Goal: Contribute content: Contribute content

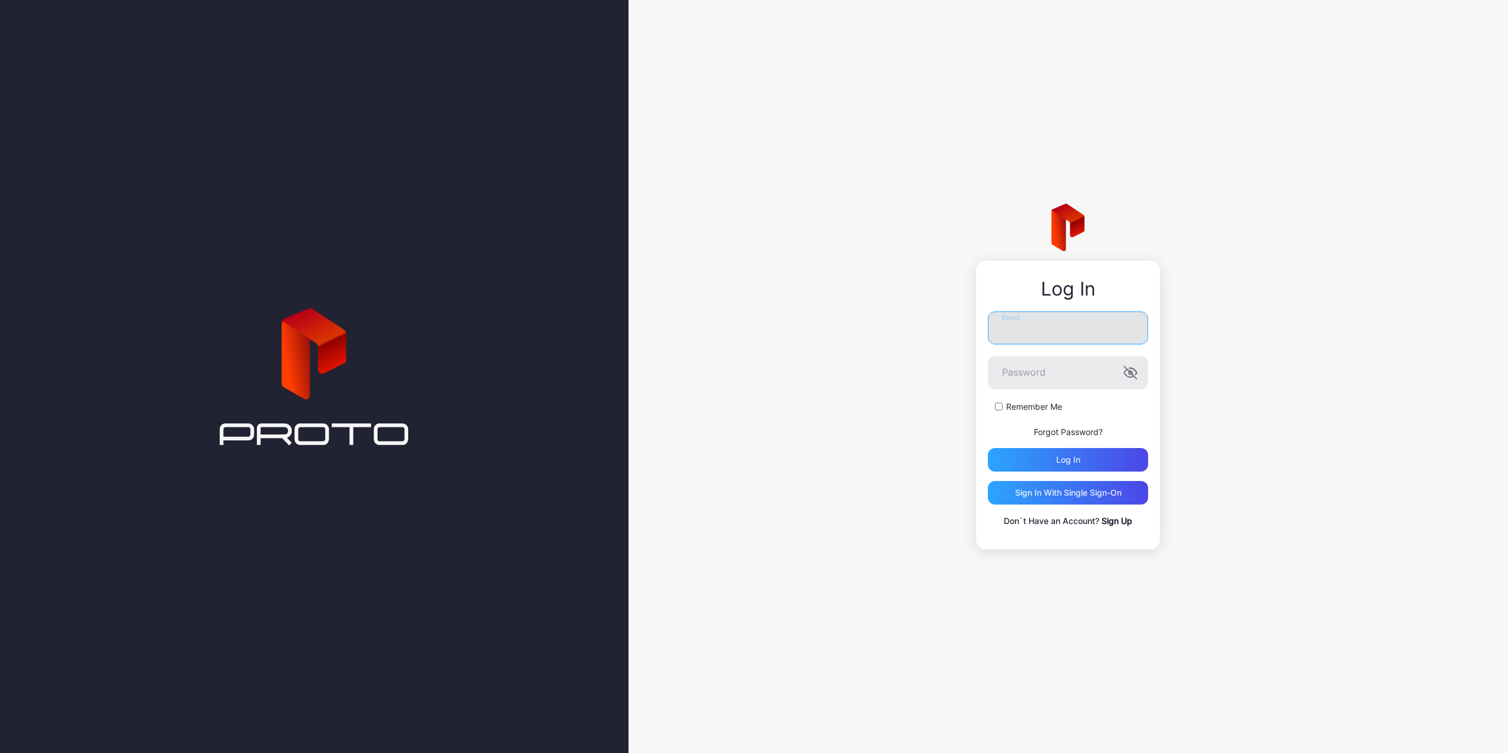
click at [1031, 332] on input "Email" at bounding box center [1068, 328] width 160 height 33
paste input "**********"
type input "**********"
click at [1100, 464] on div "Log in" at bounding box center [1068, 460] width 160 height 24
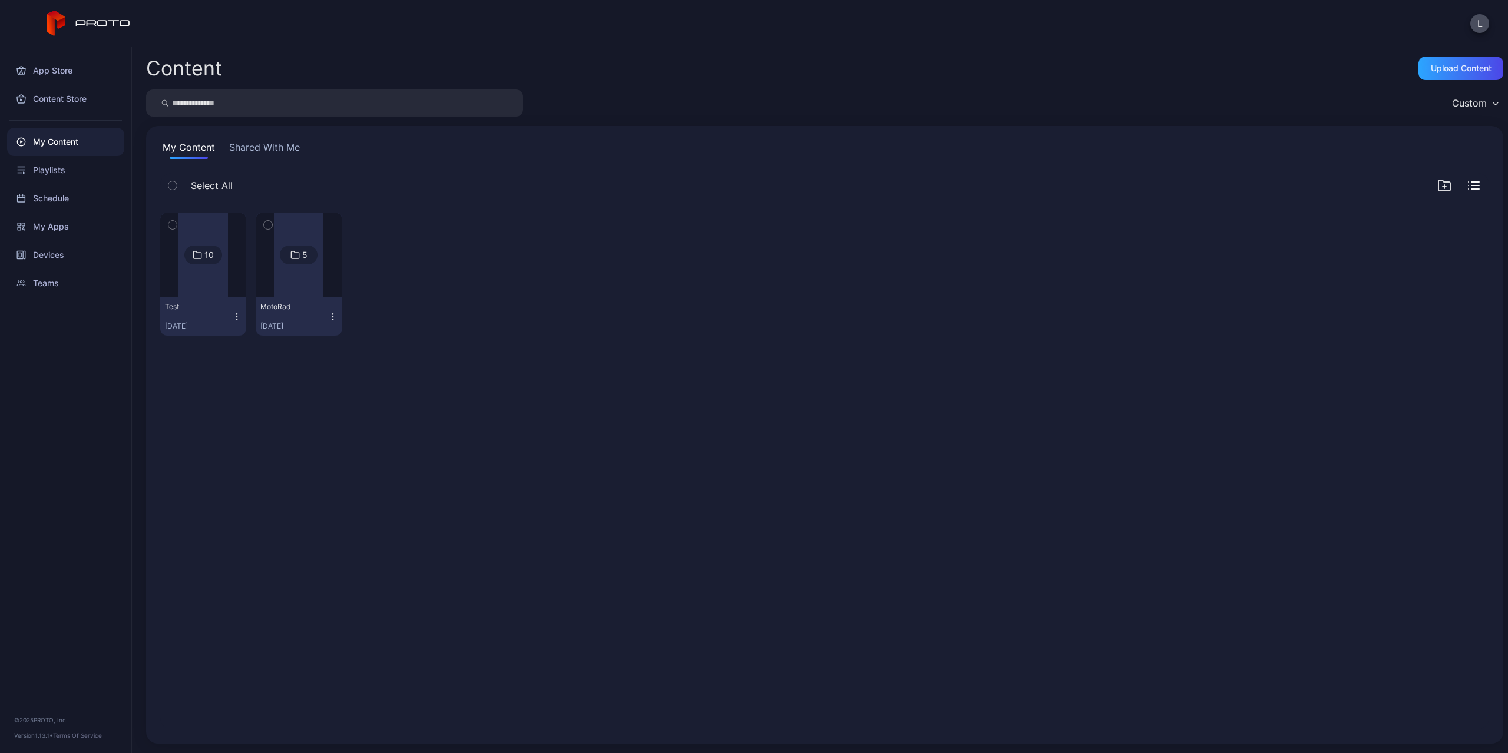
click at [299, 273] on div at bounding box center [298, 255] width 49 height 85
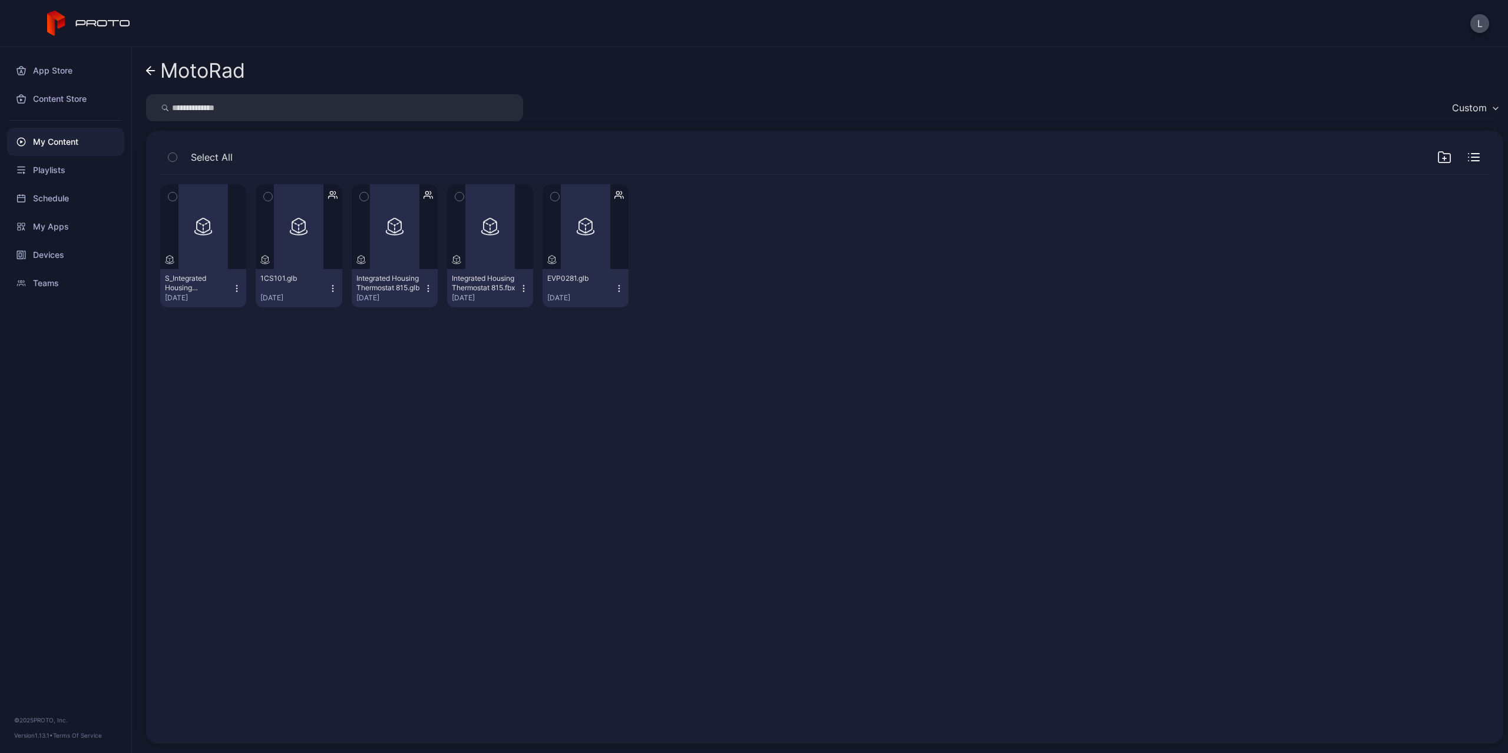
click at [533, 360] on div "Preview S_Integrated Housing Thermostat 815.glb Sep 23, 2025 Preview 1CS101.glb…" at bounding box center [825, 453] width 1348 height 574
click at [67, 140] on div "My Content" at bounding box center [65, 142] width 117 height 28
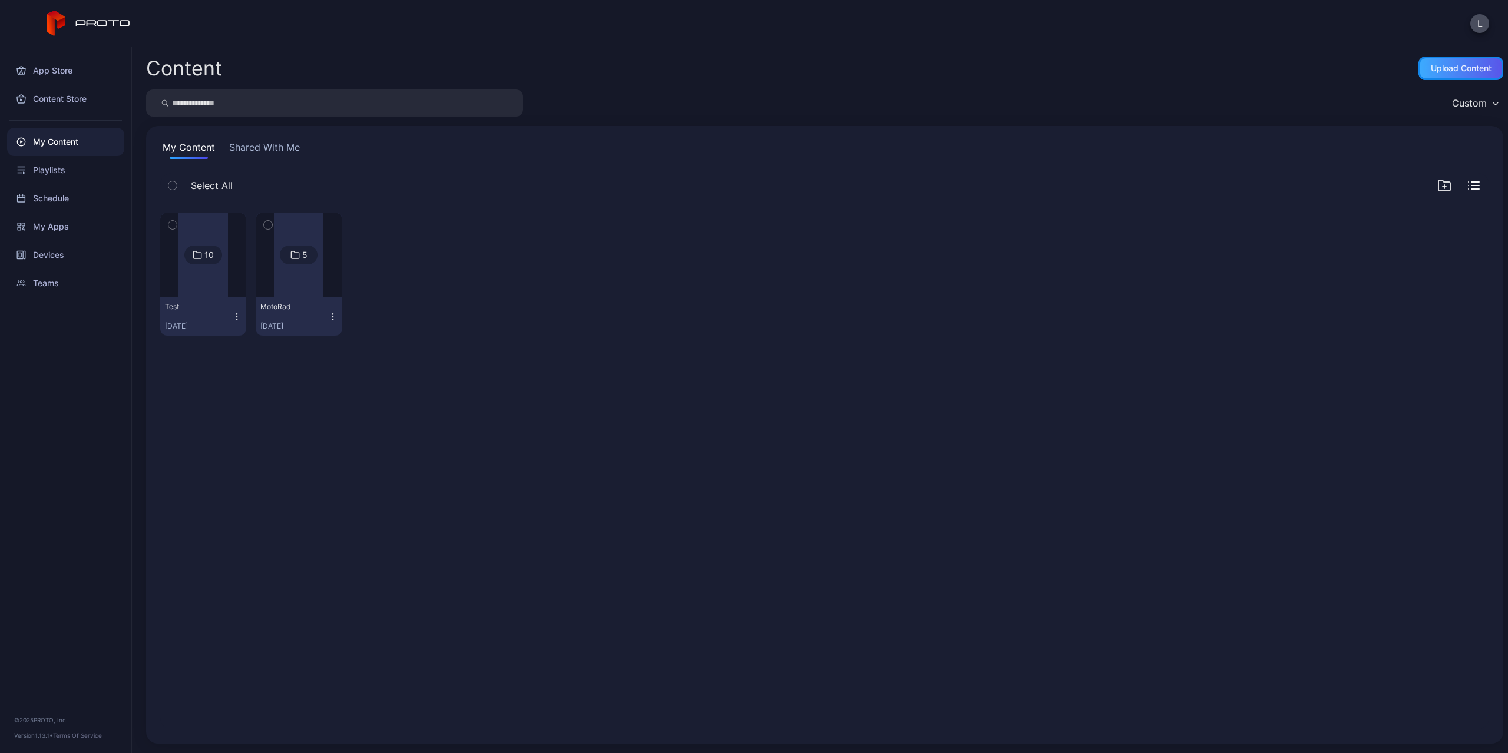
click at [1475, 74] on div "Upload Content" at bounding box center [1460, 69] width 85 height 24
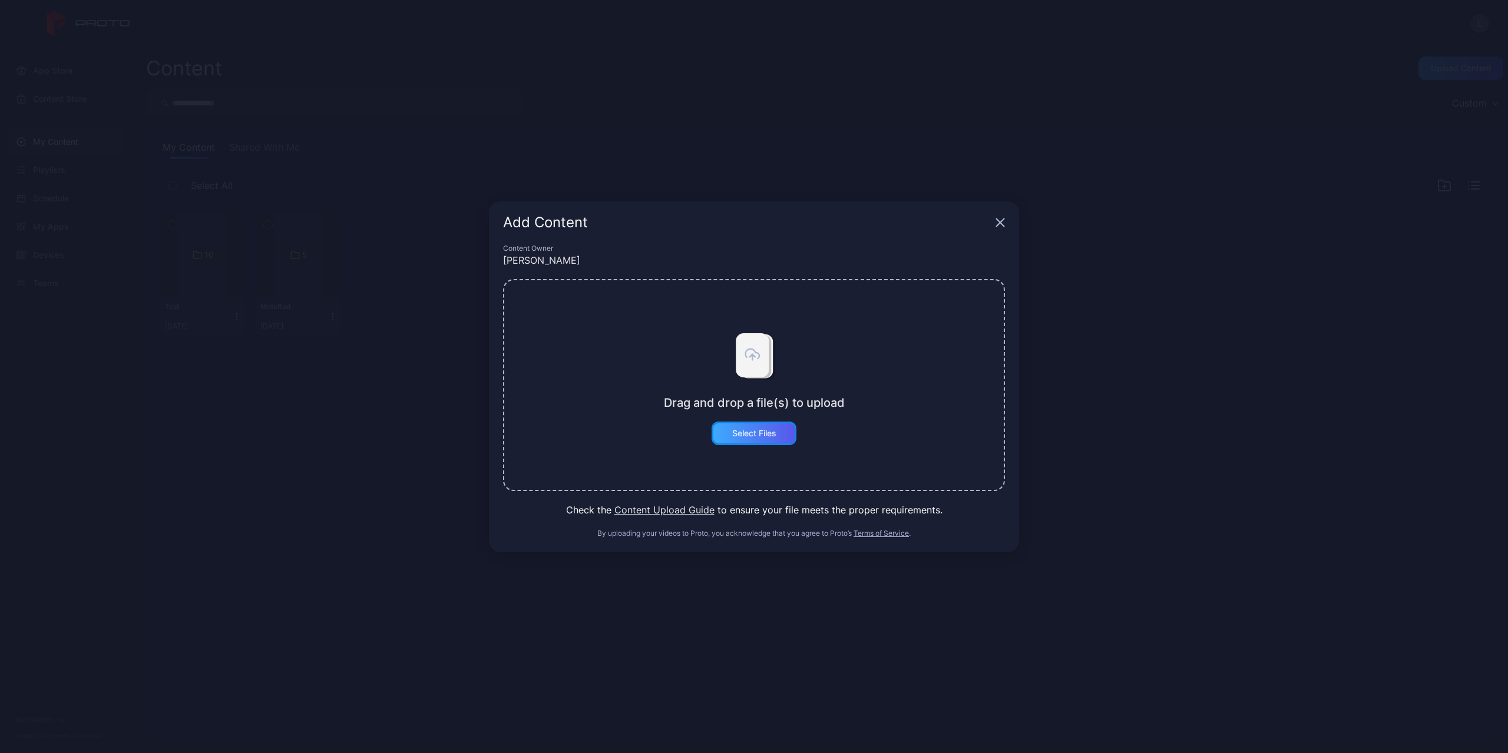
click at [777, 436] on div "Select Files" at bounding box center [754, 434] width 85 height 24
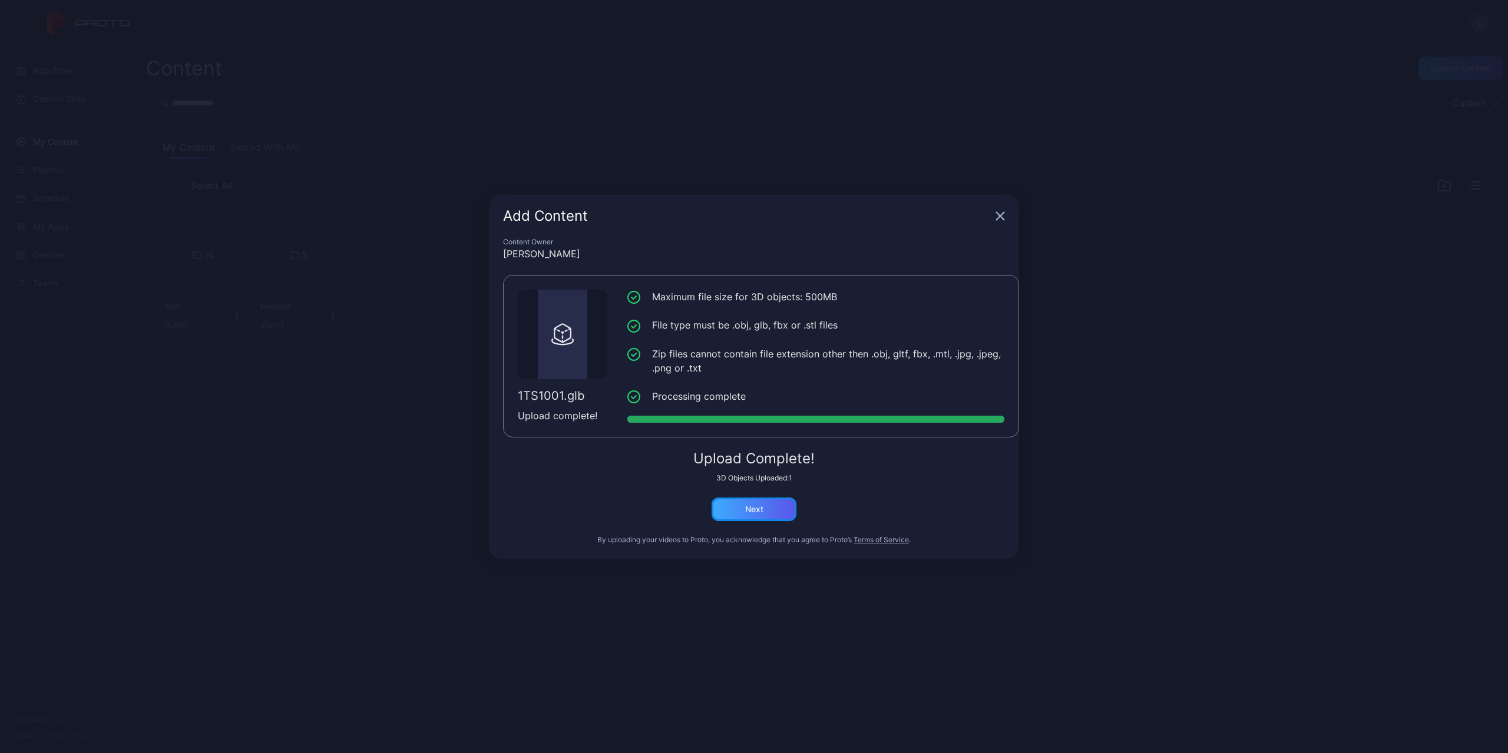
click at [773, 507] on div "Next" at bounding box center [754, 510] width 85 height 24
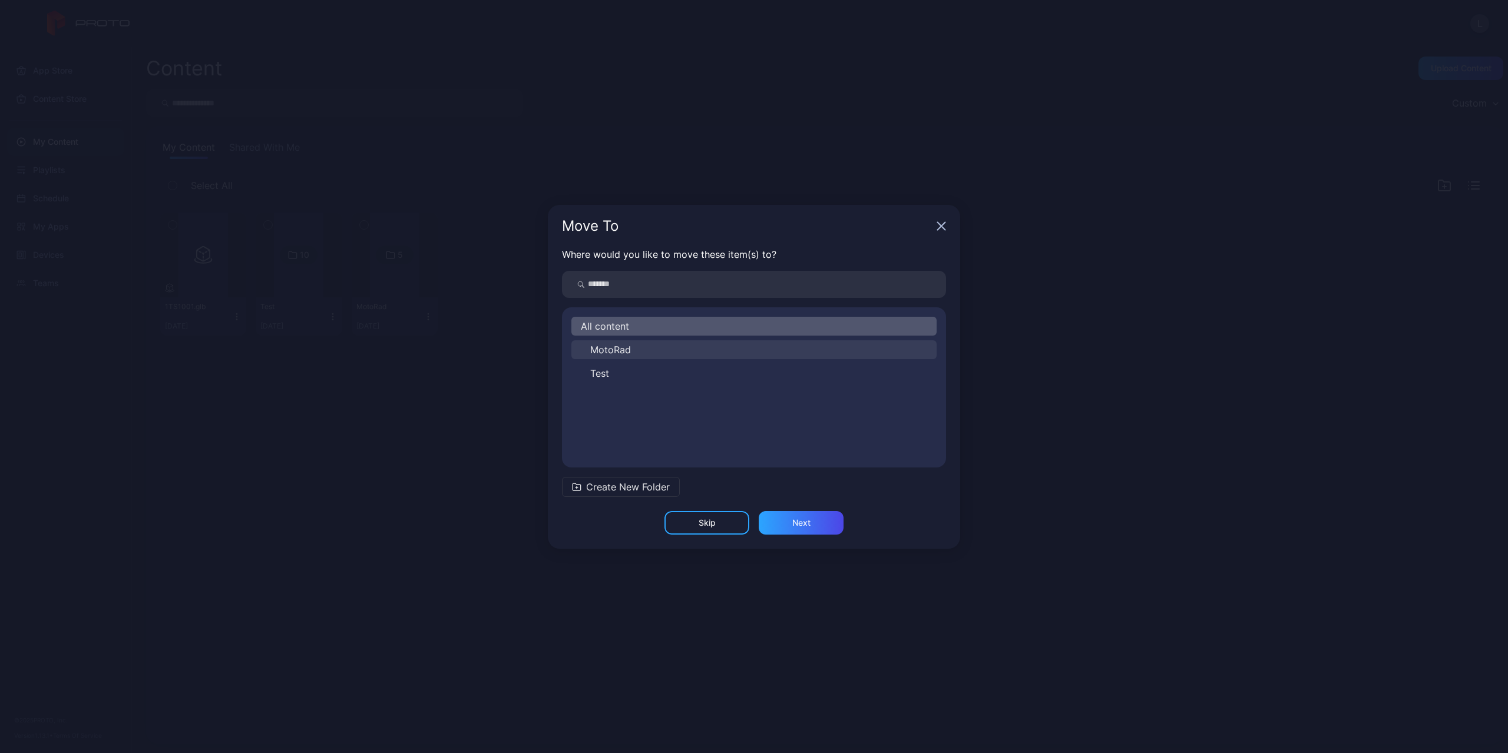
click at [694, 348] on button "MotoRad" at bounding box center [753, 349] width 365 height 19
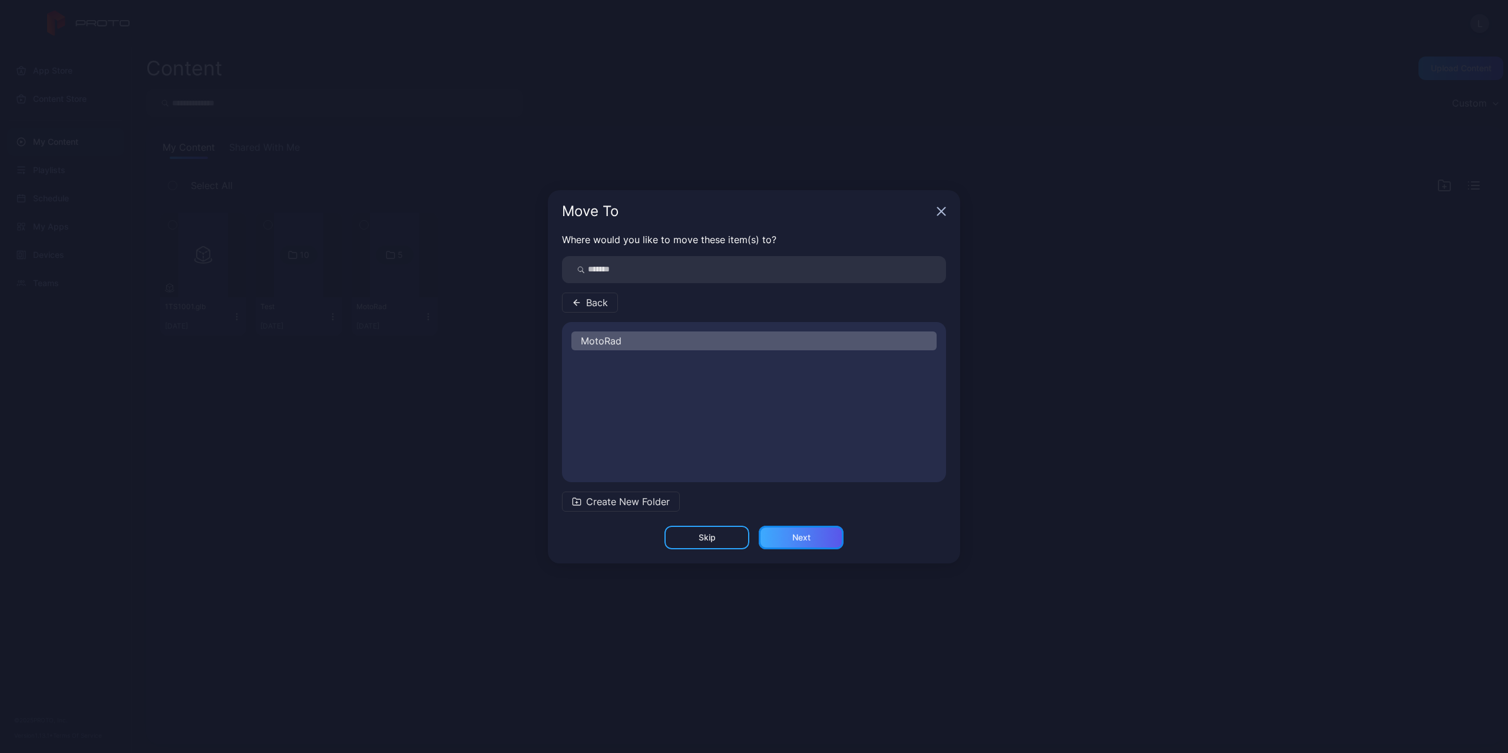
click at [802, 533] on div "Next" at bounding box center [801, 537] width 18 height 9
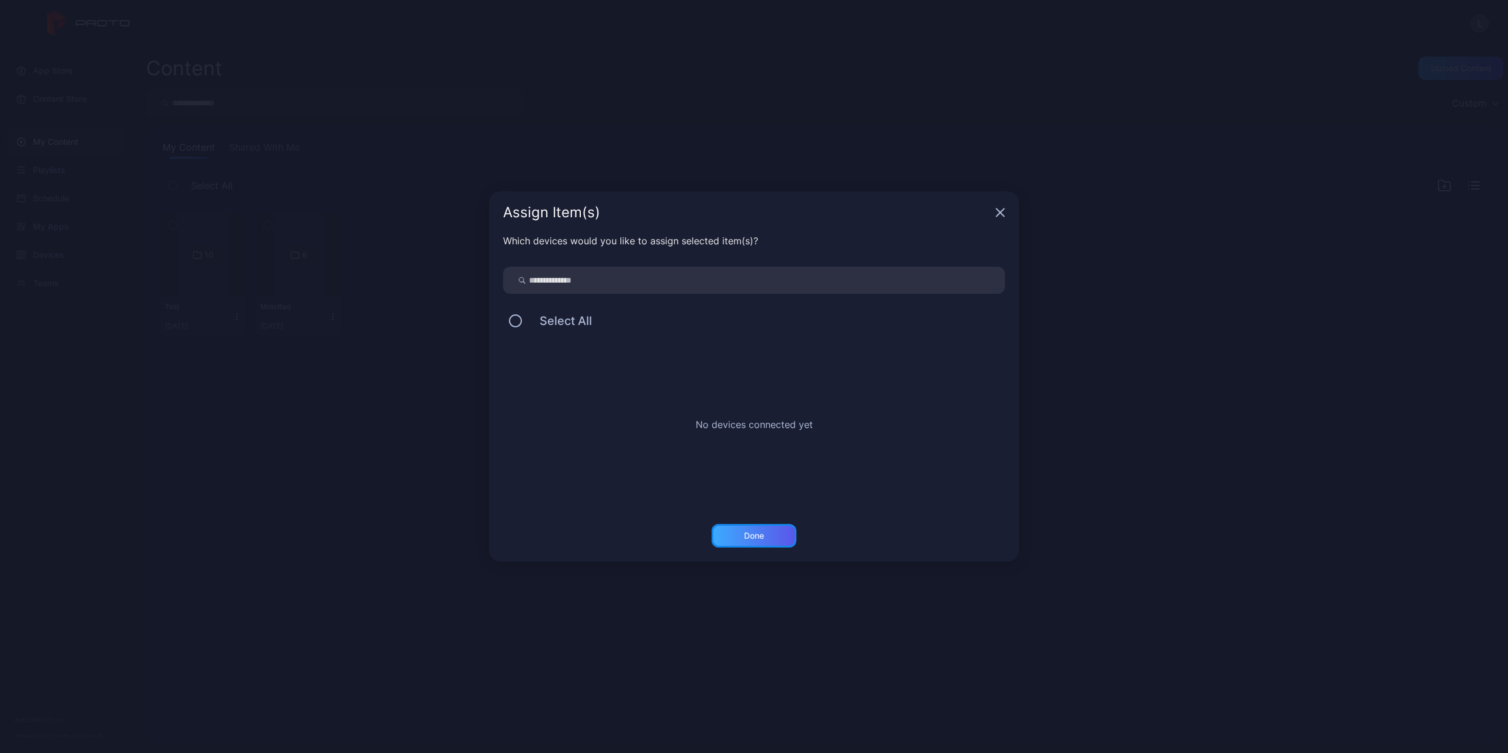
click at [777, 529] on div "Done" at bounding box center [754, 536] width 85 height 24
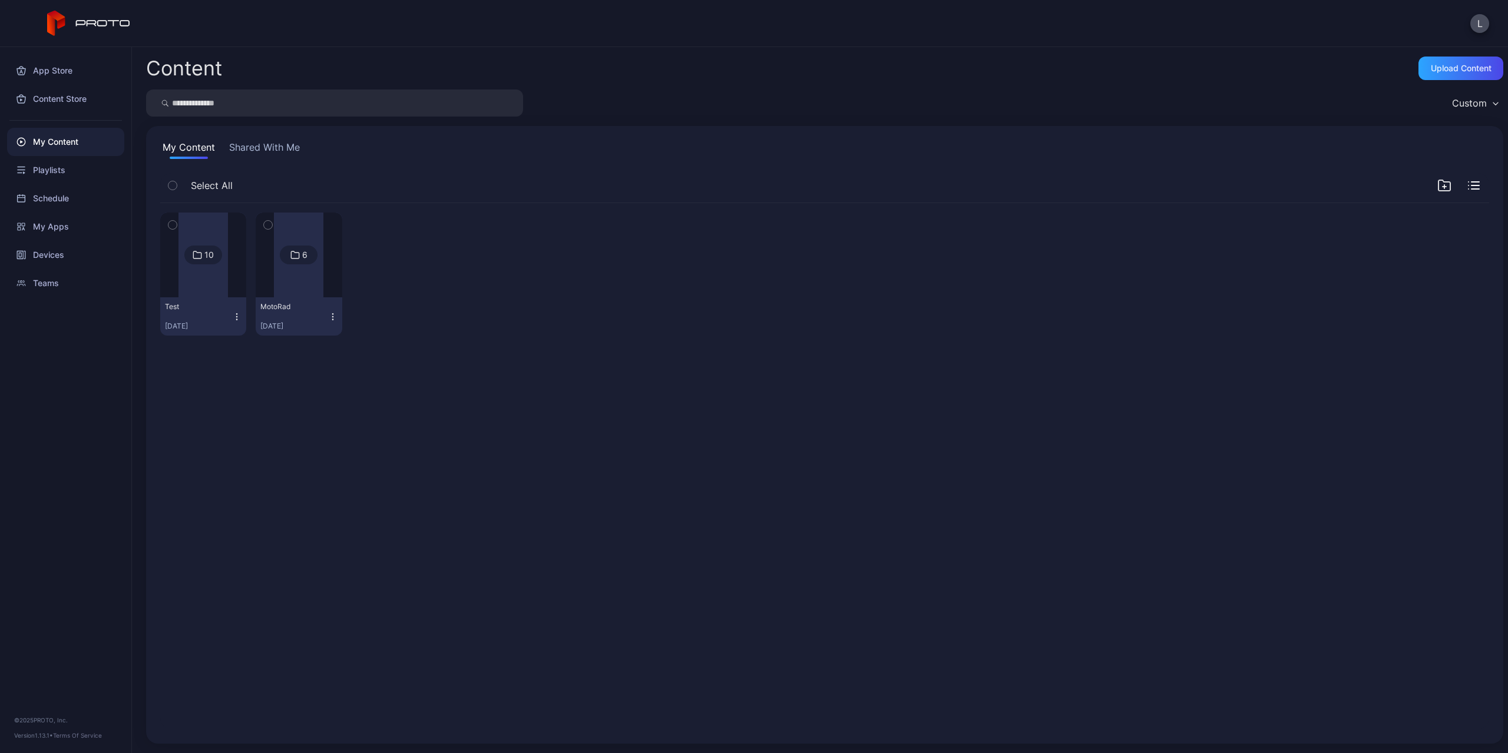
click at [292, 270] on div at bounding box center [298, 255] width 49 height 85
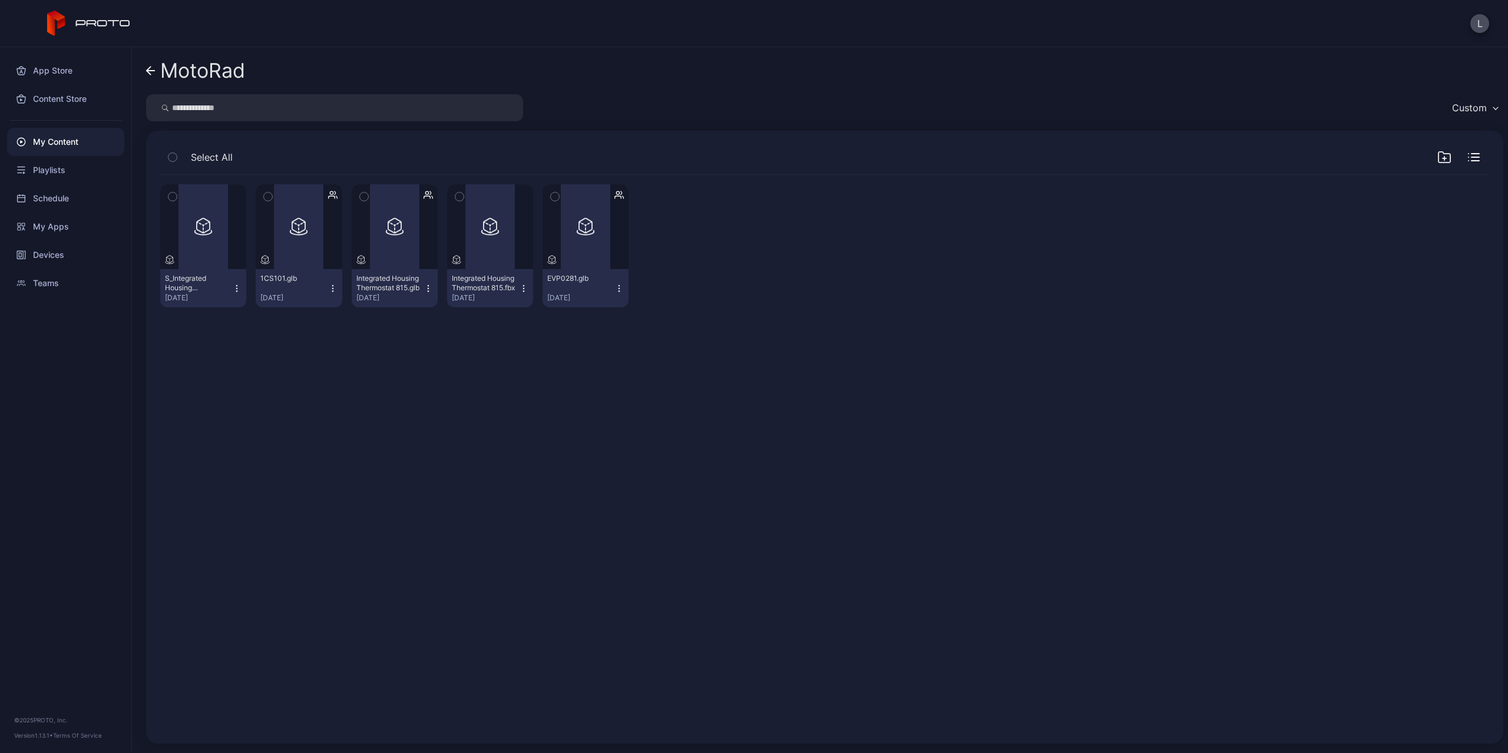
click at [368, 373] on div "Preview S_Integrated Housing Thermostat 815.glb Sep 23, 2025 Preview 1CS101.glb…" at bounding box center [825, 453] width 1348 height 574
click at [224, 257] on div "Preview" at bounding box center [203, 226] width 86 height 85
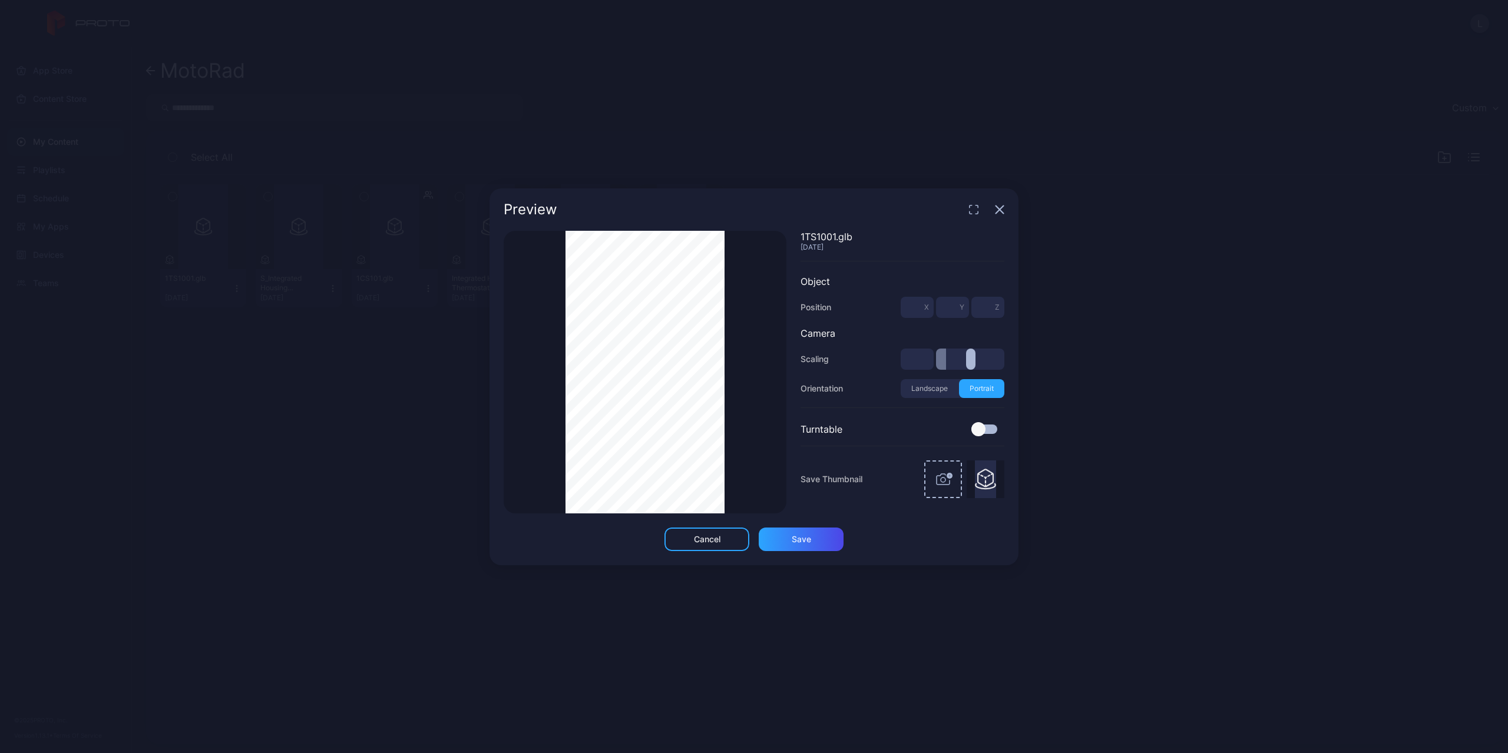
type input "***"
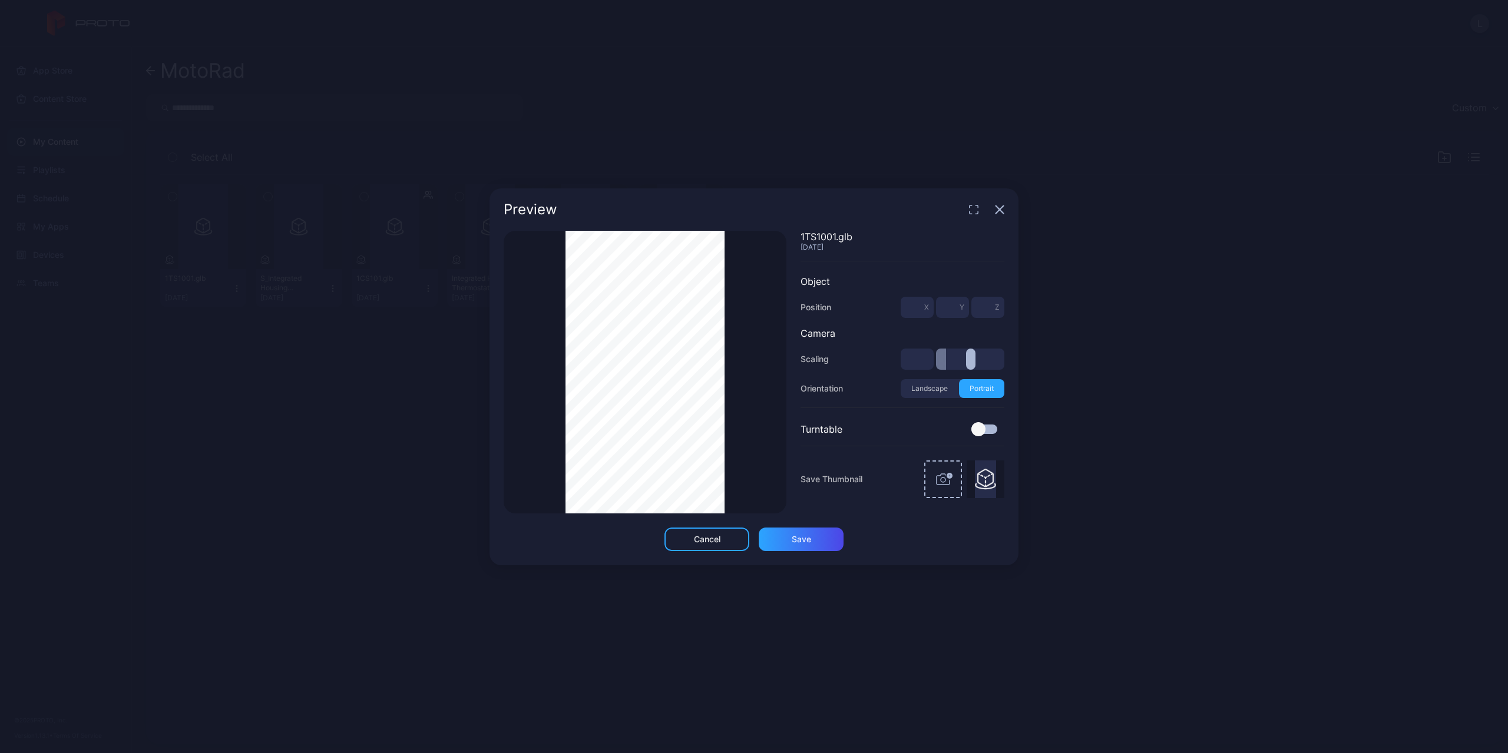
type input "***"
type input "*"
type input "***"
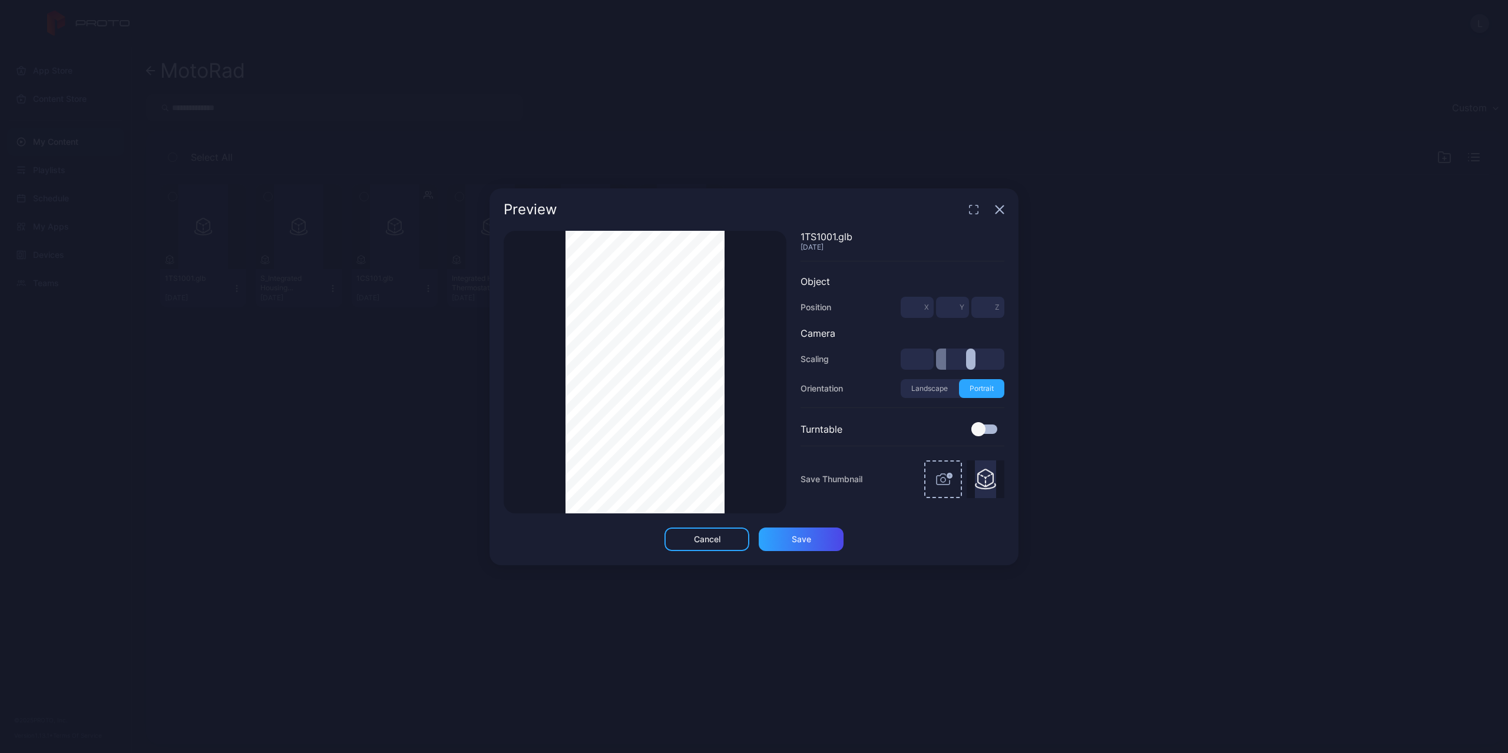
type input "***"
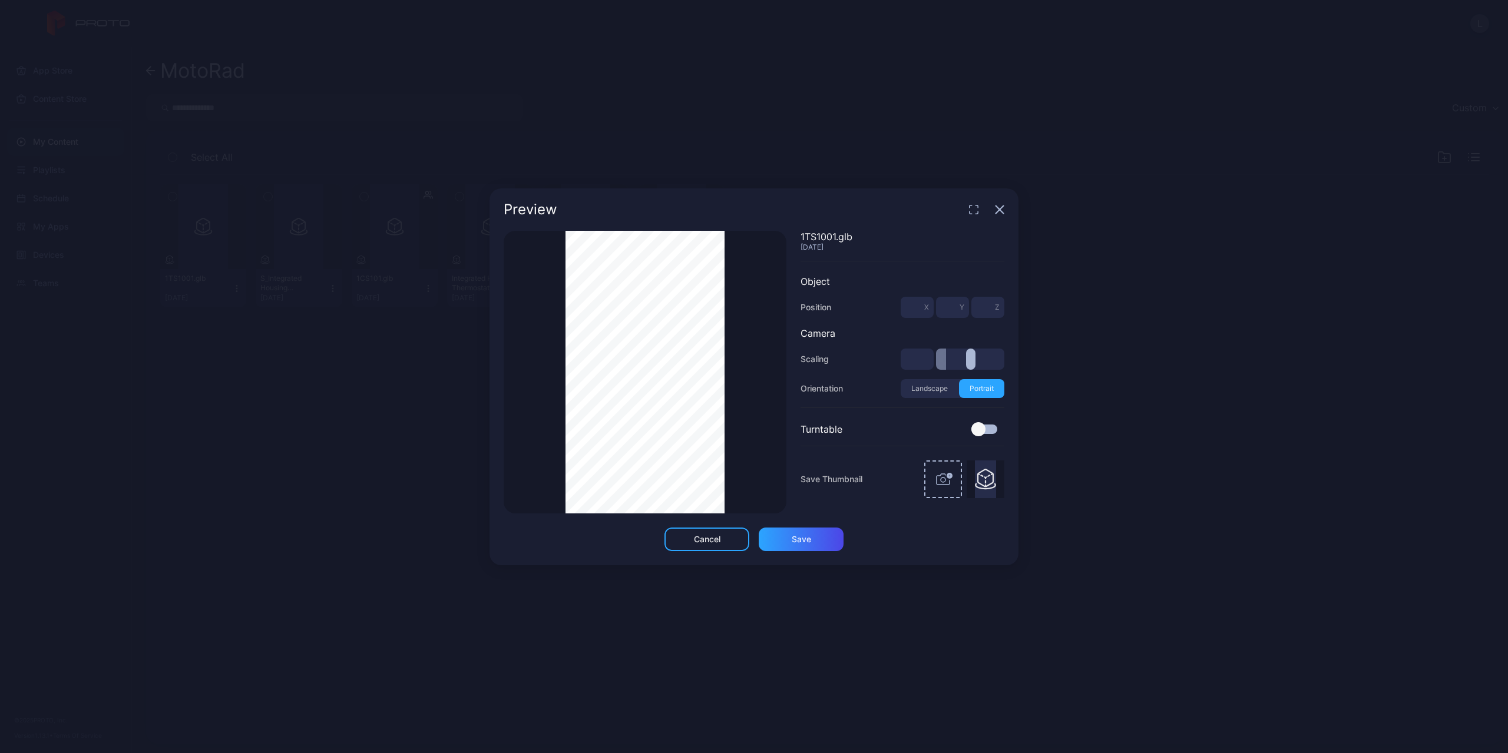
type input "***"
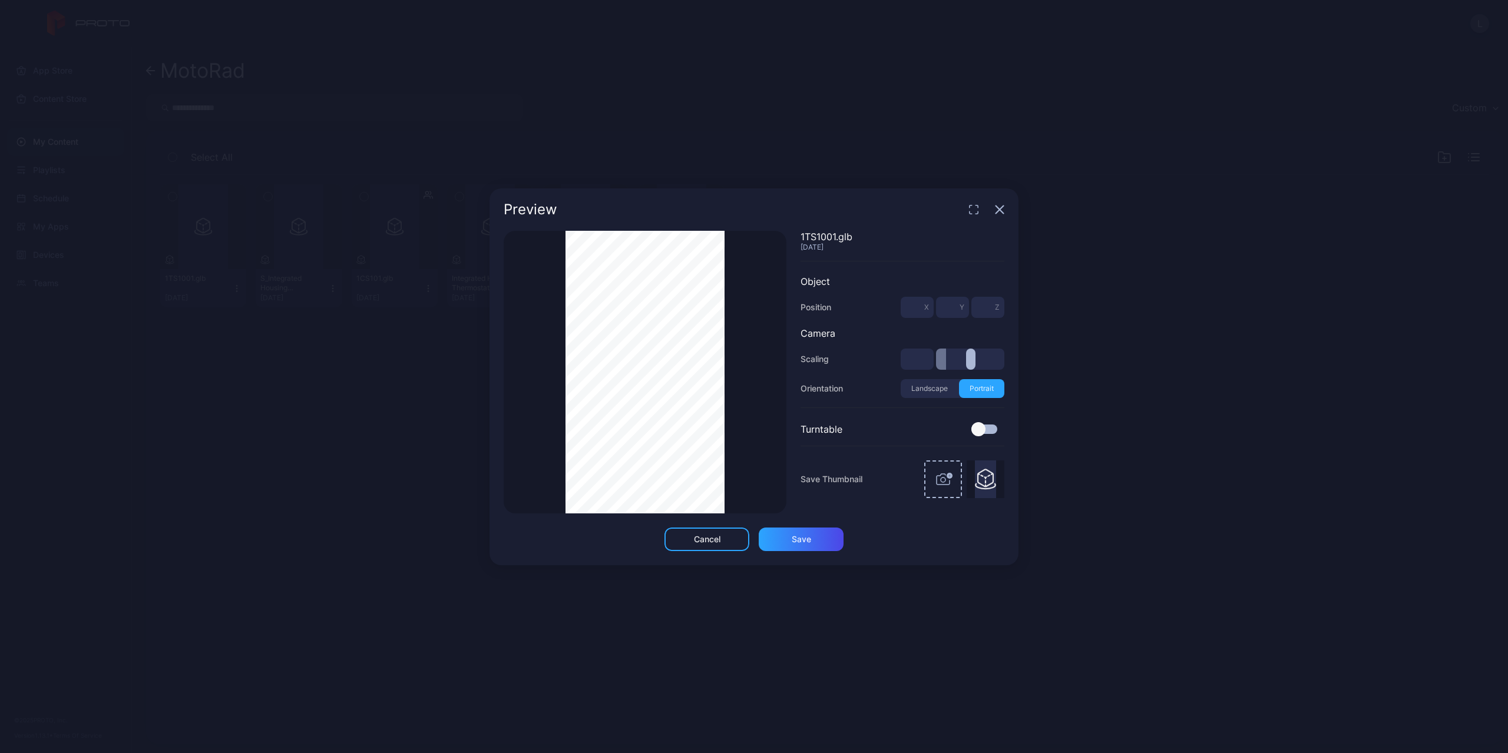
type input "***"
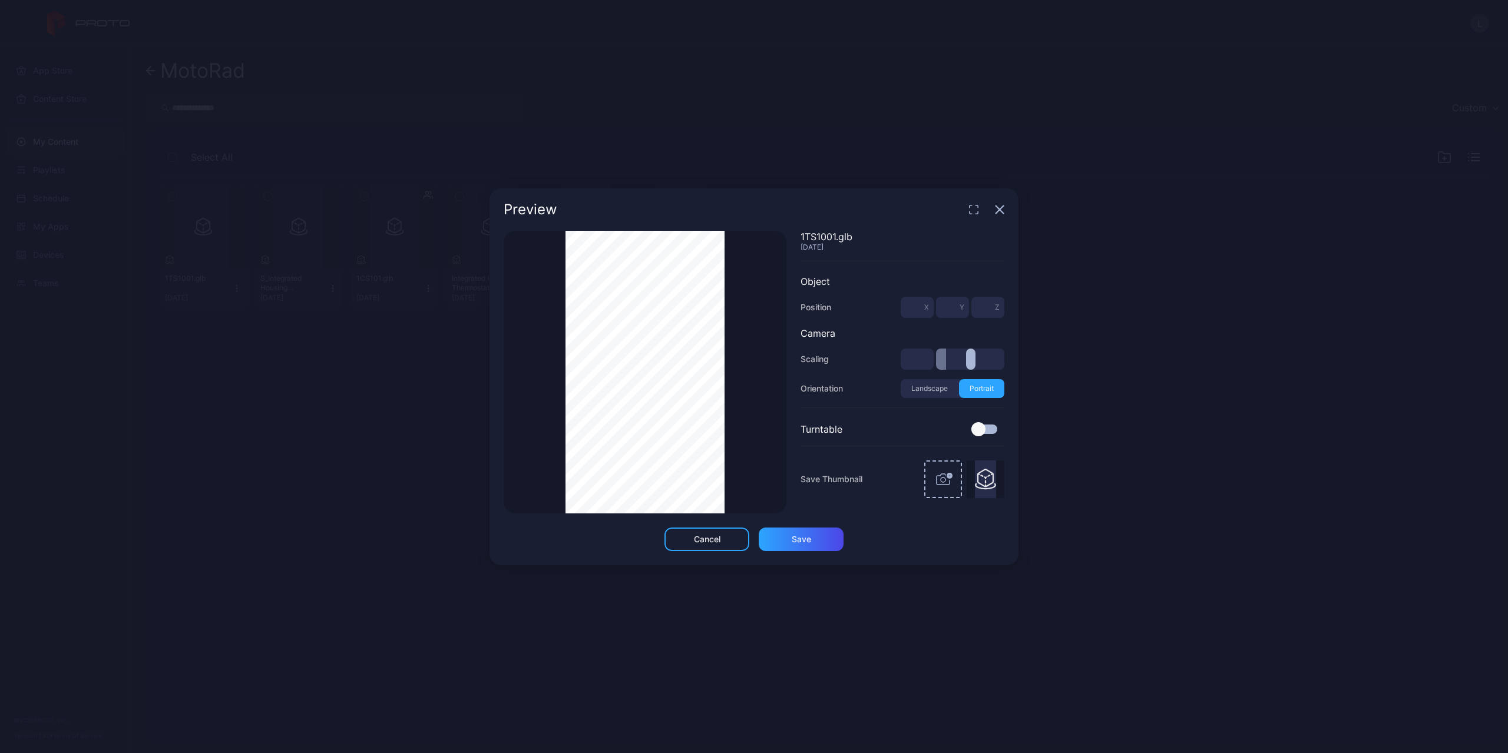
type input "***"
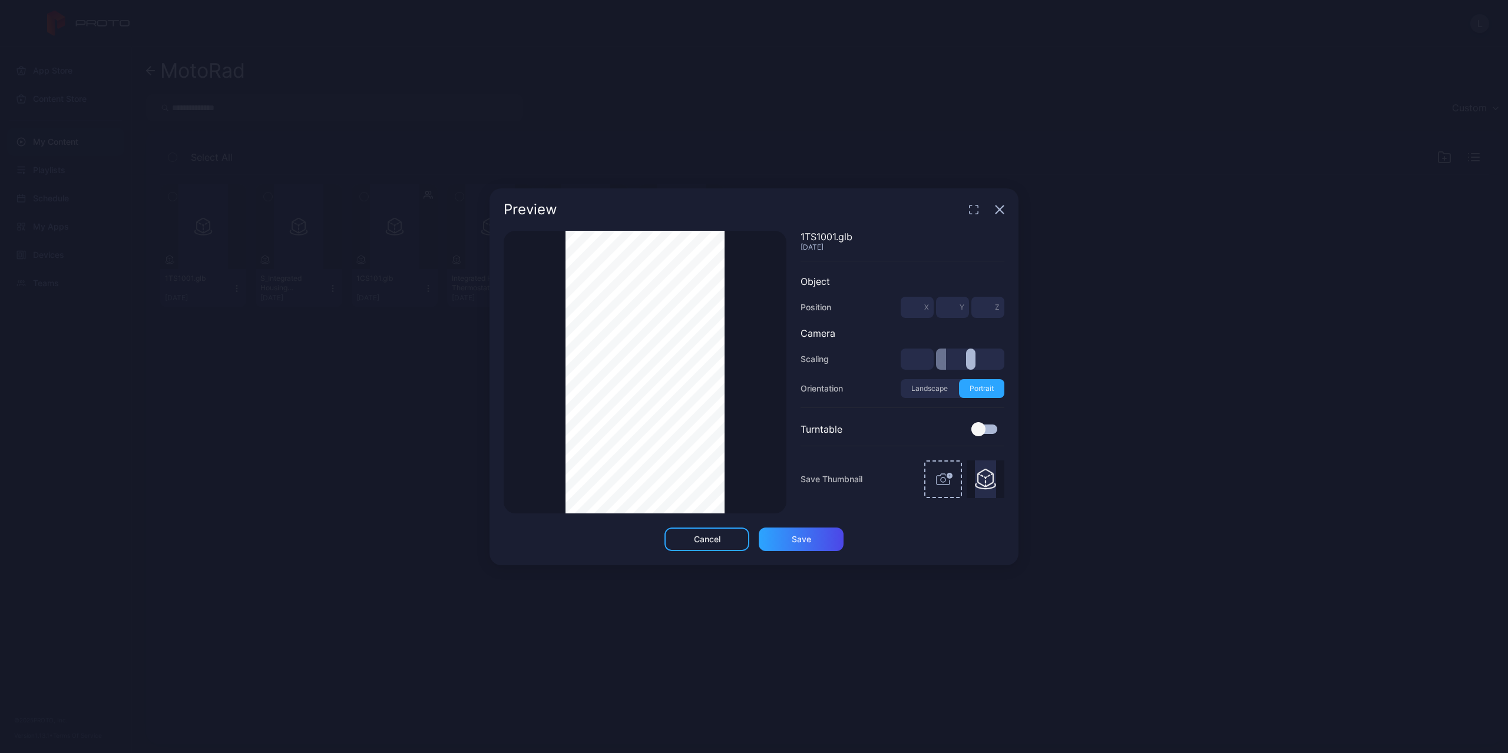
type input "***"
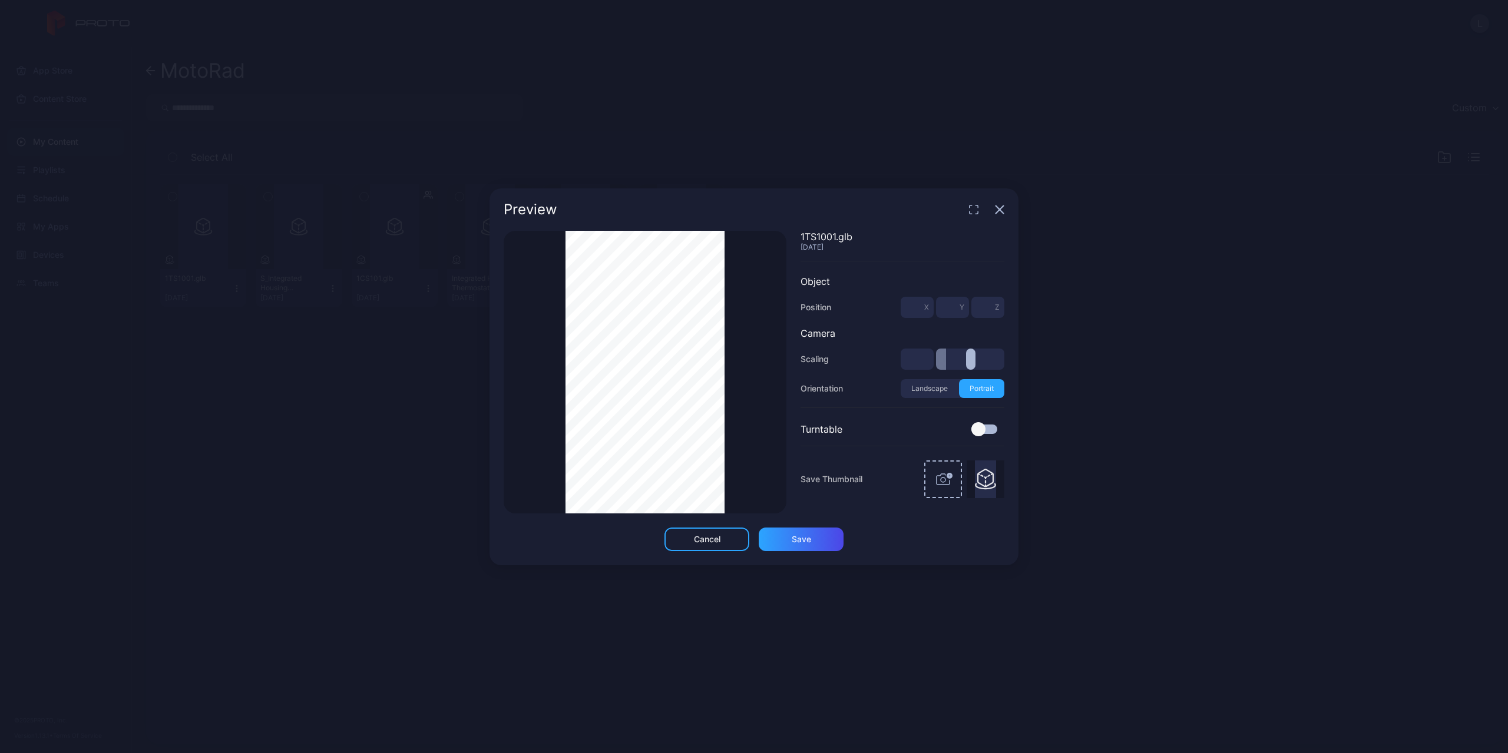
type input "***"
type input "**"
drag, startPoint x: 947, startPoint y: 356, endPoint x: 1096, endPoint y: 364, distance: 148.7
type input "**"
click at [1004, 364] on input "range" at bounding box center [970, 359] width 68 height 21
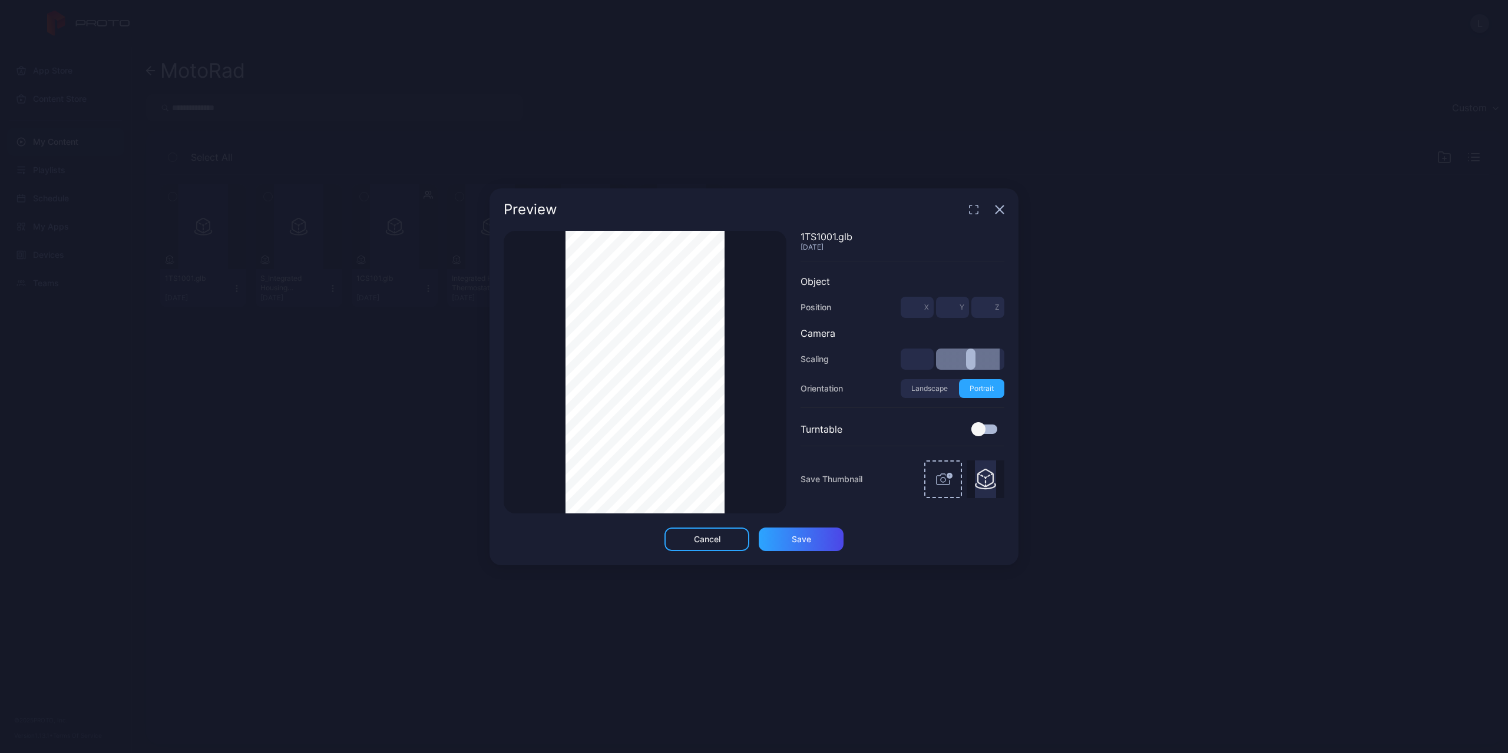
click at [921, 360] on input "**" at bounding box center [917, 359] width 33 height 21
type input "*"
type input "**"
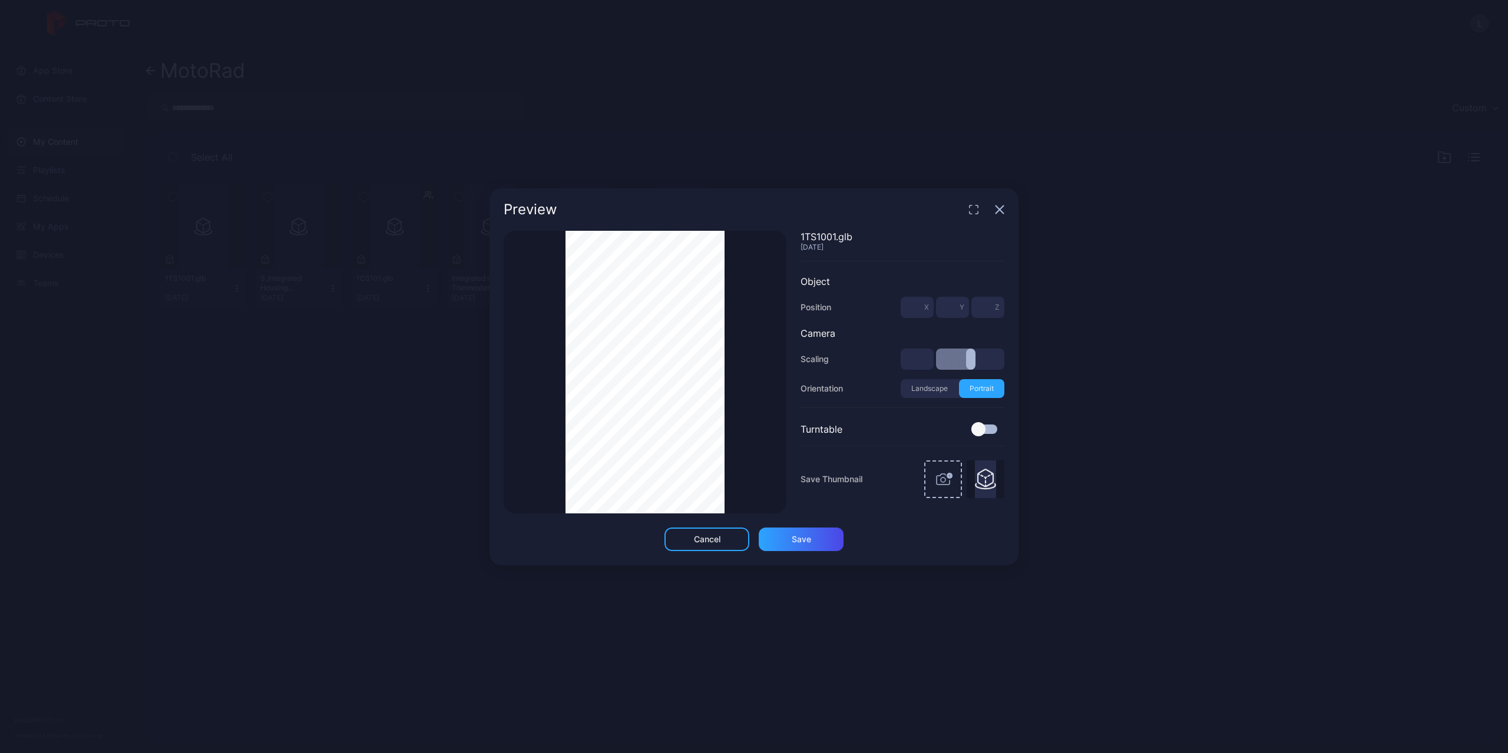
type input "**"
type input "***"
type input "**"
type input "***"
click at [739, 333] on div "Thumbnail Saved" at bounding box center [645, 372] width 283 height 283
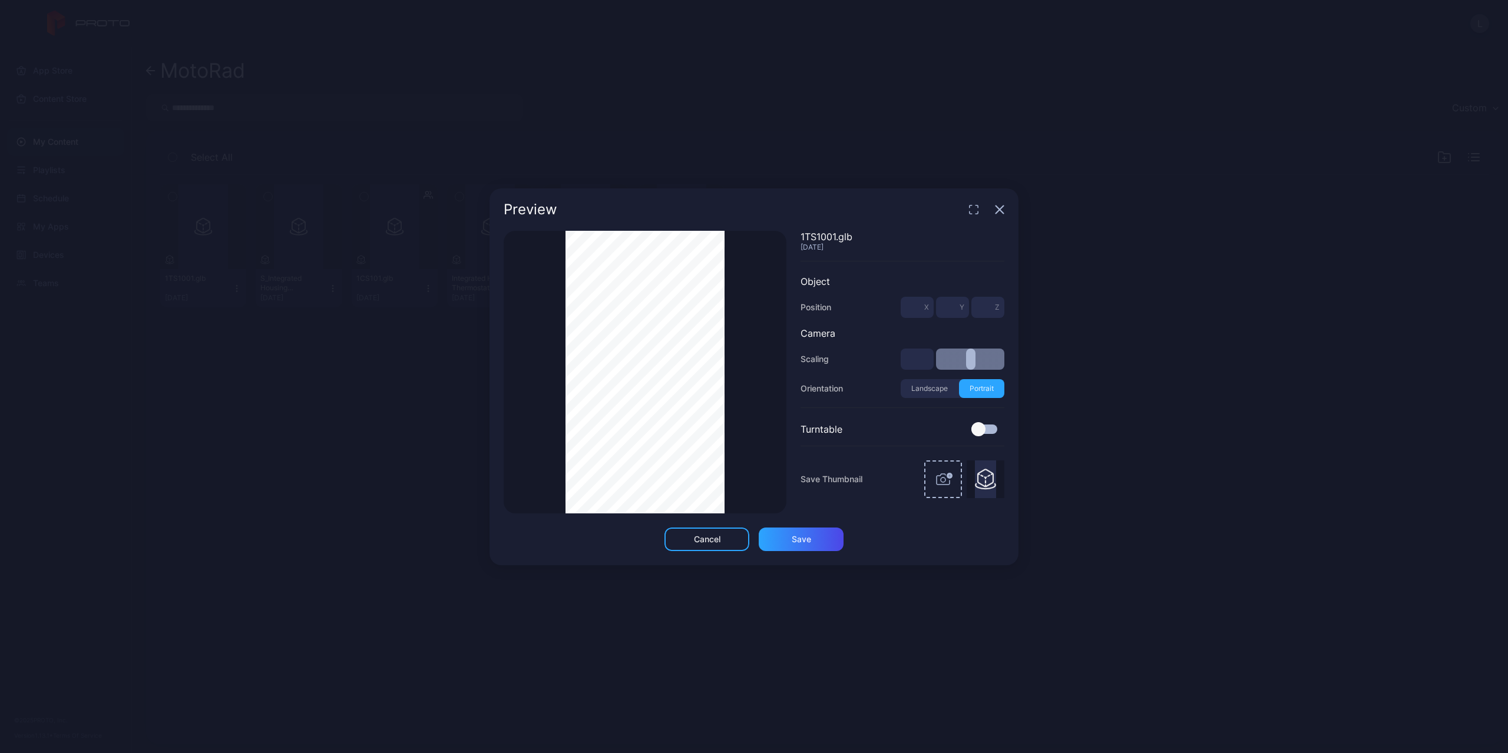
click at [779, 374] on div "Thumbnail Saved" at bounding box center [645, 372] width 283 height 283
click at [999, 211] on icon "button" at bounding box center [999, 209] width 9 height 9
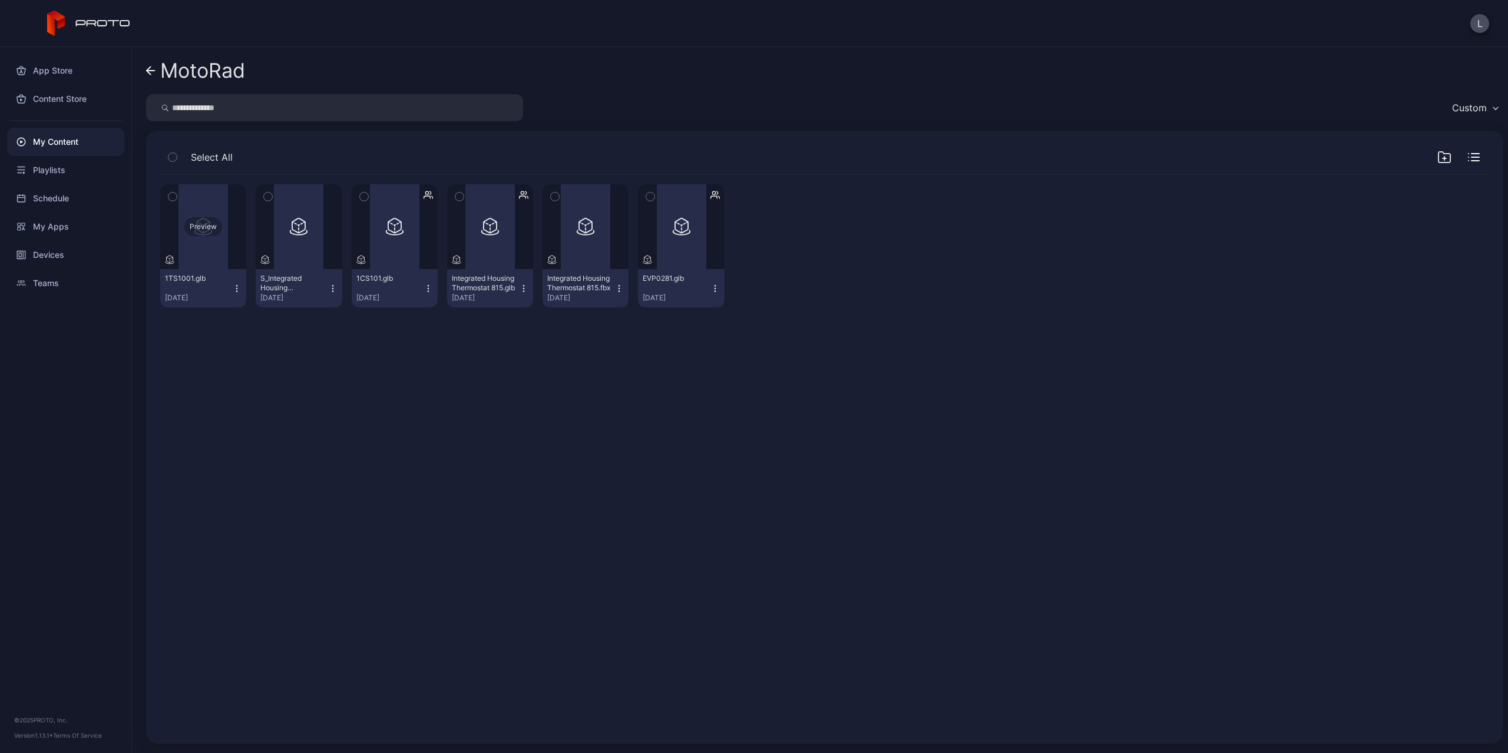
click at [223, 246] on div "Preview" at bounding box center [203, 226] width 86 height 85
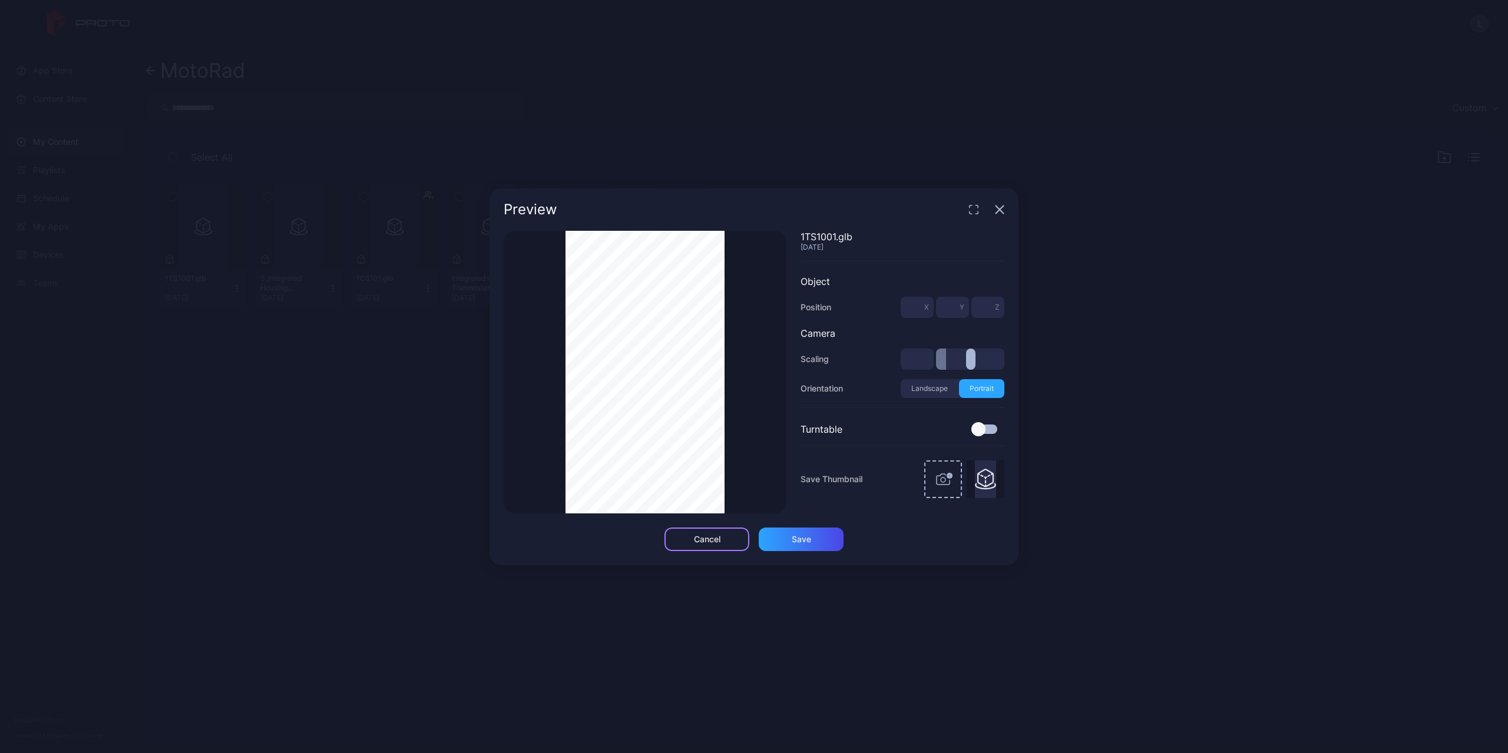
click at [719, 542] on div "Cancel" at bounding box center [707, 539] width 27 height 9
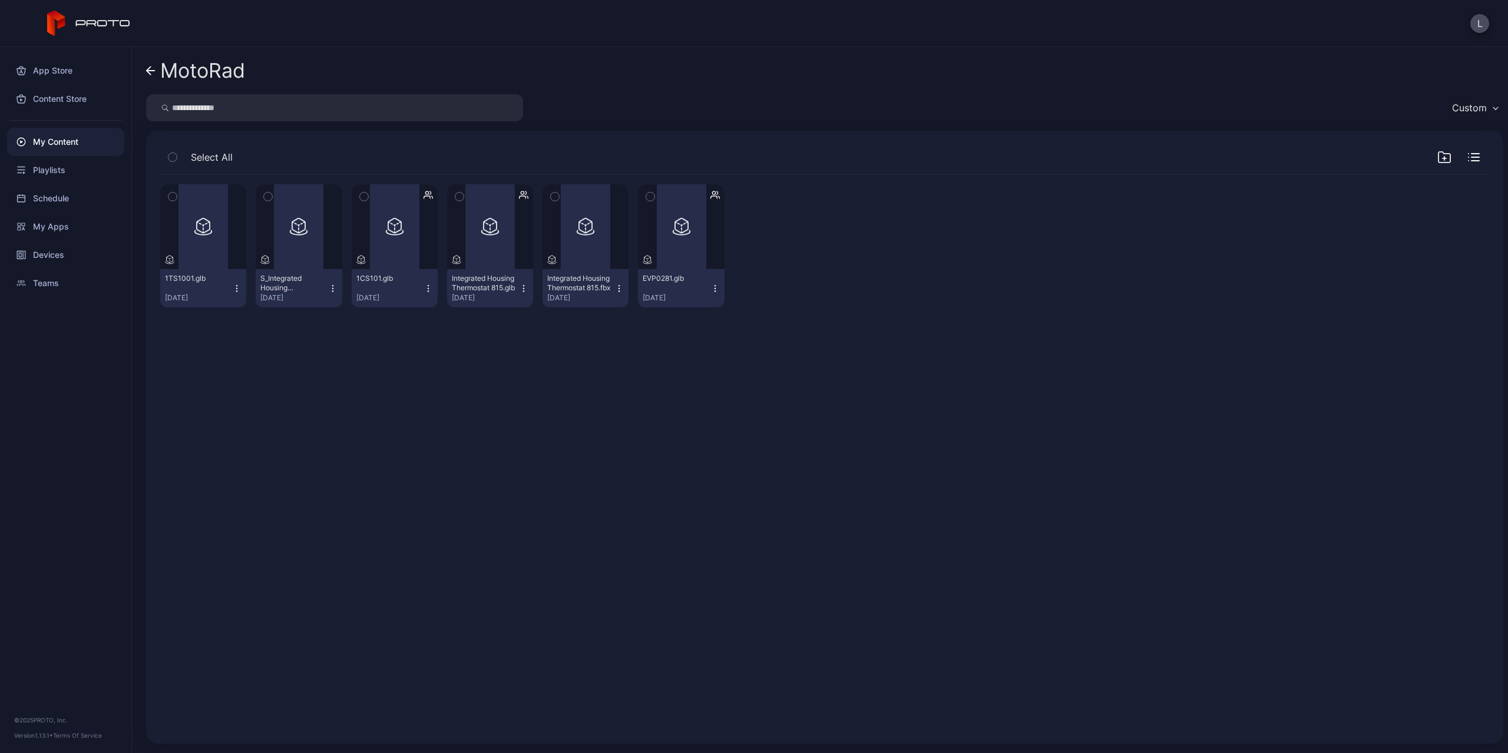
click at [237, 286] on icon "button" at bounding box center [237, 285] width 1 height 1
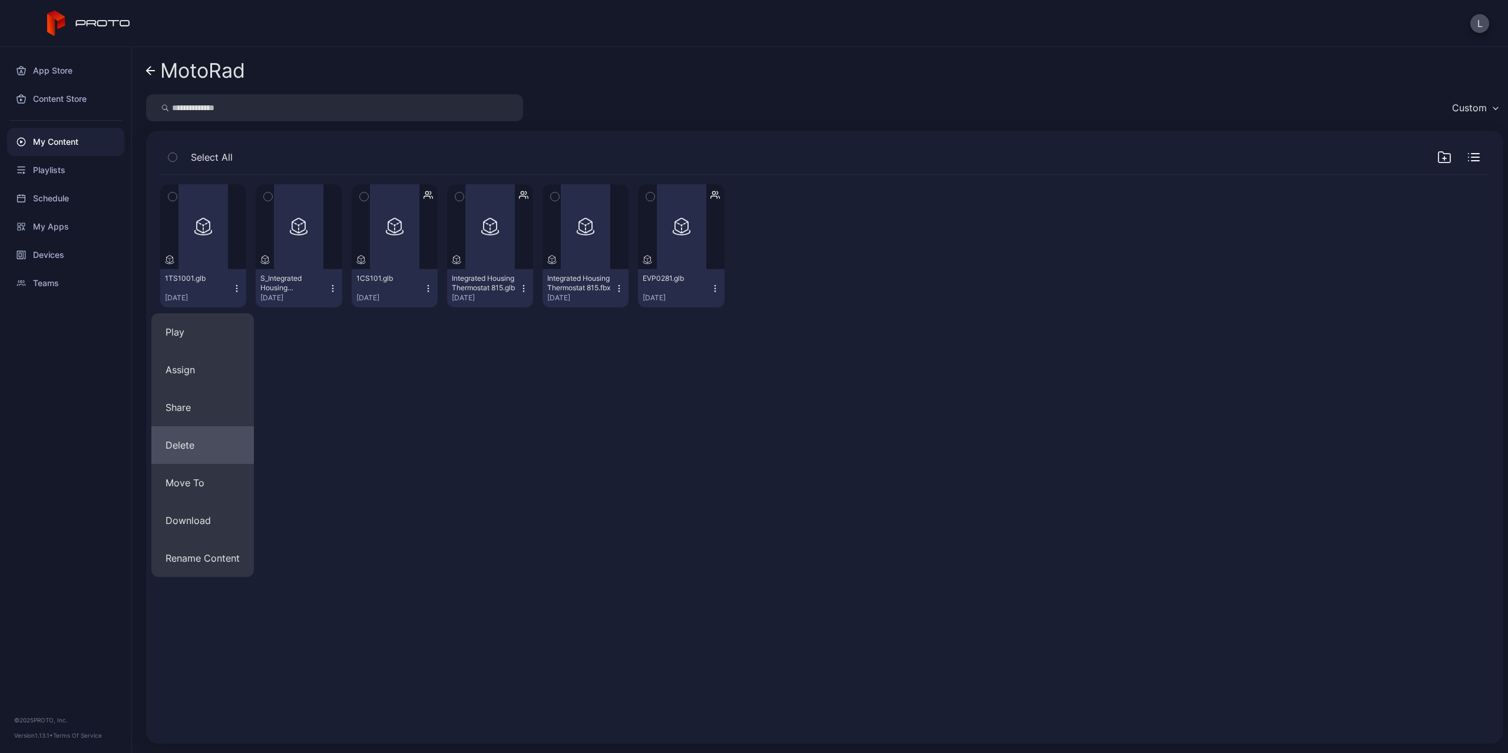
click at [217, 438] on button "Delete" at bounding box center [202, 445] width 102 height 38
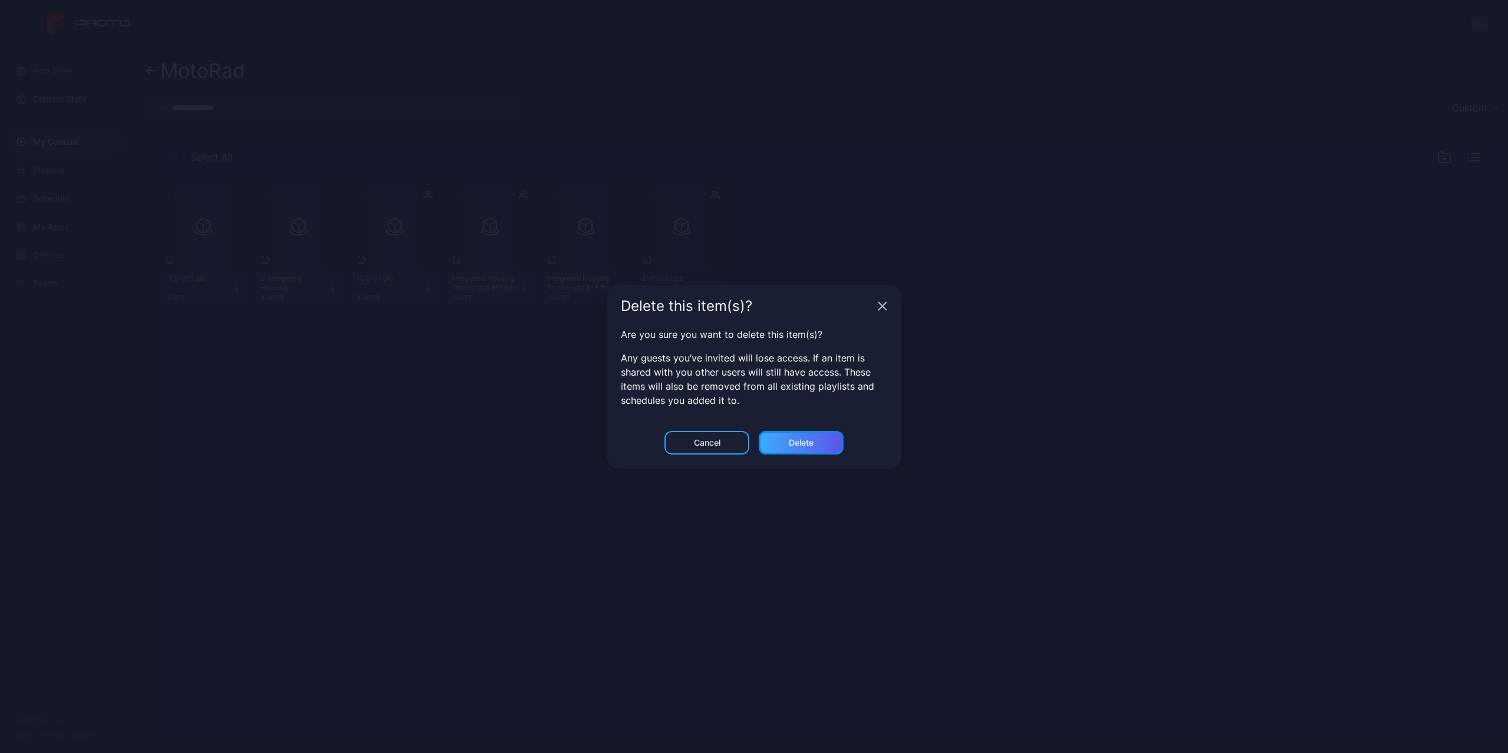
click at [800, 443] on div "Delete" at bounding box center [801, 442] width 25 height 9
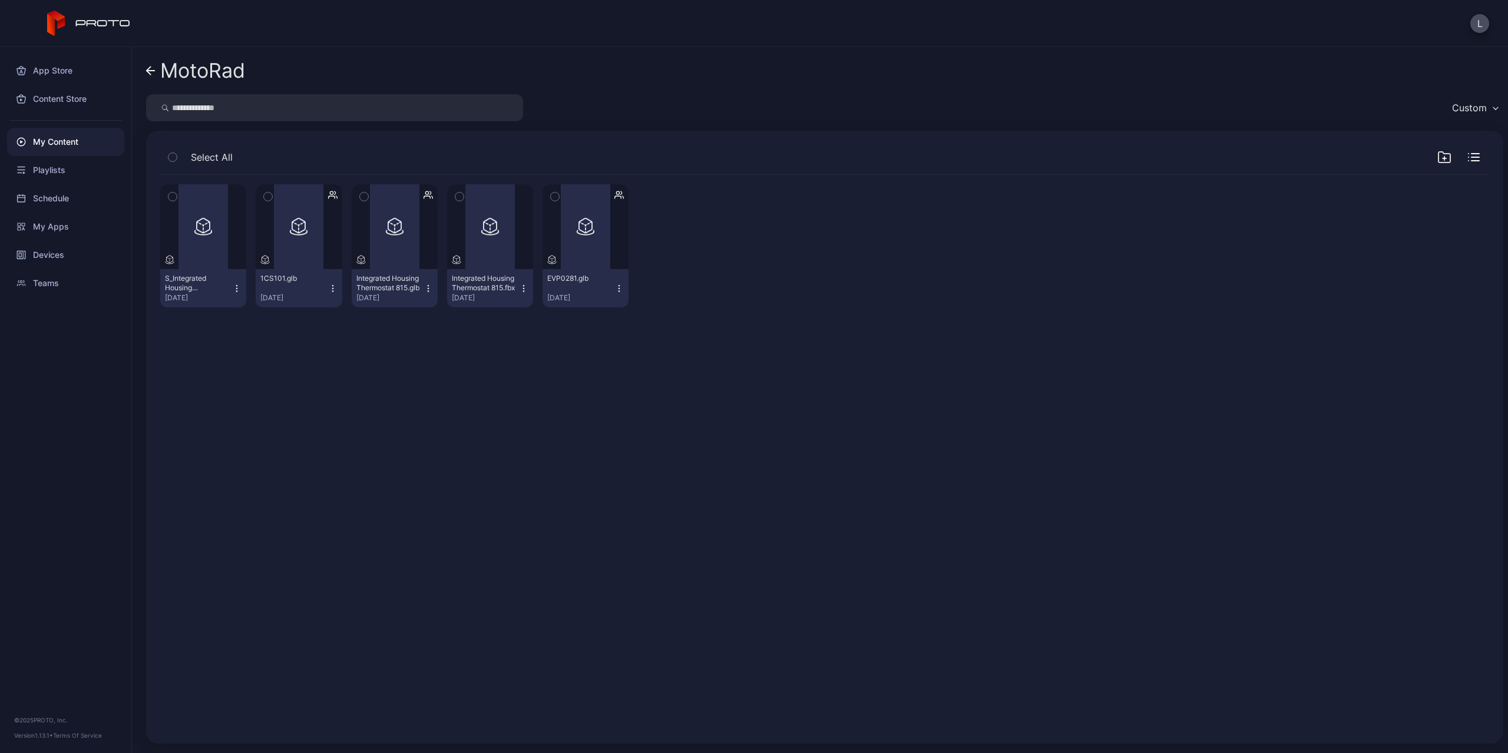
click at [57, 144] on div "My Content" at bounding box center [65, 142] width 117 height 28
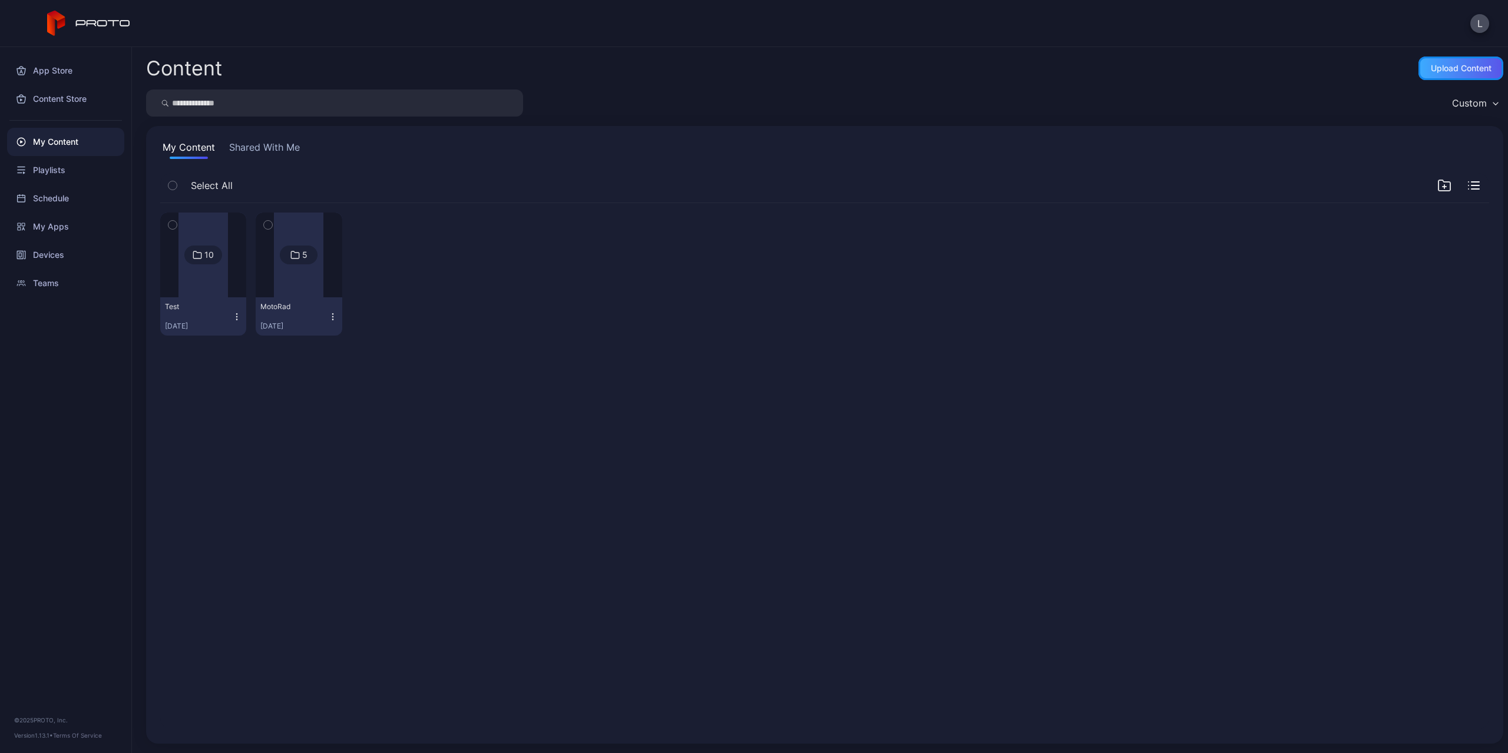
click at [1431, 67] on div "Upload Content" at bounding box center [1461, 68] width 61 height 9
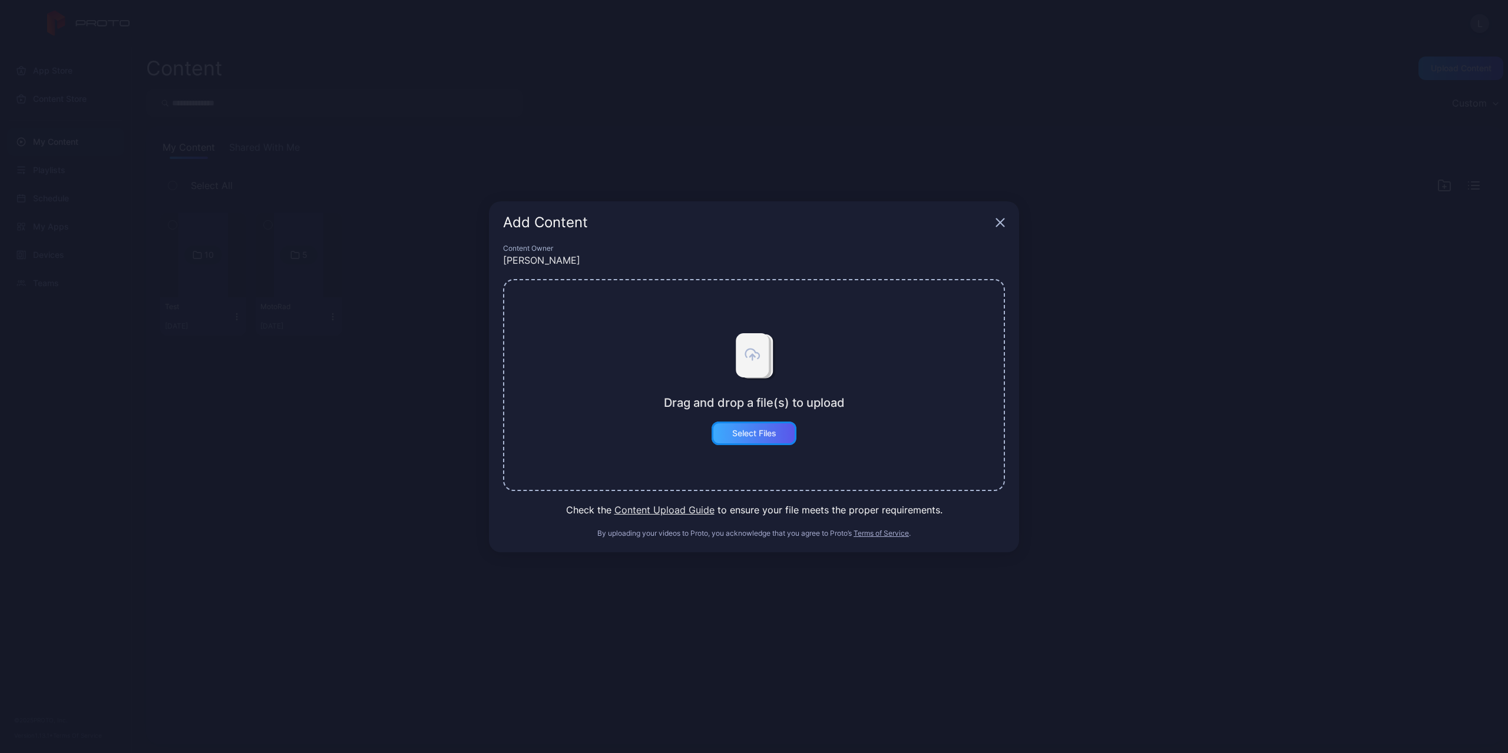
click at [767, 434] on div "Select Files" at bounding box center [754, 433] width 44 height 9
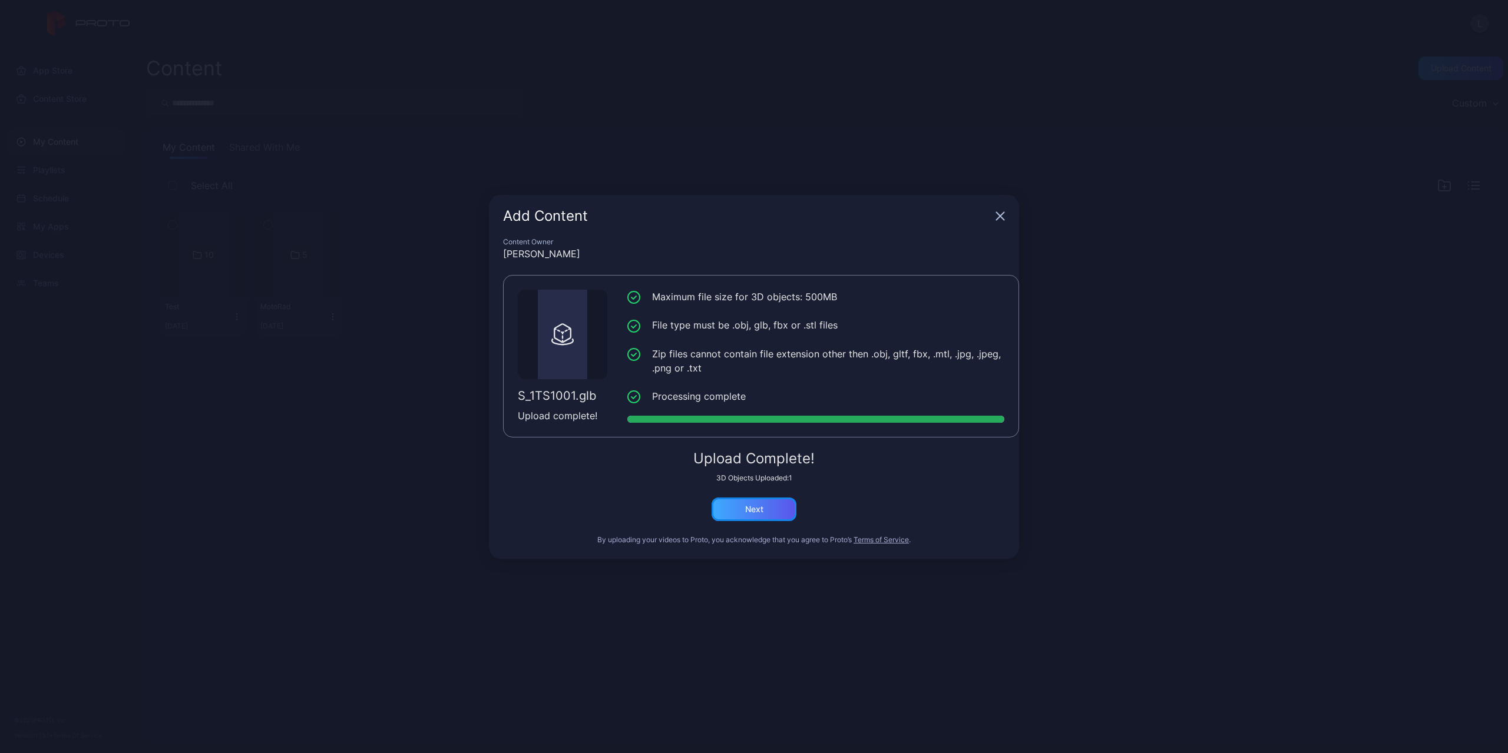
click at [773, 502] on div "Next" at bounding box center [754, 510] width 85 height 24
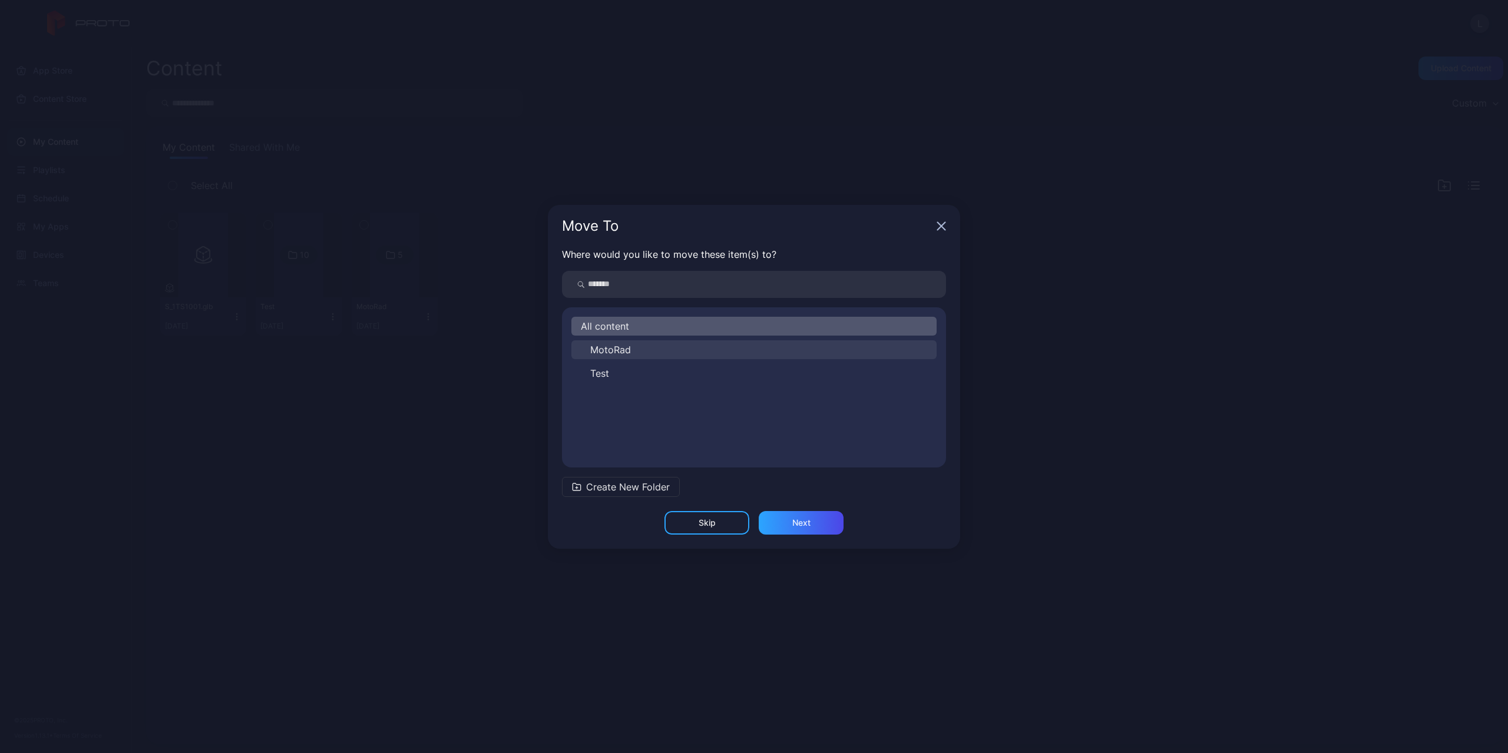
click at [667, 345] on button "MotoRad" at bounding box center [753, 349] width 365 height 19
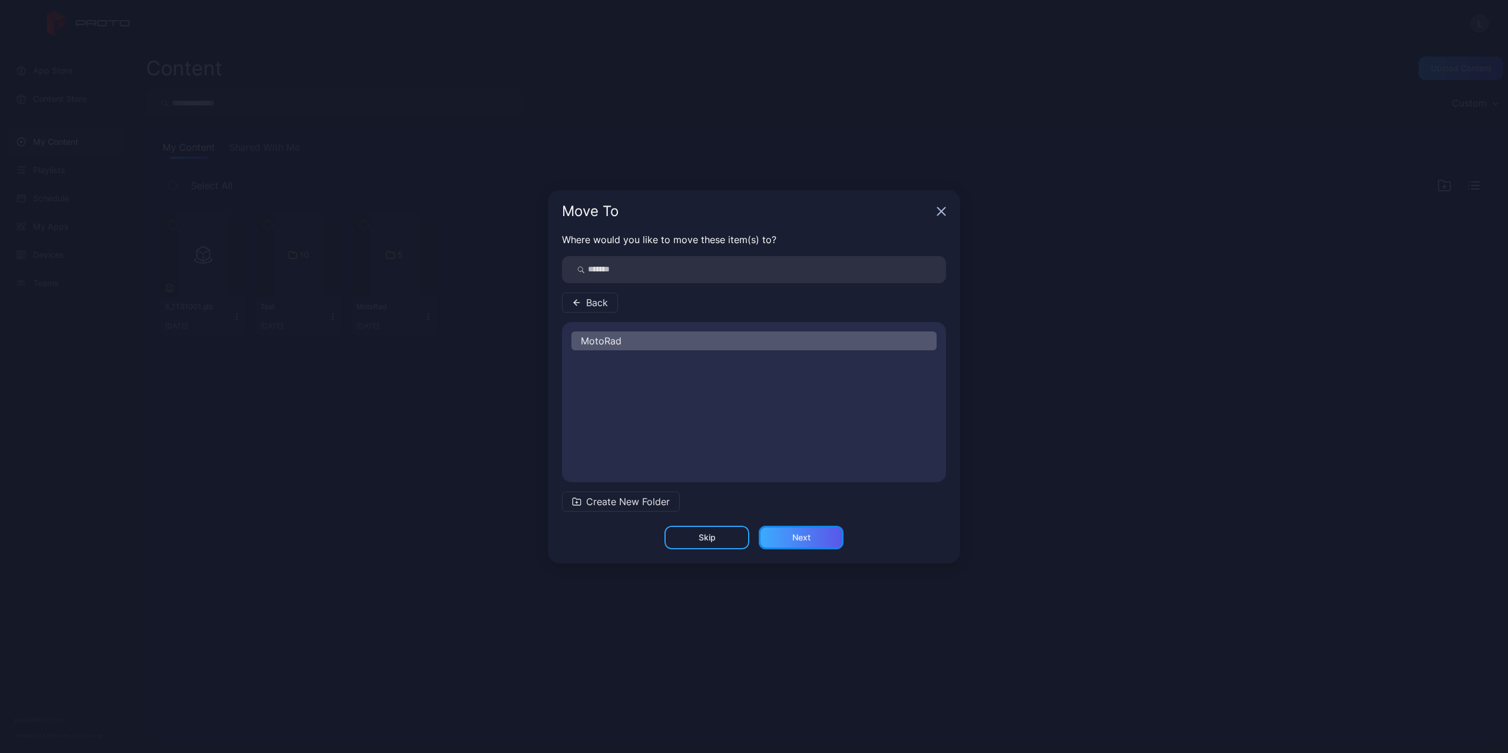
click at [799, 530] on div "Next" at bounding box center [801, 538] width 85 height 24
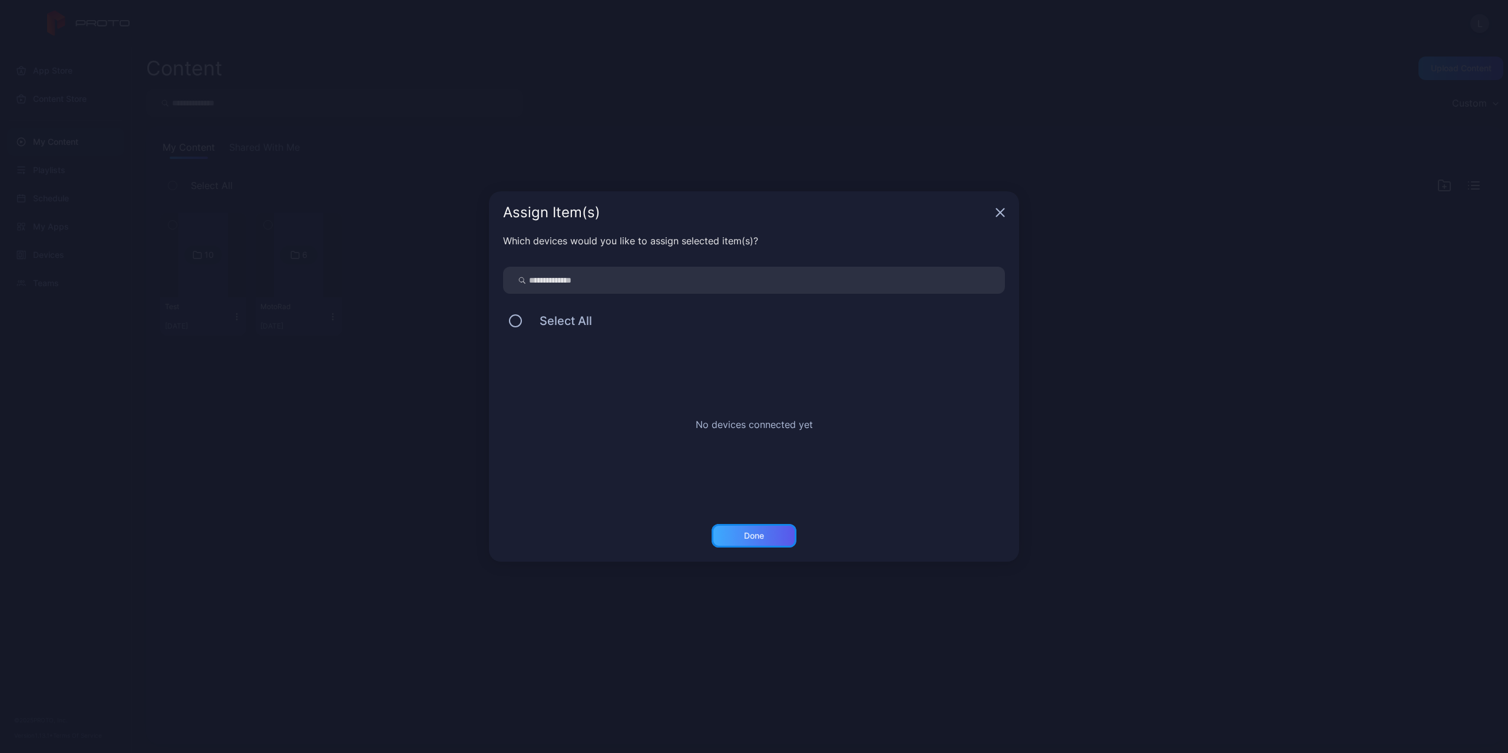
click at [783, 547] on div "Done" at bounding box center [754, 536] width 85 height 24
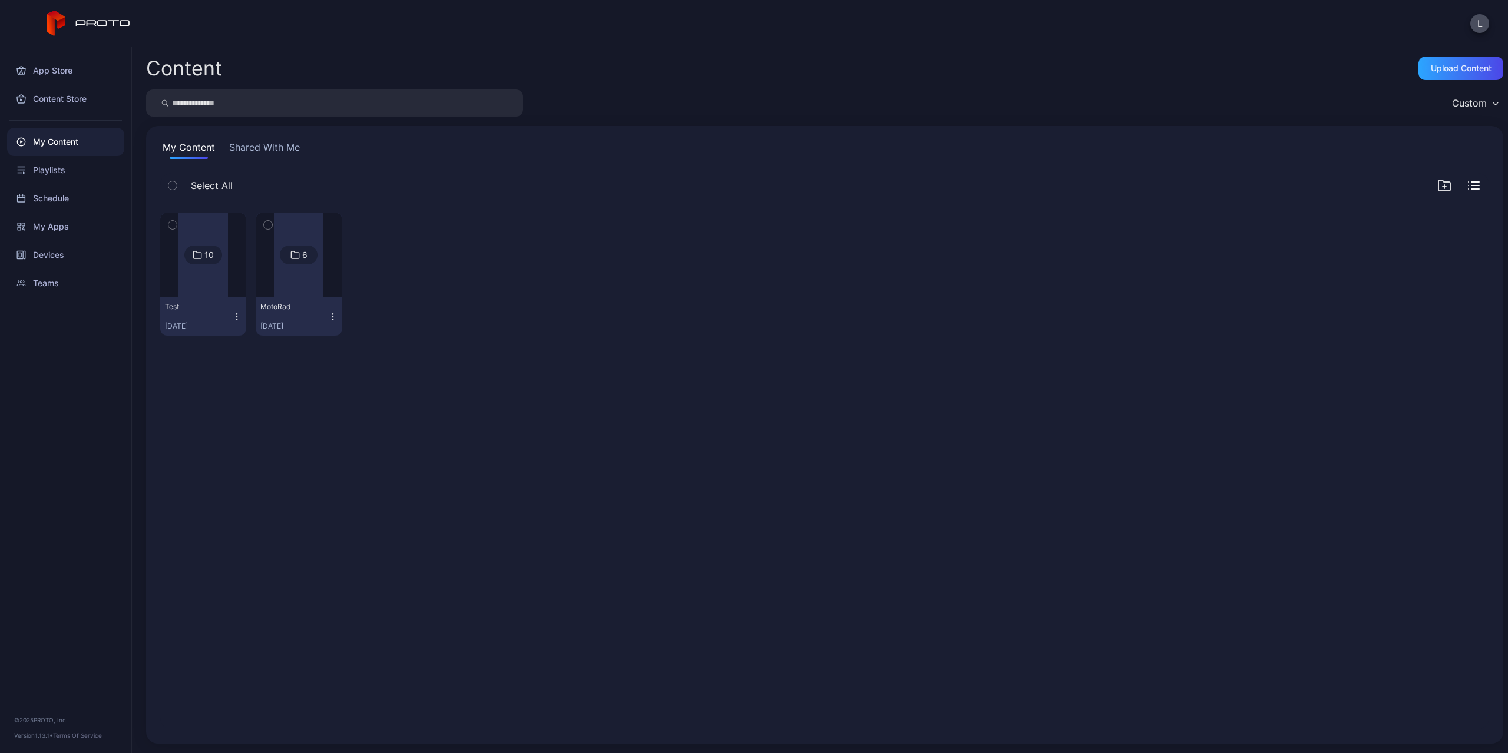
click at [285, 260] on div "6" at bounding box center [299, 255] width 38 height 19
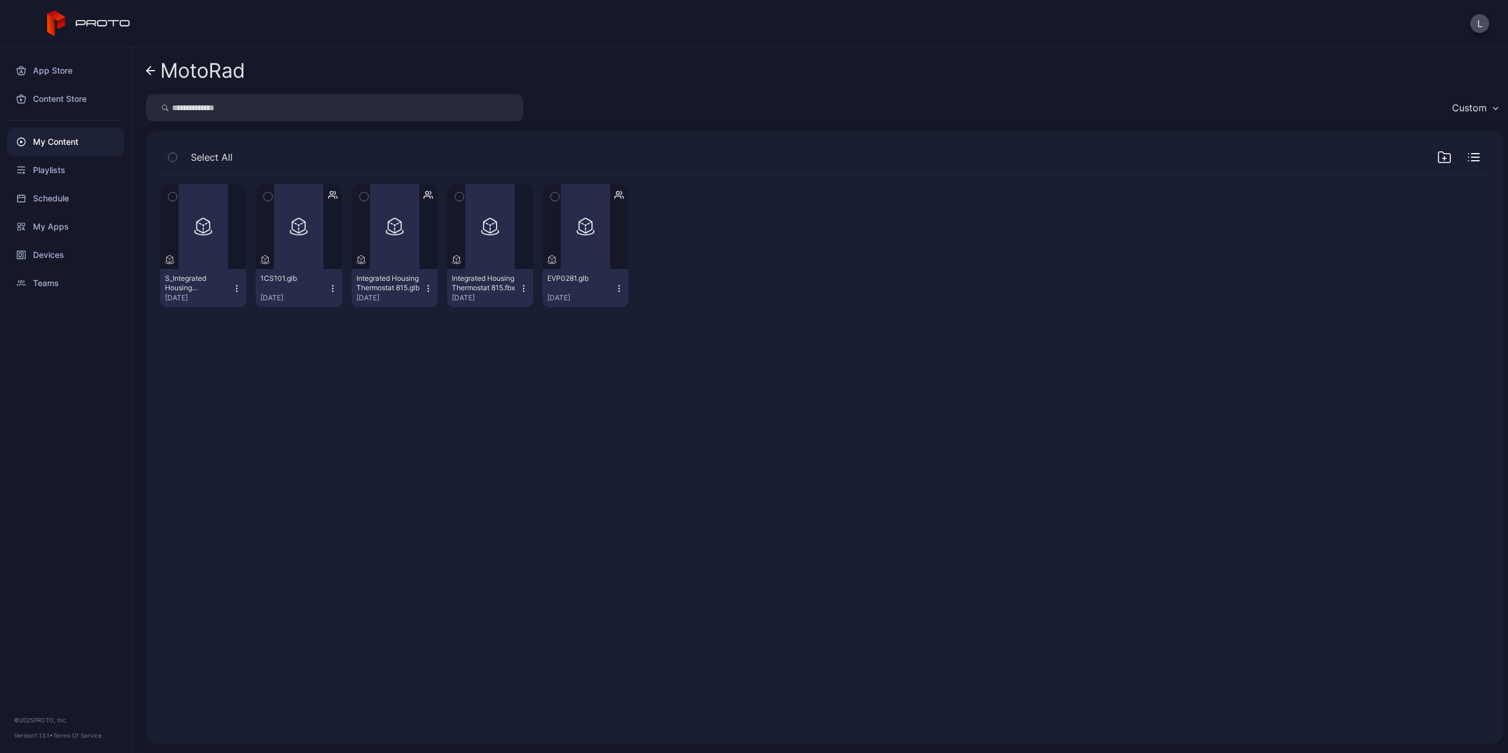
click at [315, 392] on div "Preview S_Integrated Housing Thermostat 815.glb Sep 23, 2025 Preview 1CS101.glb…" at bounding box center [825, 453] width 1348 height 574
click at [216, 244] on div "Preview" at bounding box center [203, 226] width 86 height 85
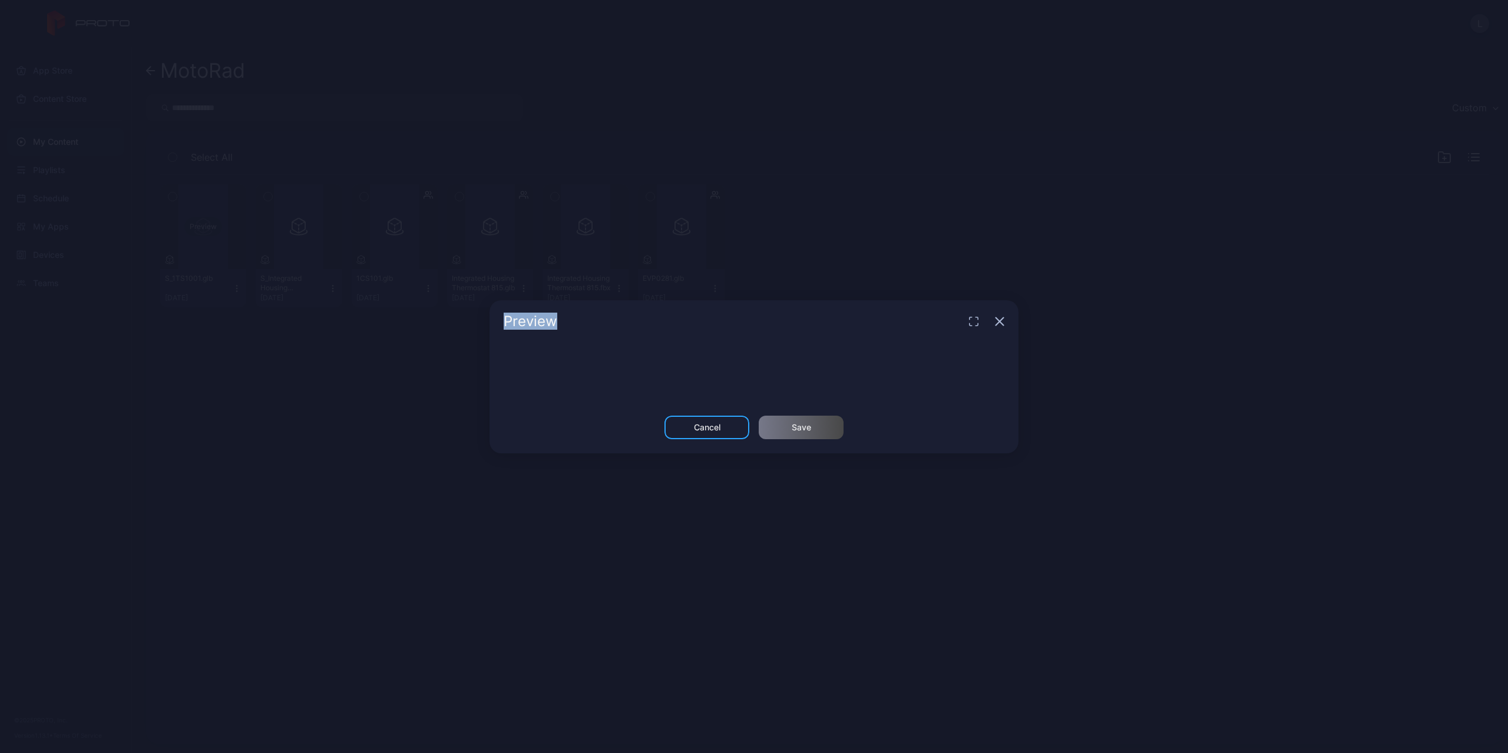
click at [216, 244] on div "Preview Cancel Save" at bounding box center [754, 376] width 1508 height 753
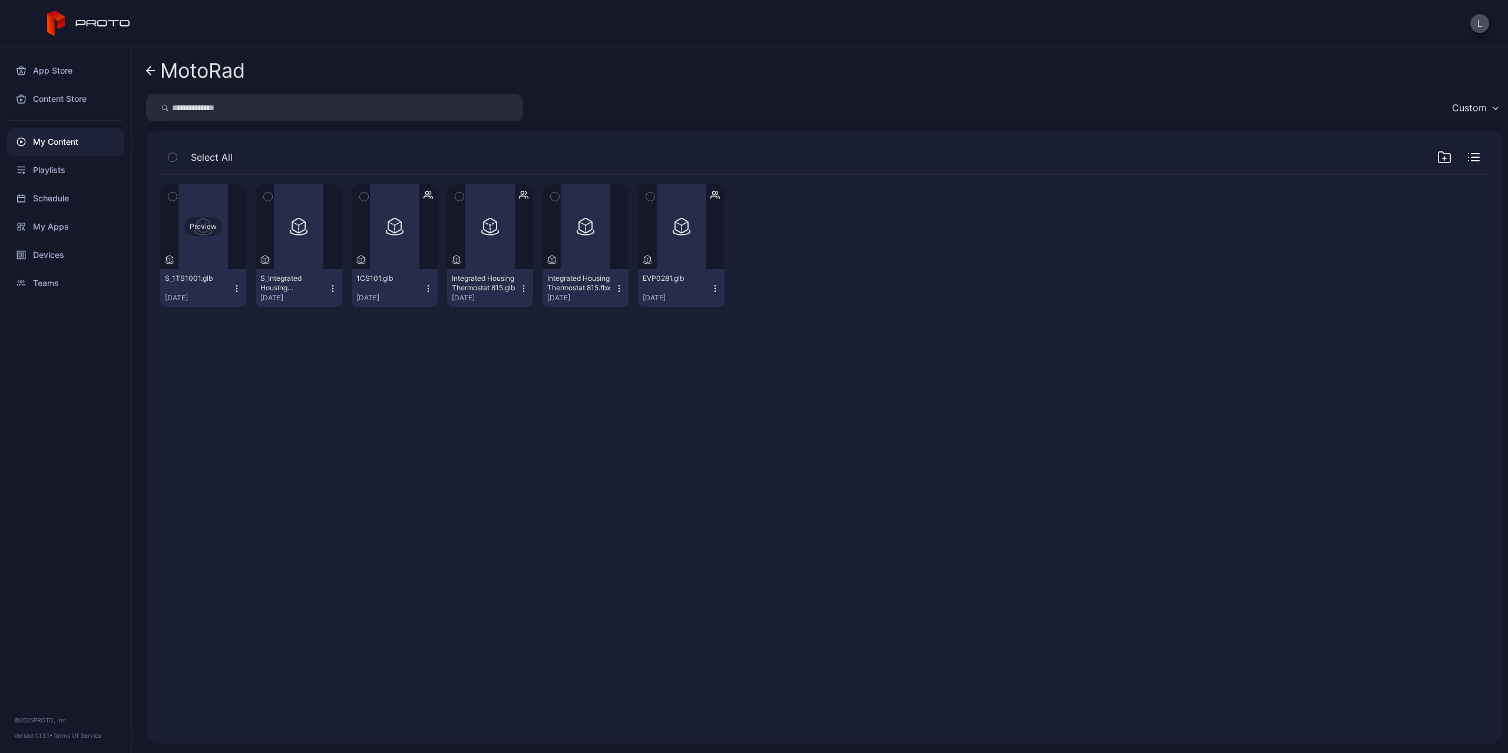
click at [234, 241] on div "Preview" at bounding box center [203, 226] width 86 height 85
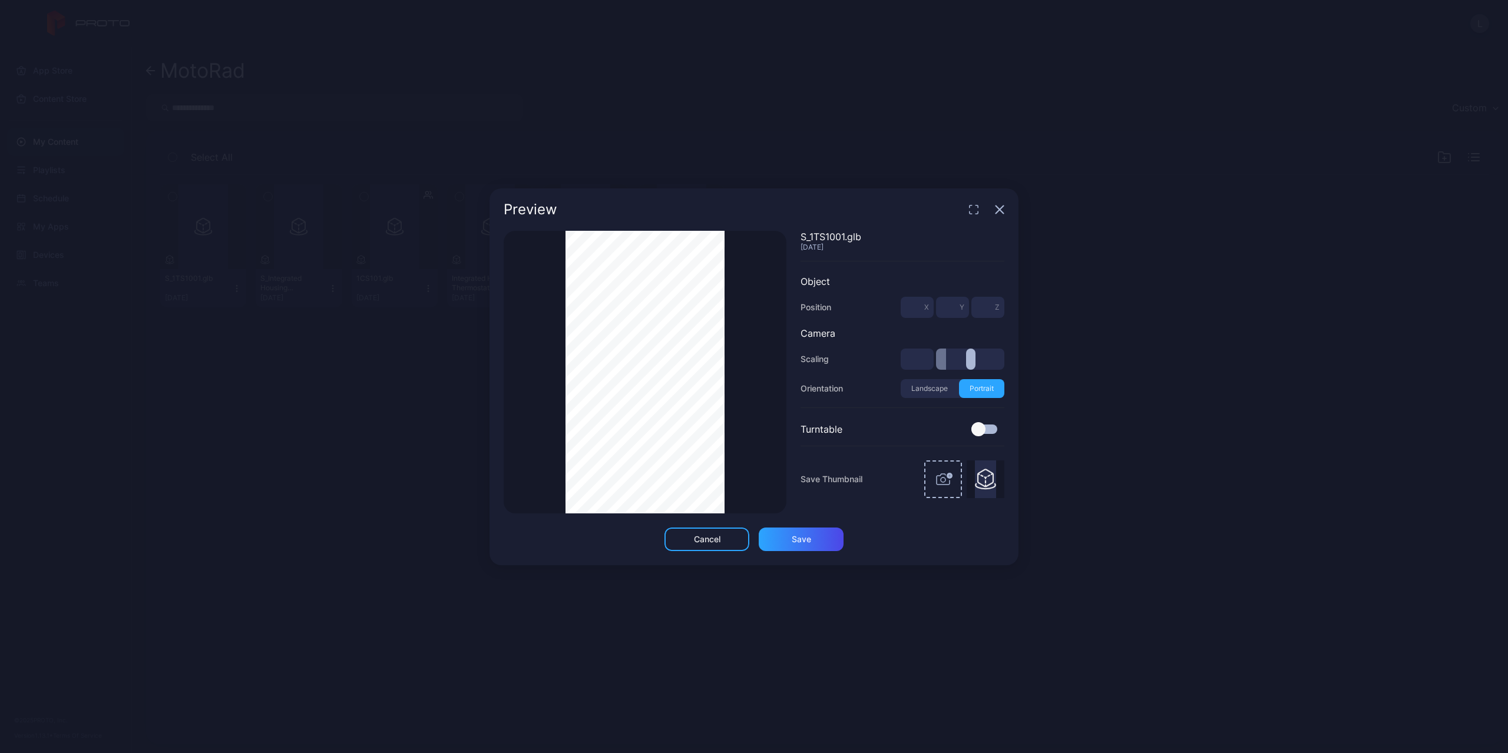
click at [857, 339] on div "Thumbnail Saved S_1TS1001.glb Sep 26, 2025 Object Position * X * Y * Z Camera S…" at bounding box center [754, 372] width 501 height 283
click at [827, 351] on div "Thumbnail Saved S_1TS1001.glb Sep 26, 2025 Object Position * X * Y * Z Camera S…" at bounding box center [754, 372] width 501 height 283
click at [736, 344] on div "Thumbnail Saved" at bounding box center [645, 372] width 283 height 283
click at [998, 213] on icon "button" at bounding box center [999, 209] width 9 height 9
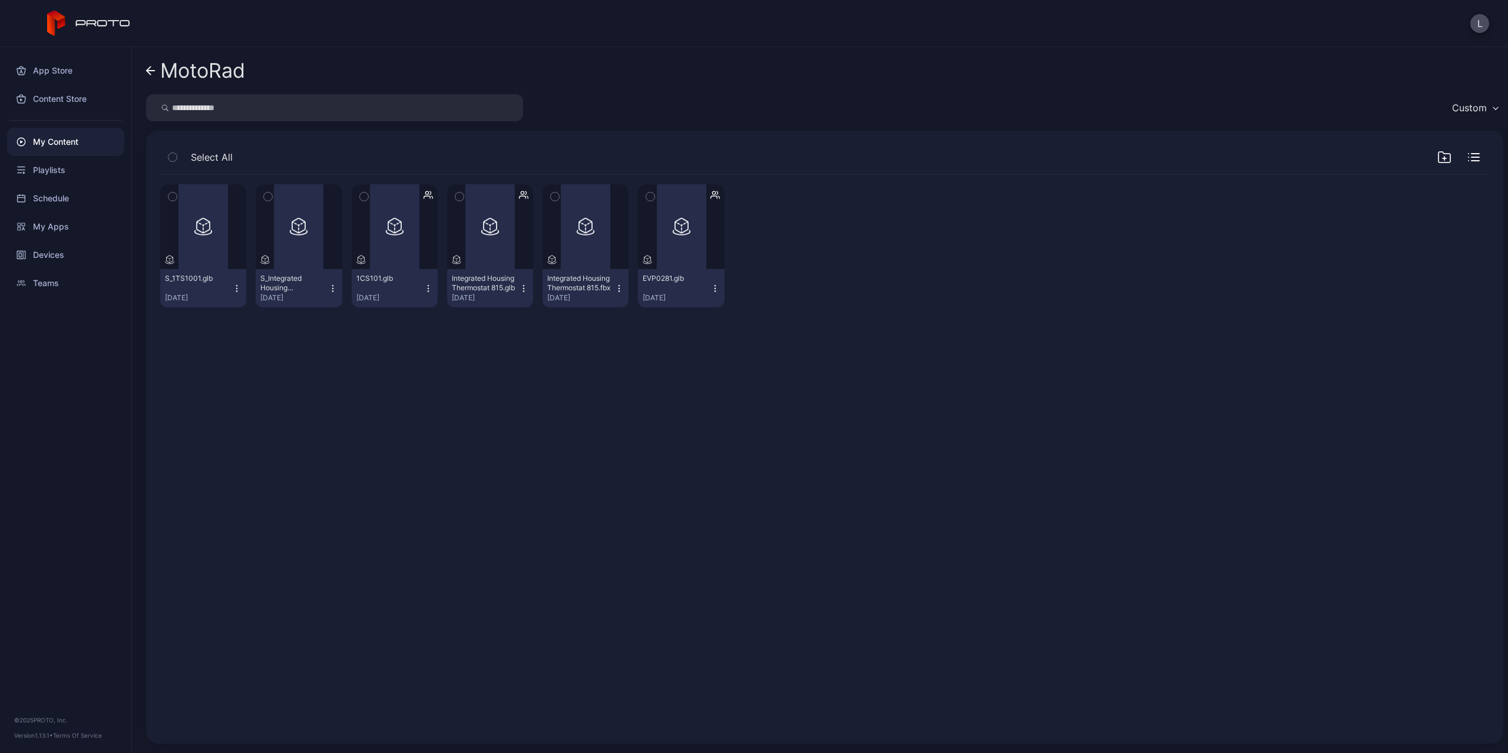
click at [43, 139] on div "My Content" at bounding box center [65, 142] width 117 height 28
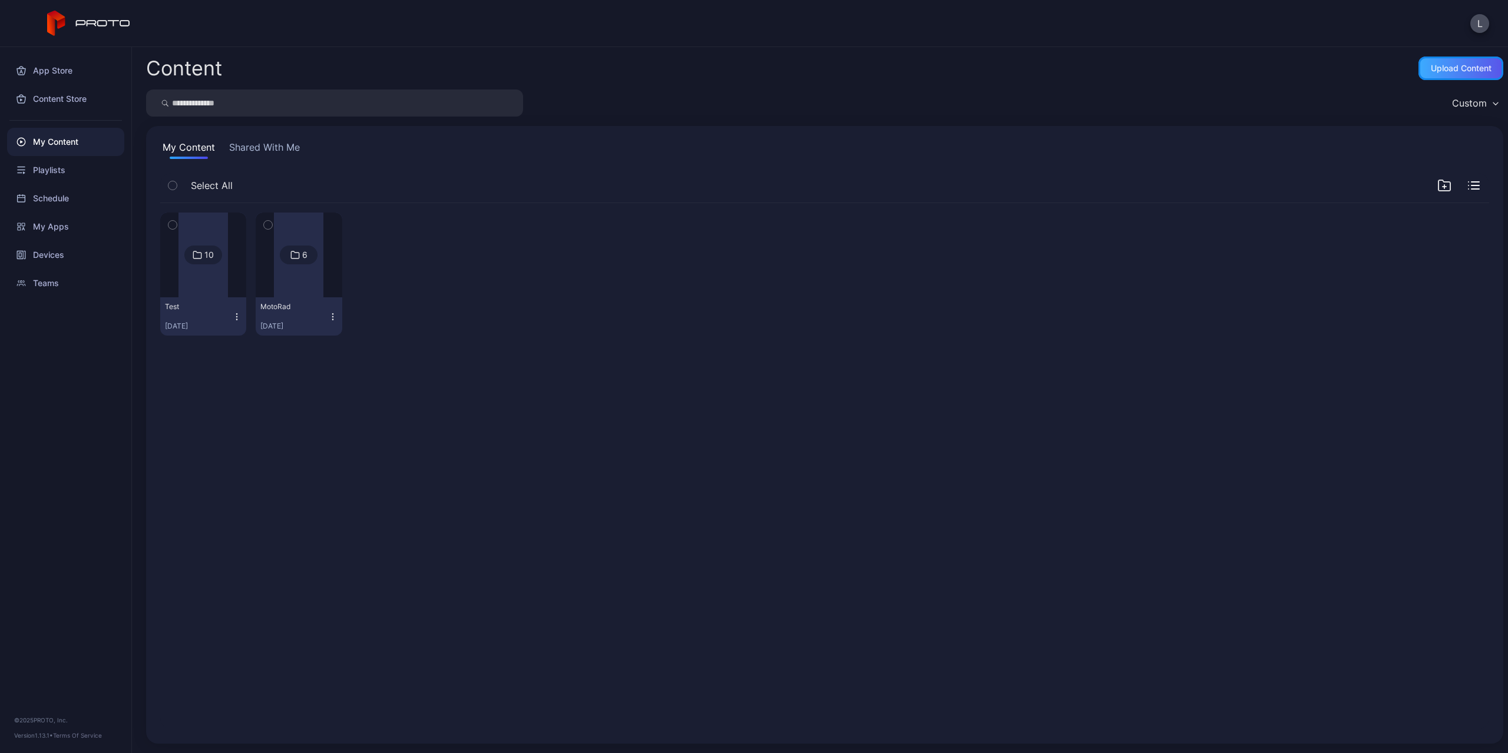
click at [1442, 69] on div "Upload Content" at bounding box center [1461, 68] width 61 height 9
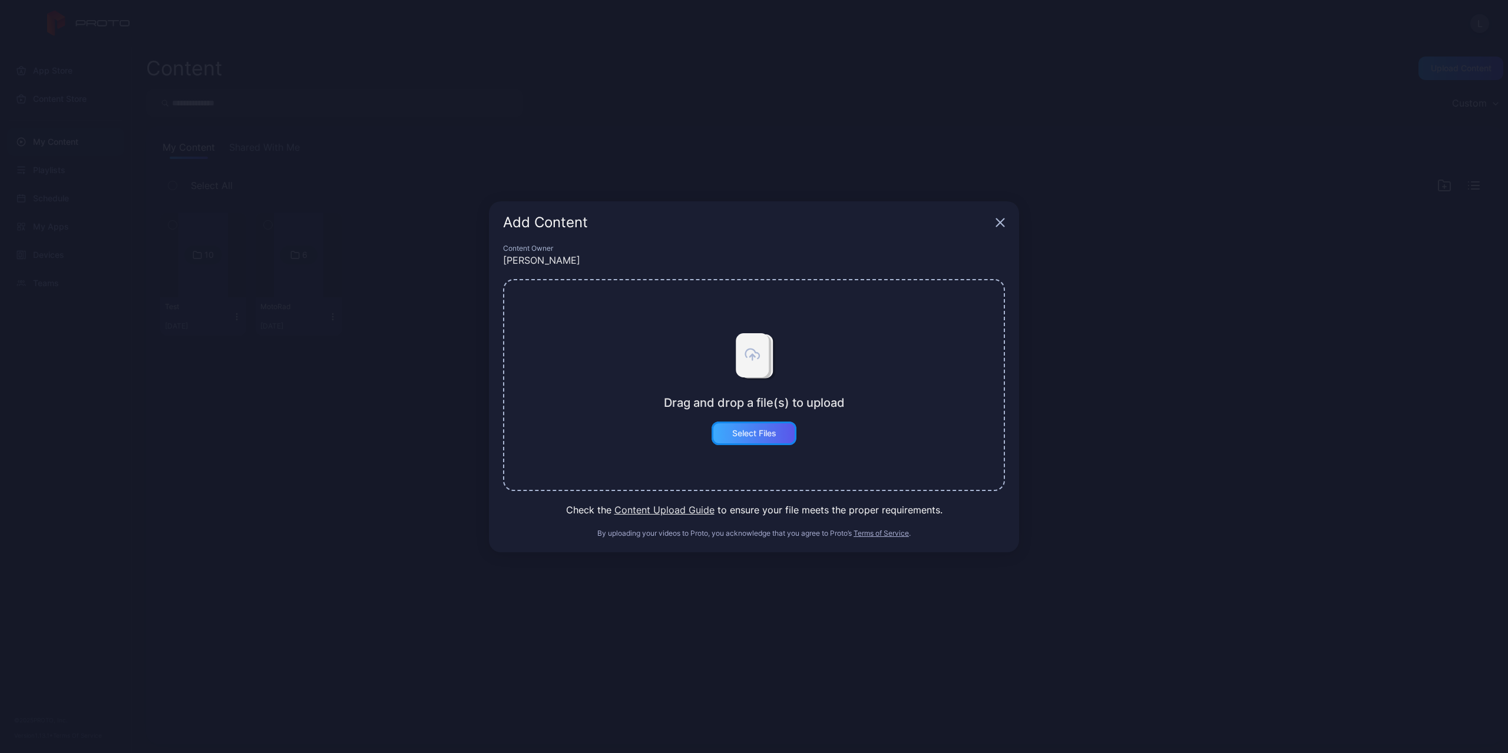
click at [754, 434] on div "Select Files" at bounding box center [754, 433] width 44 height 9
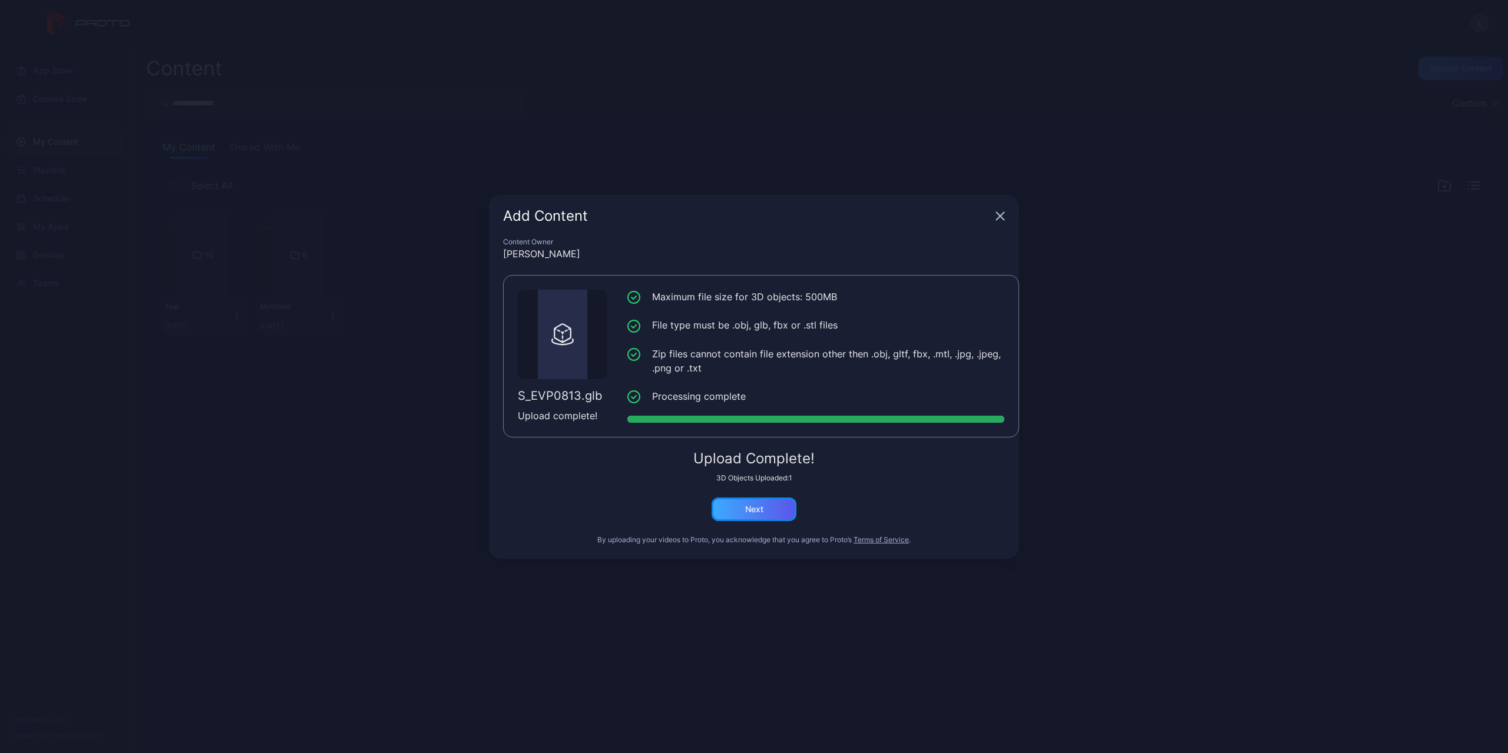
click at [783, 507] on div "Next" at bounding box center [754, 510] width 85 height 24
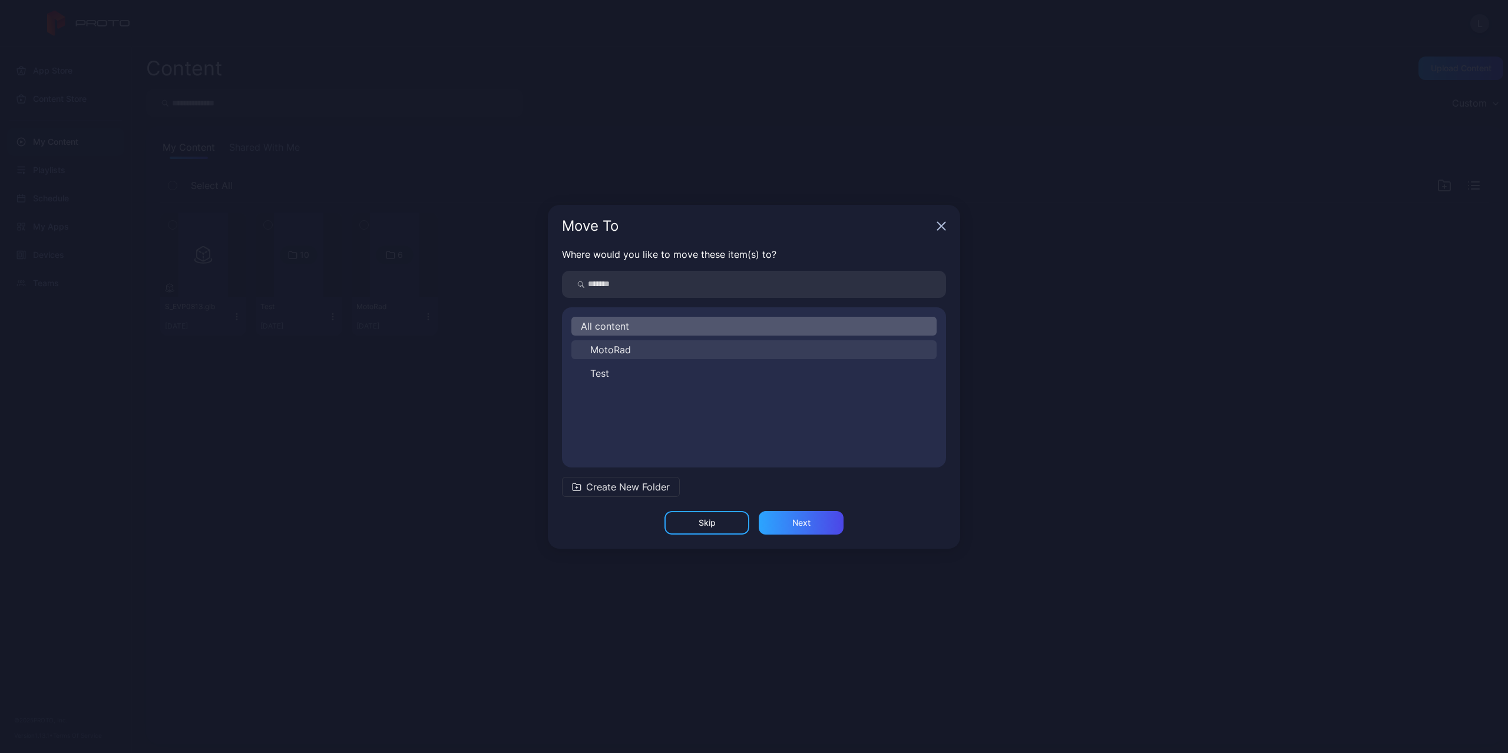
click at [684, 353] on button "MotoRad" at bounding box center [753, 349] width 365 height 19
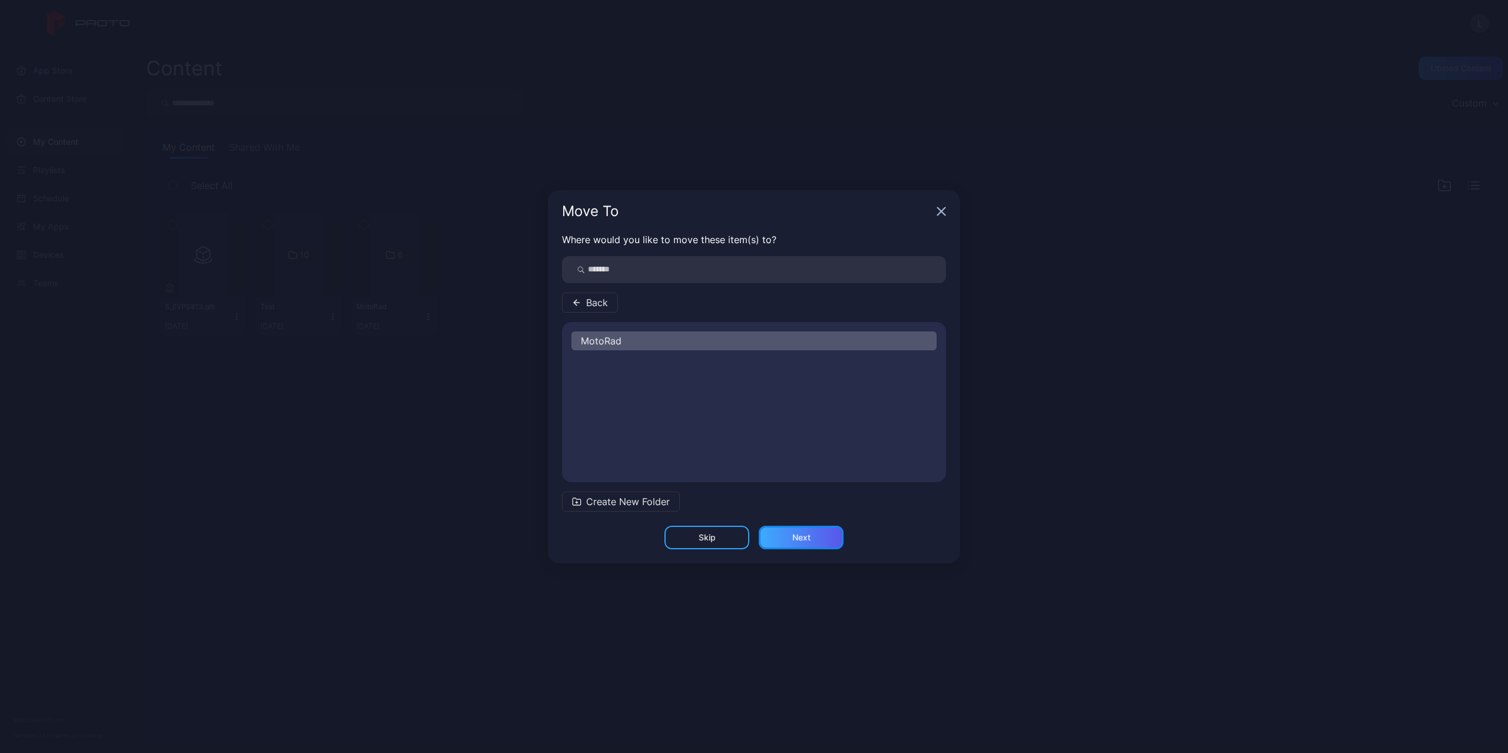
click at [801, 537] on div "Next" at bounding box center [801, 537] width 18 height 9
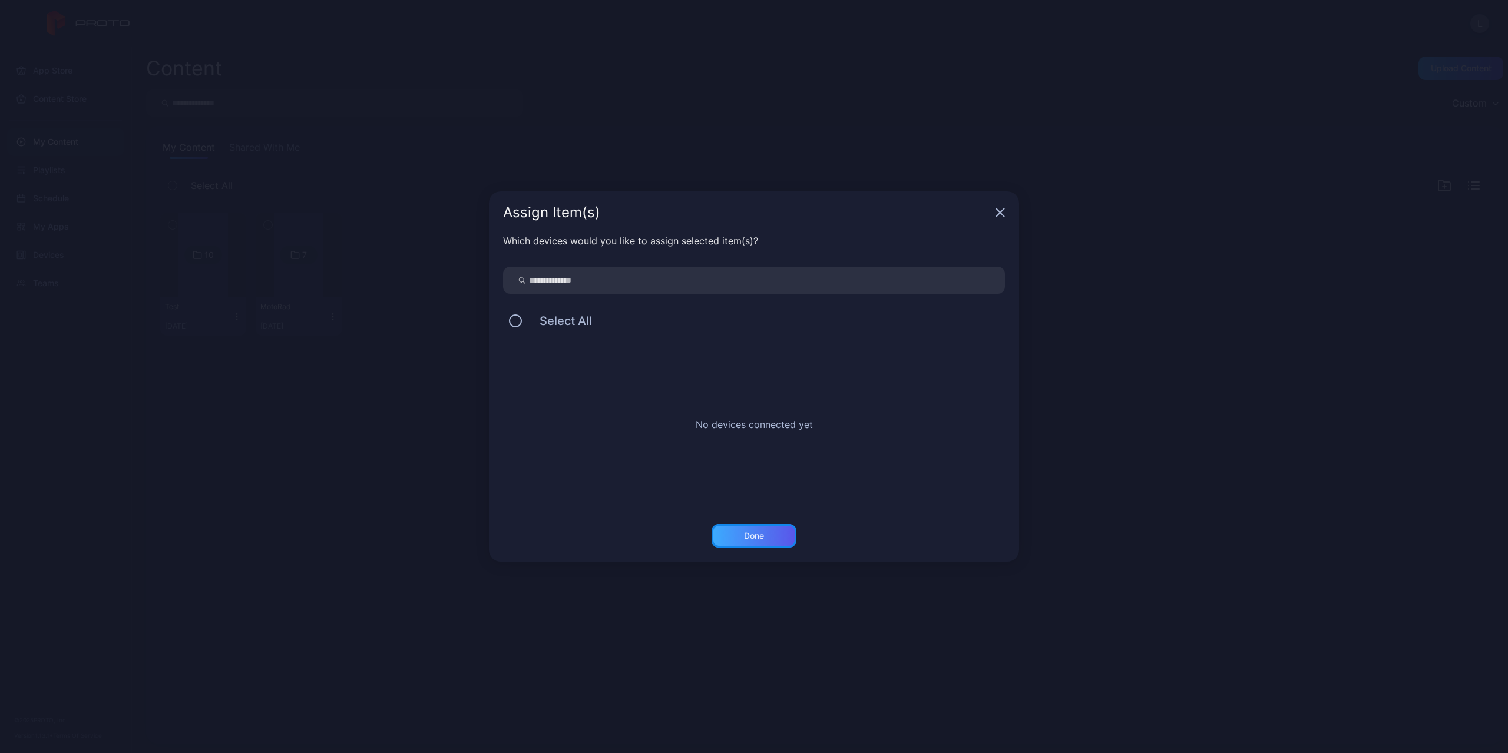
click at [769, 535] on div "Done" at bounding box center [754, 536] width 85 height 24
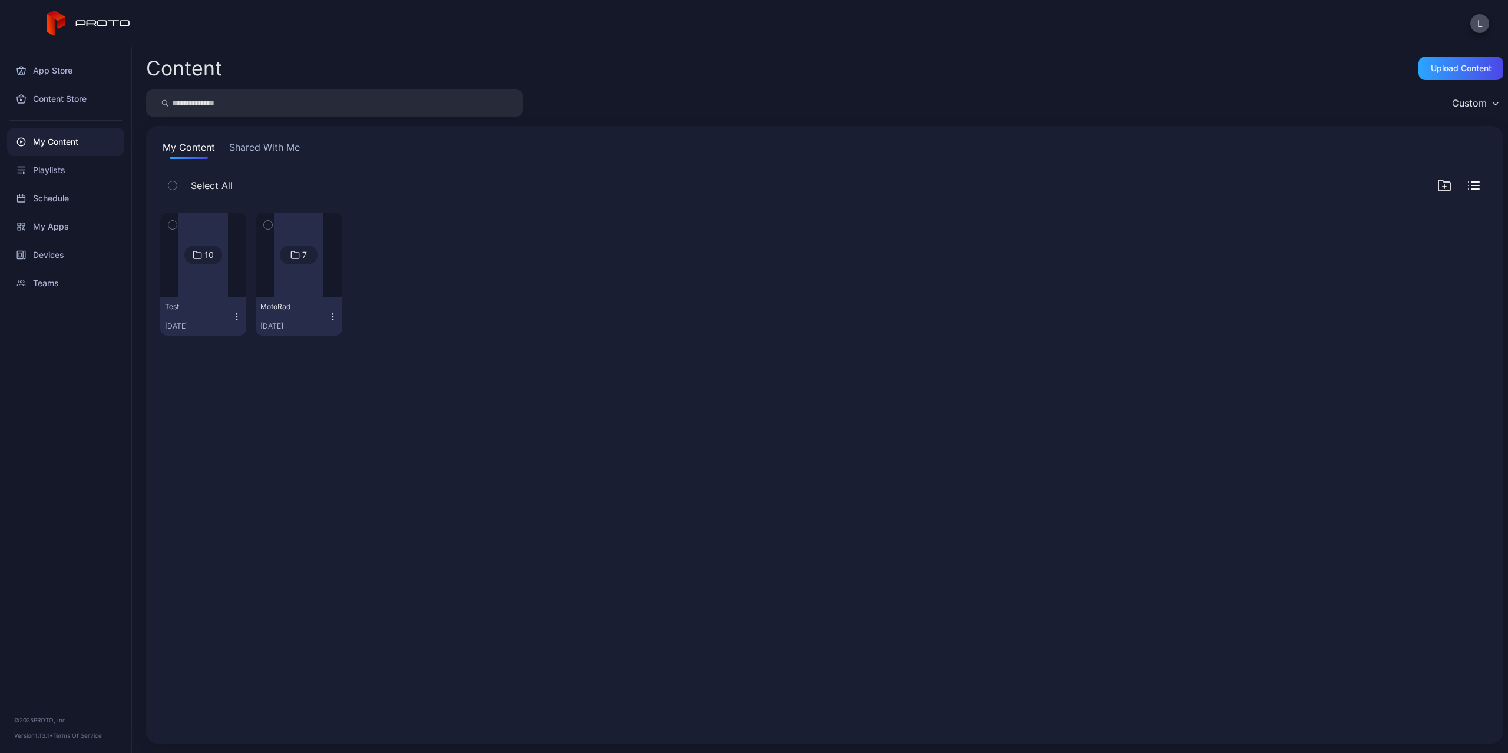
click at [295, 305] on div "MotoRad" at bounding box center [292, 306] width 65 height 9
click at [315, 284] on div at bounding box center [298, 255] width 49 height 85
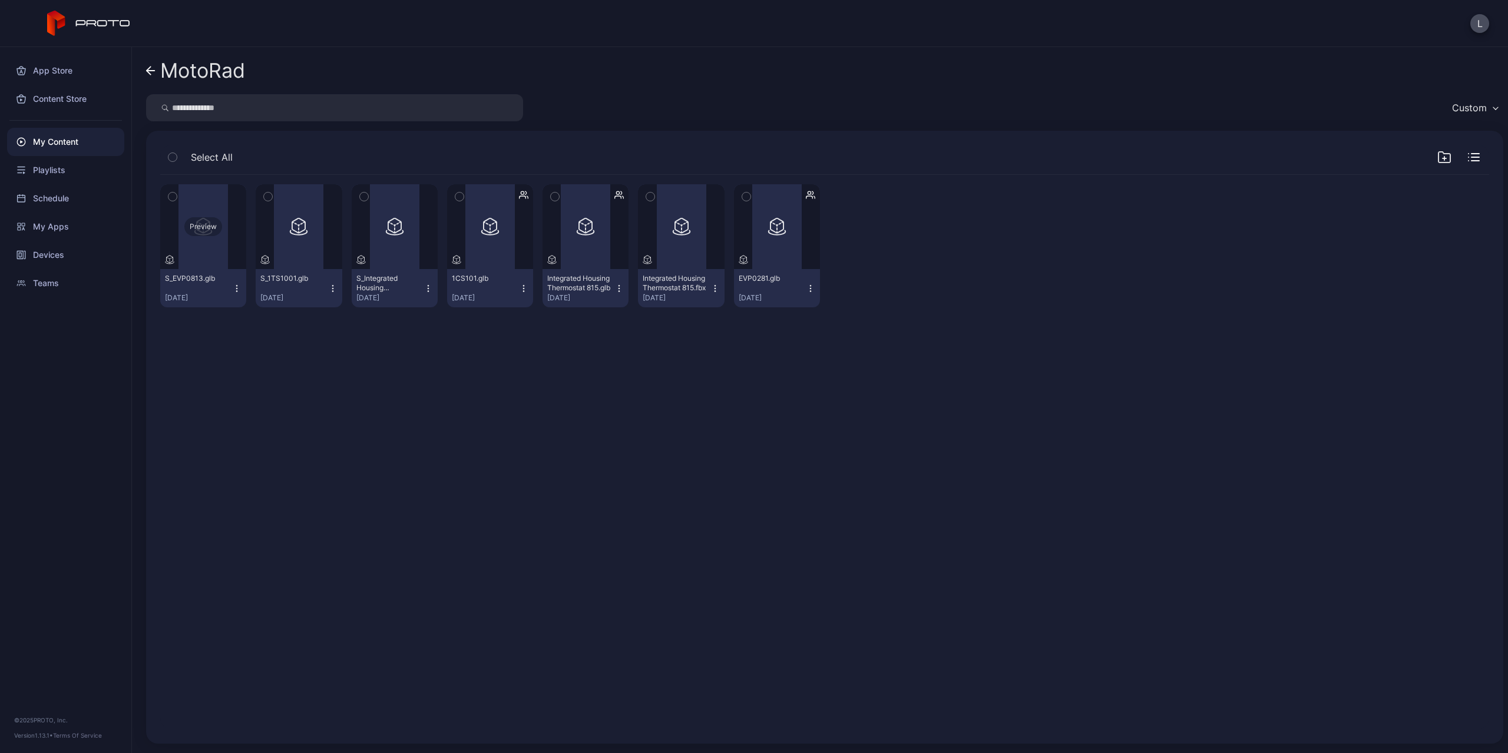
click at [213, 259] on div "Preview" at bounding box center [203, 226] width 86 height 85
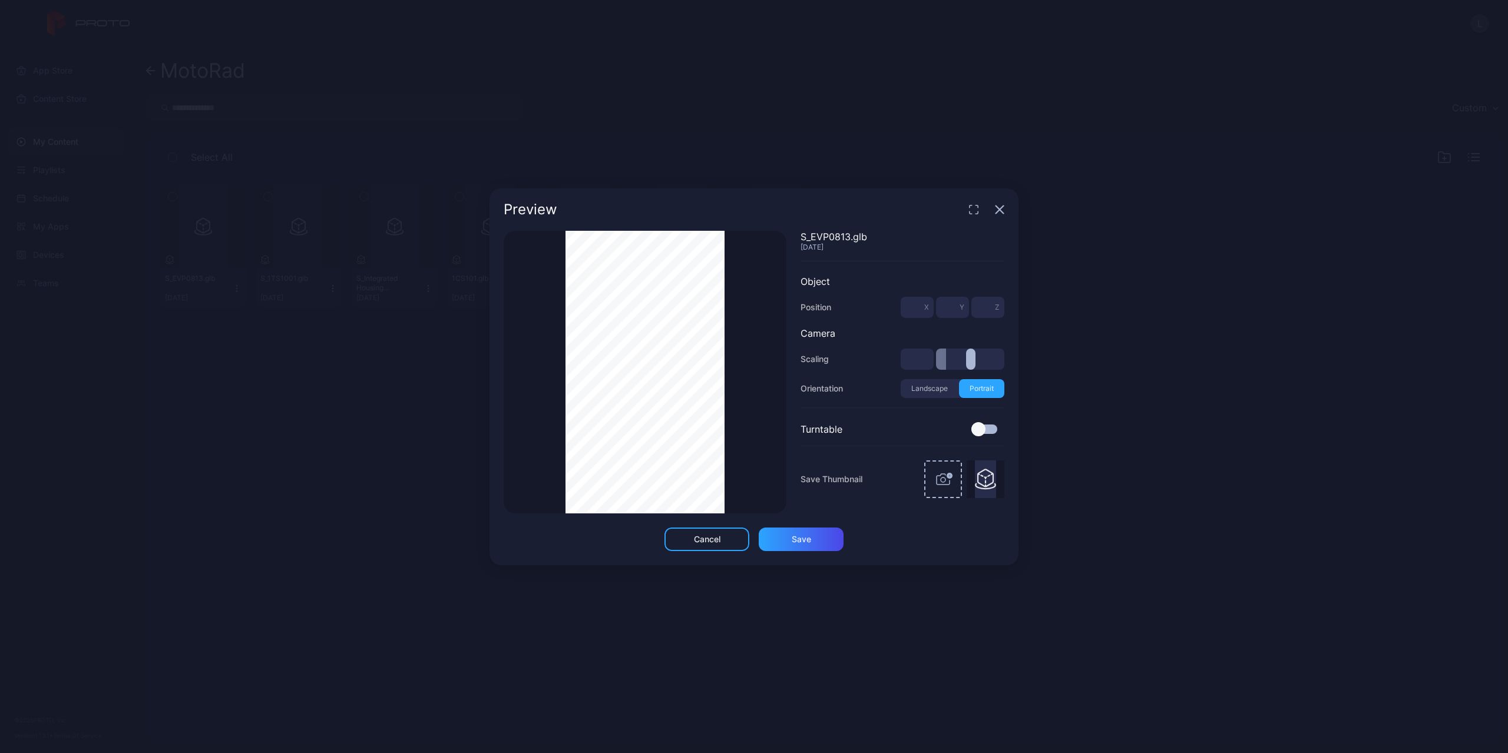
click at [816, 369] on div "Thumbnail Saved S_EVP0813.glb Sep 26, 2025 Object Position * X * Y * Z Camera S…" at bounding box center [754, 372] width 501 height 283
click at [540, 345] on div "Thumbnail Saved" at bounding box center [645, 372] width 283 height 283
click at [997, 211] on icon "button" at bounding box center [999, 209] width 9 height 9
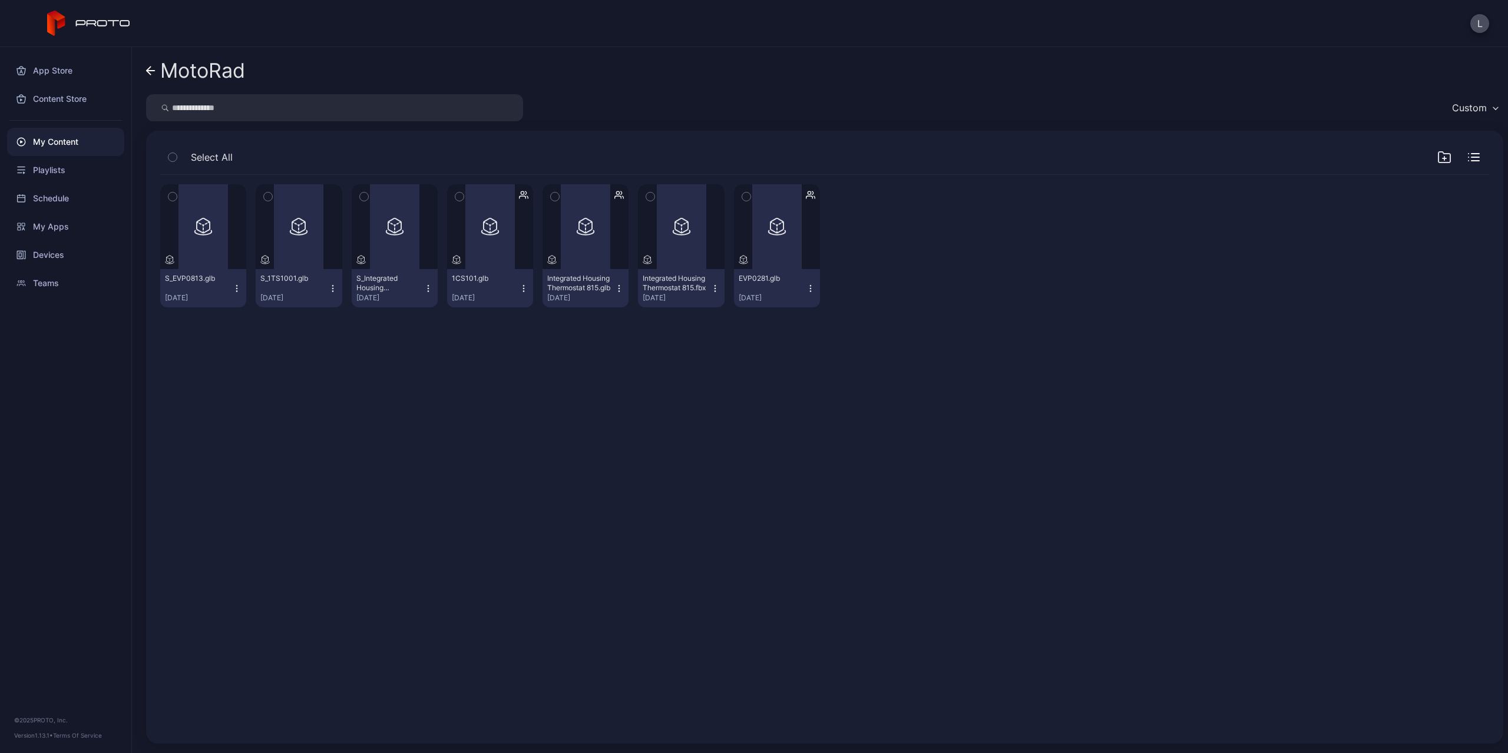
click at [76, 139] on div "My Content" at bounding box center [65, 142] width 117 height 28
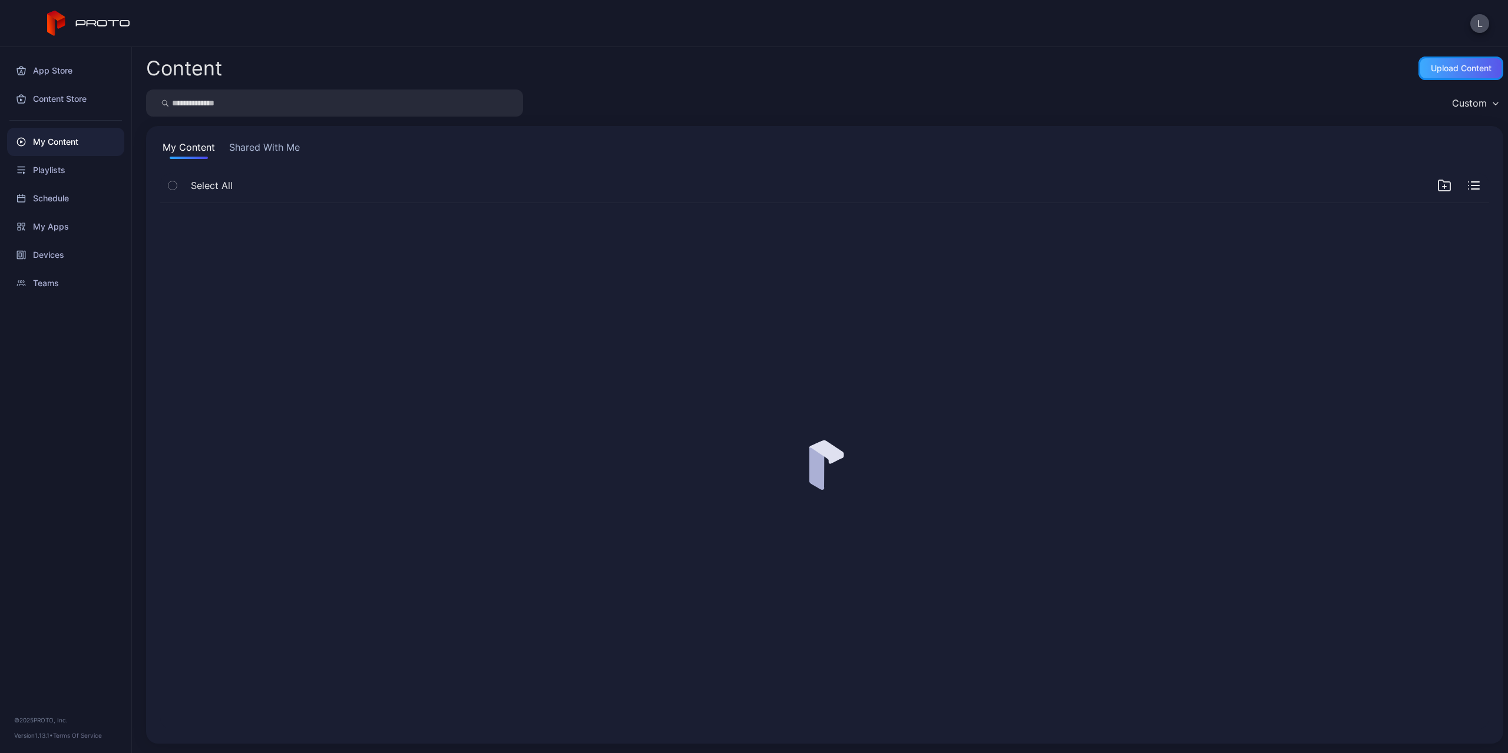
click at [1430, 59] on div "Upload Content" at bounding box center [1460, 69] width 85 height 24
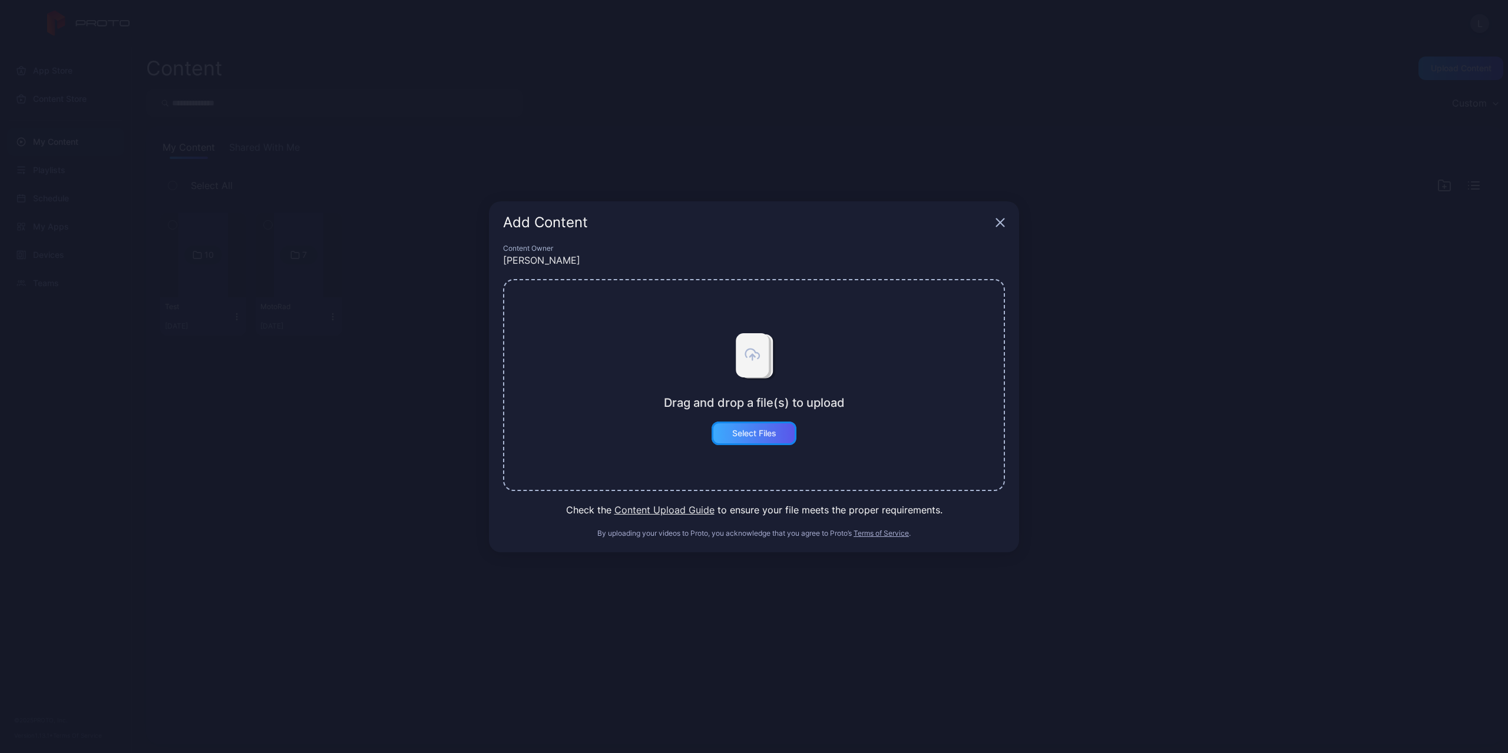
click at [765, 441] on div "Select Files" at bounding box center [754, 434] width 85 height 24
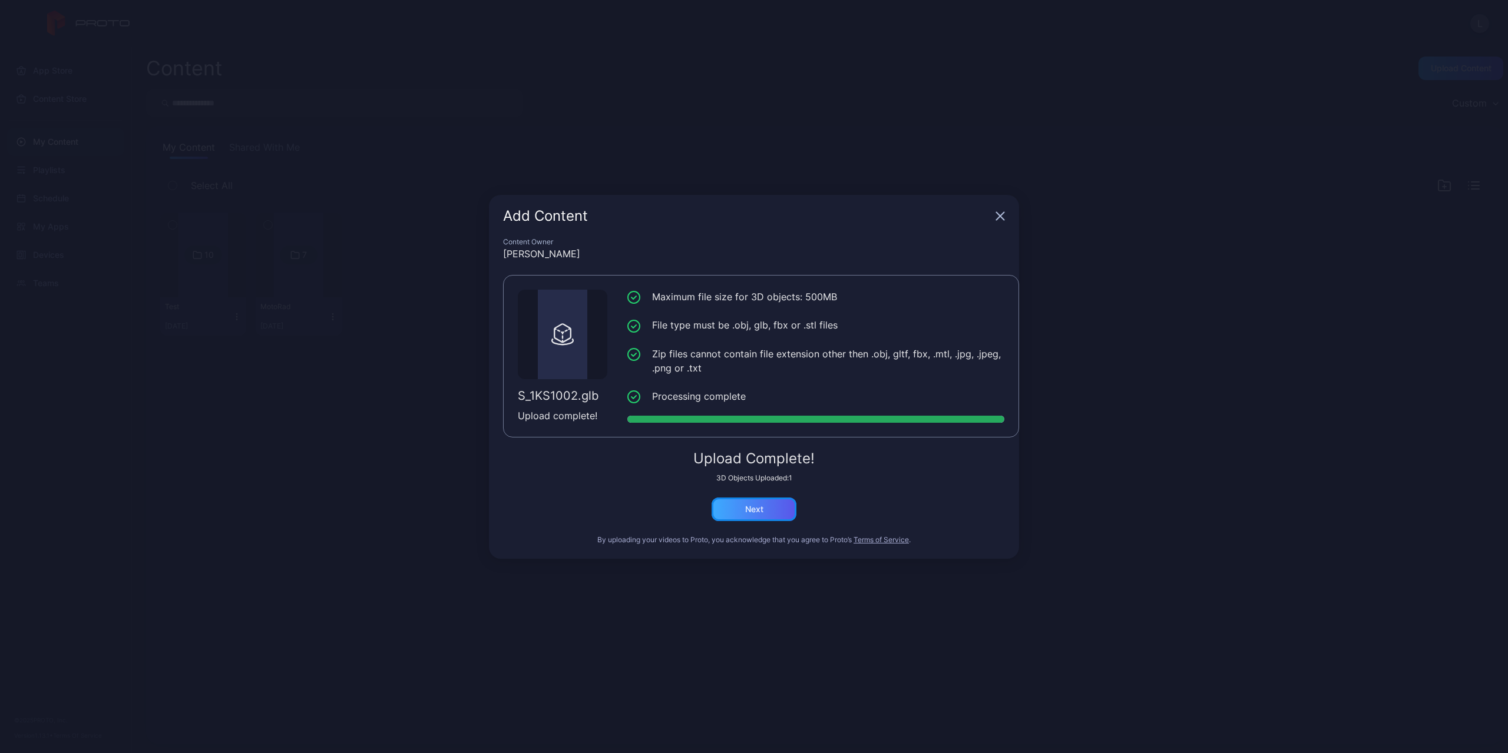
click at [776, 498] on div "Next" at bounding box center [754, 510] width 85 height 24
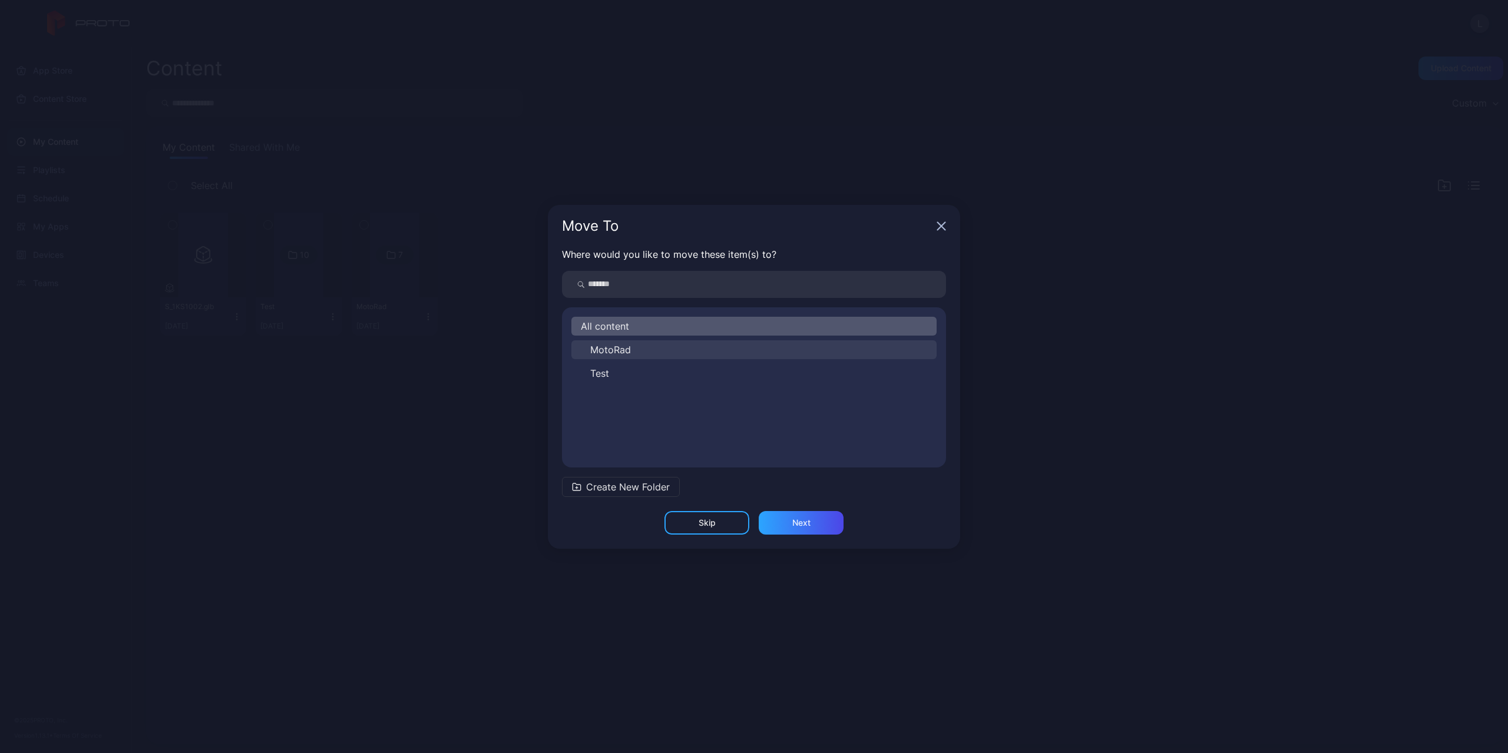
click at [665, 342] on button "MotoRad" at bounding box center [753, 349] width 365 height 19
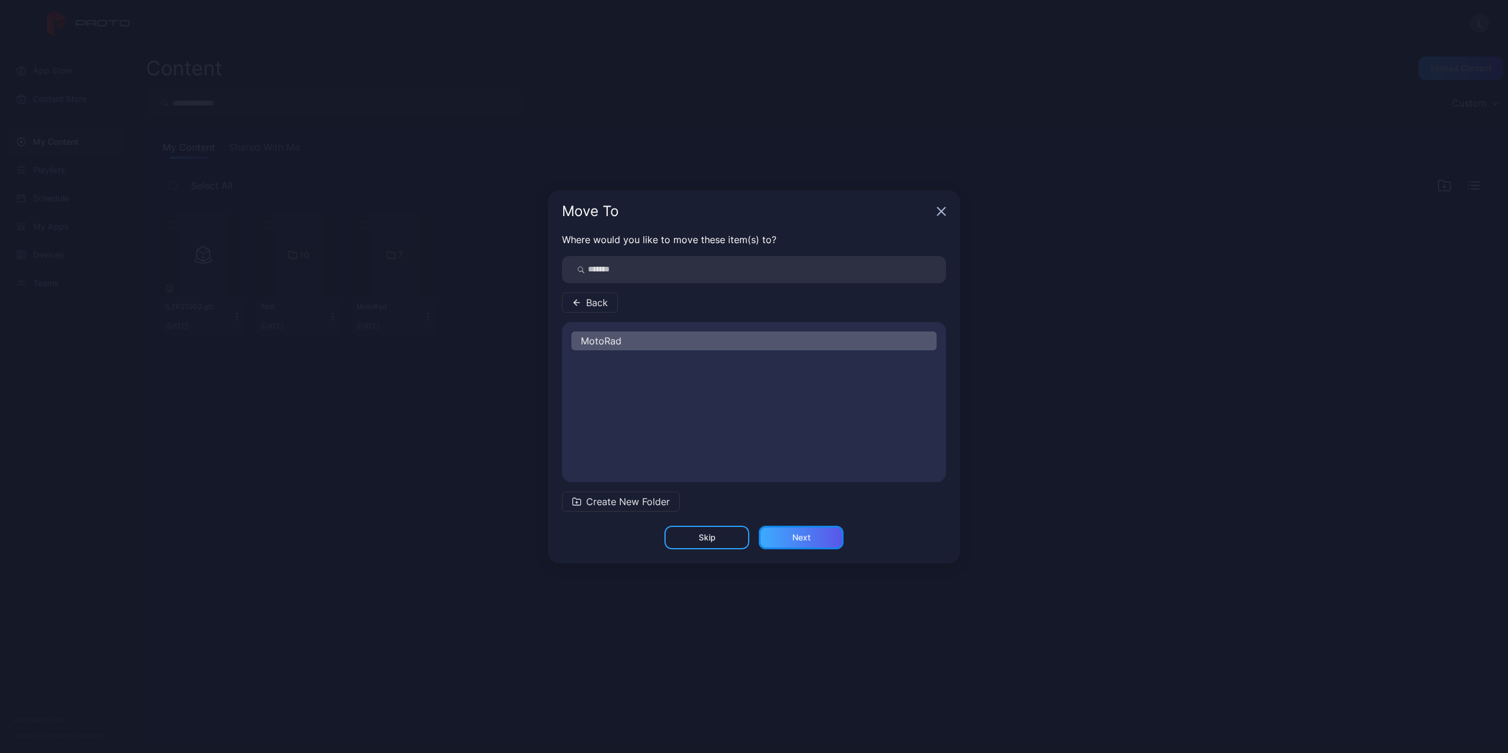
click at [799, 542] on div "Next" at bounding box center [801, 537] width 18 height 9
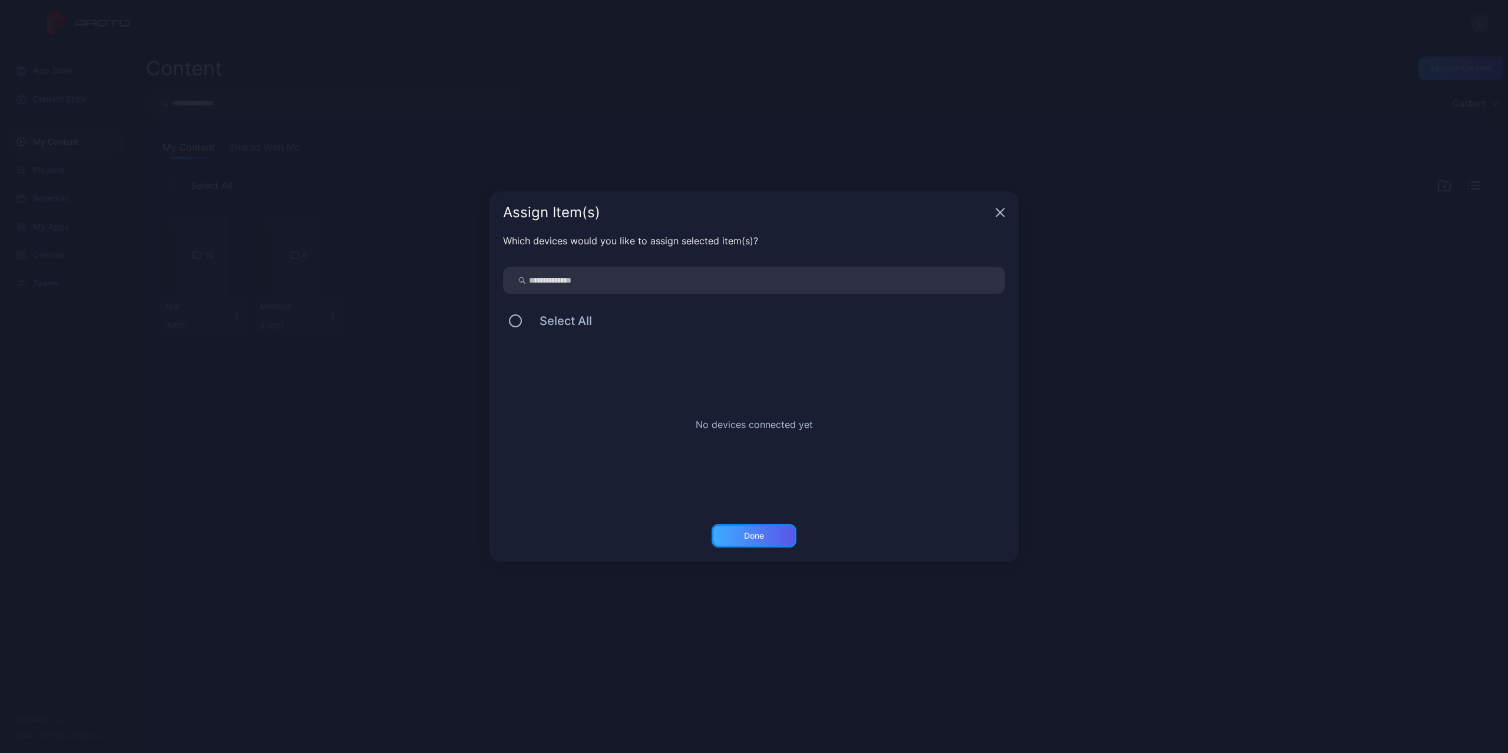
click at [763, 537] on div "Done" at bounding box center [754, 535] width 20 height 9
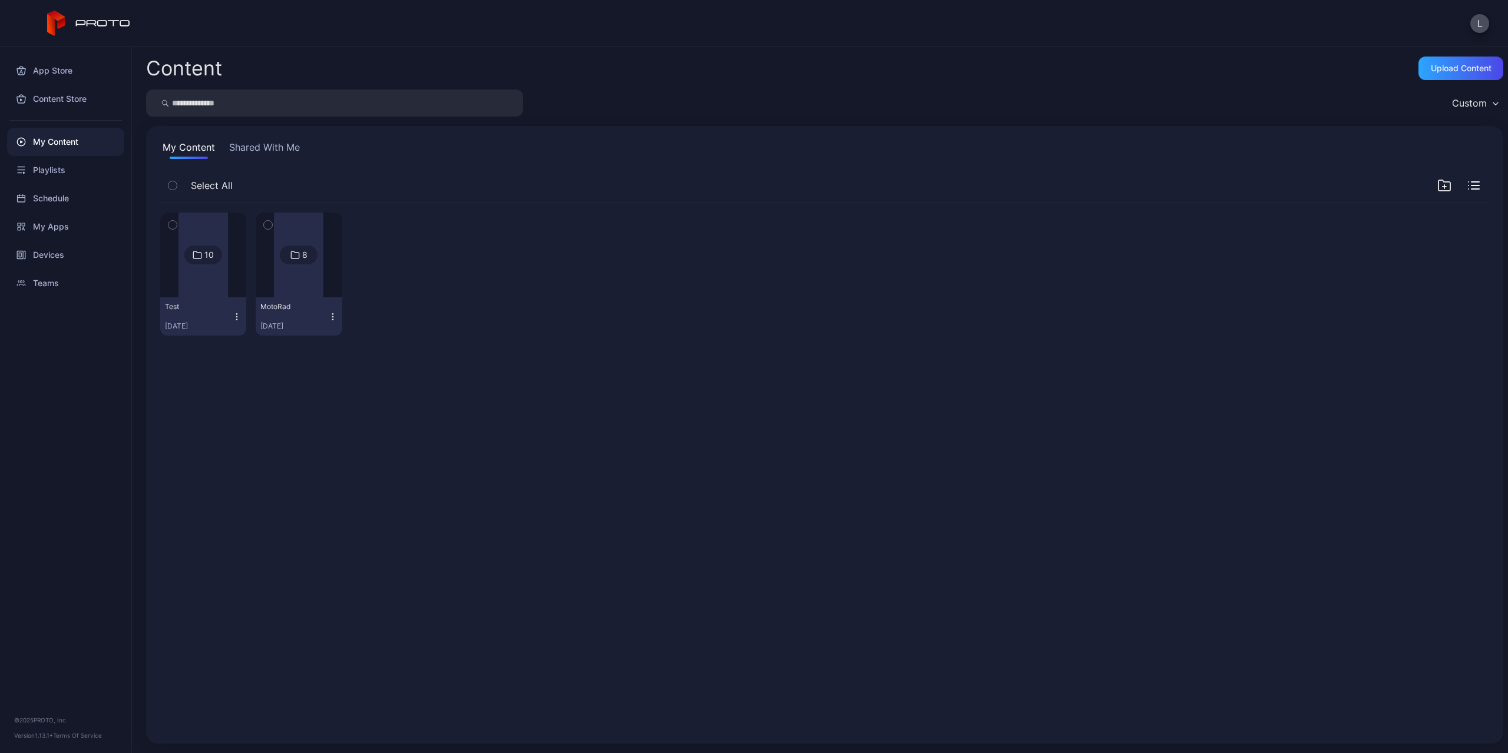
click at [289, 263] on div "8" at bounding box center [299, 255] width 38 height 19
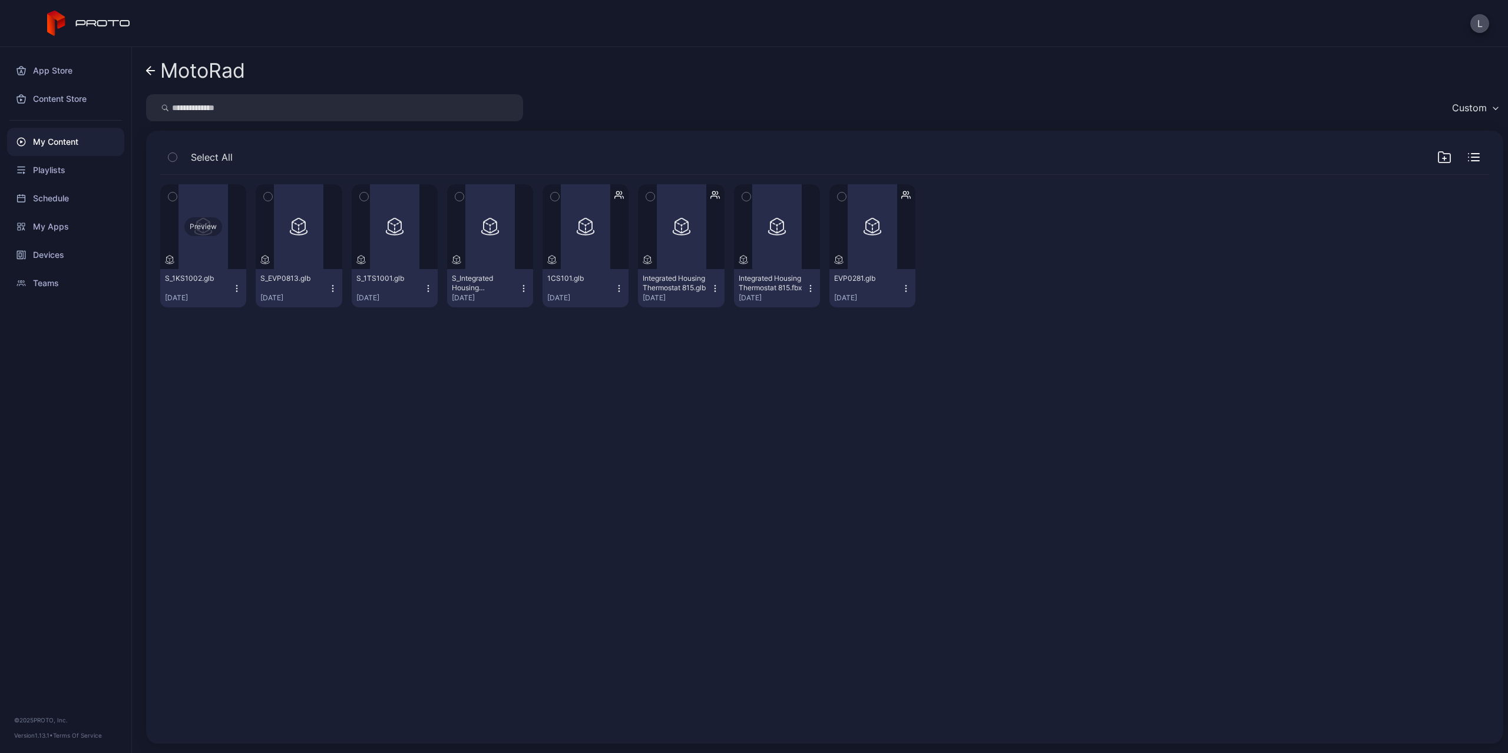
click at [210, 248] on div "Preview" at bounding box center [203, 226] width 86 height 85
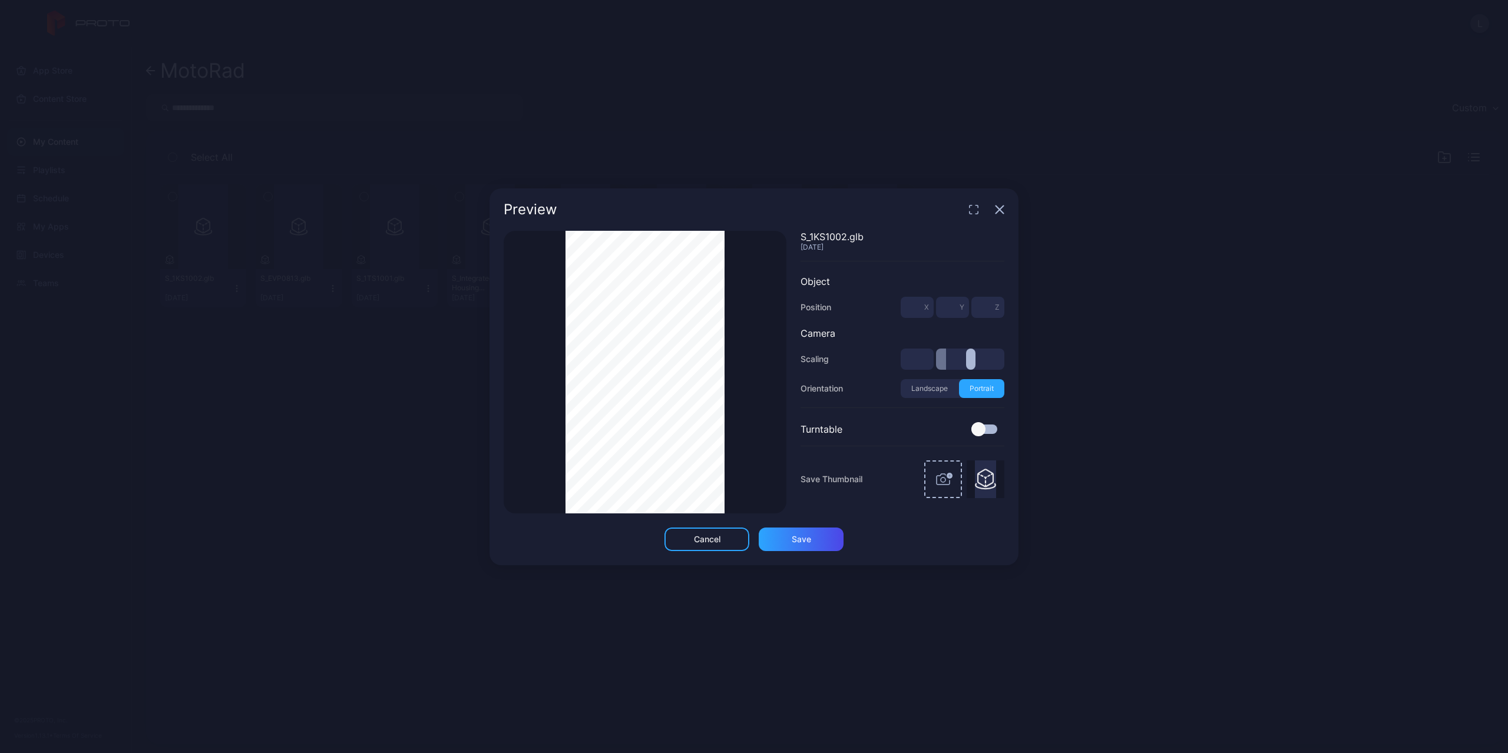
click at [538, 318] on div "Thumbnail Saved" at bounding box center [645, 372] width 283 height 283
click at [760, 421] on div "Thumbnail Saved" at bounding box center [645, 372] width 283 height 283
click at [775, 382] on div "Thumbnail Saved" at bounding box center [645, 372] width 283 height 283
click at [1002, 209] on icon "button" at bounding box center [999, 209] width 9 height 9
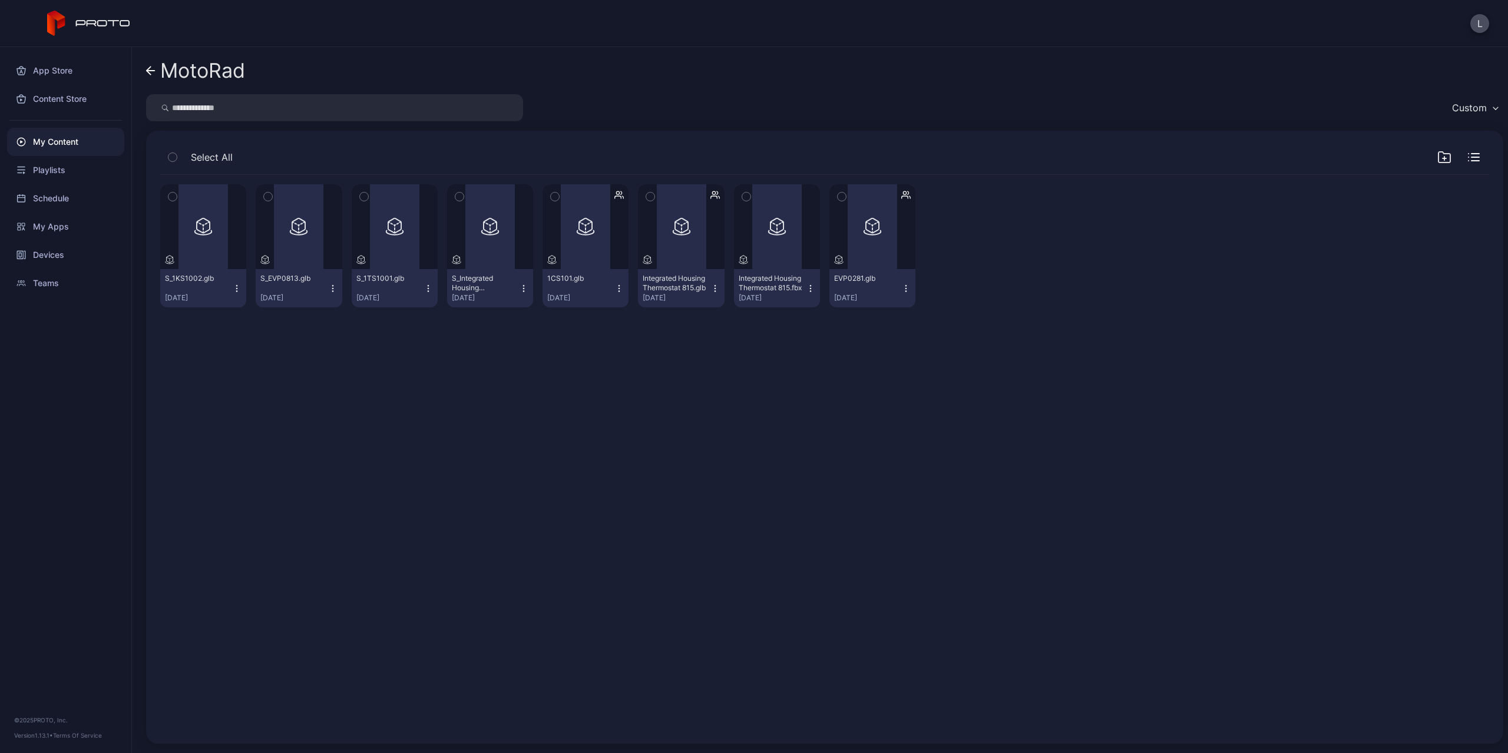
click at [57, 146] on div "My Content" at bounding box center [65, 142] width 117 height 28
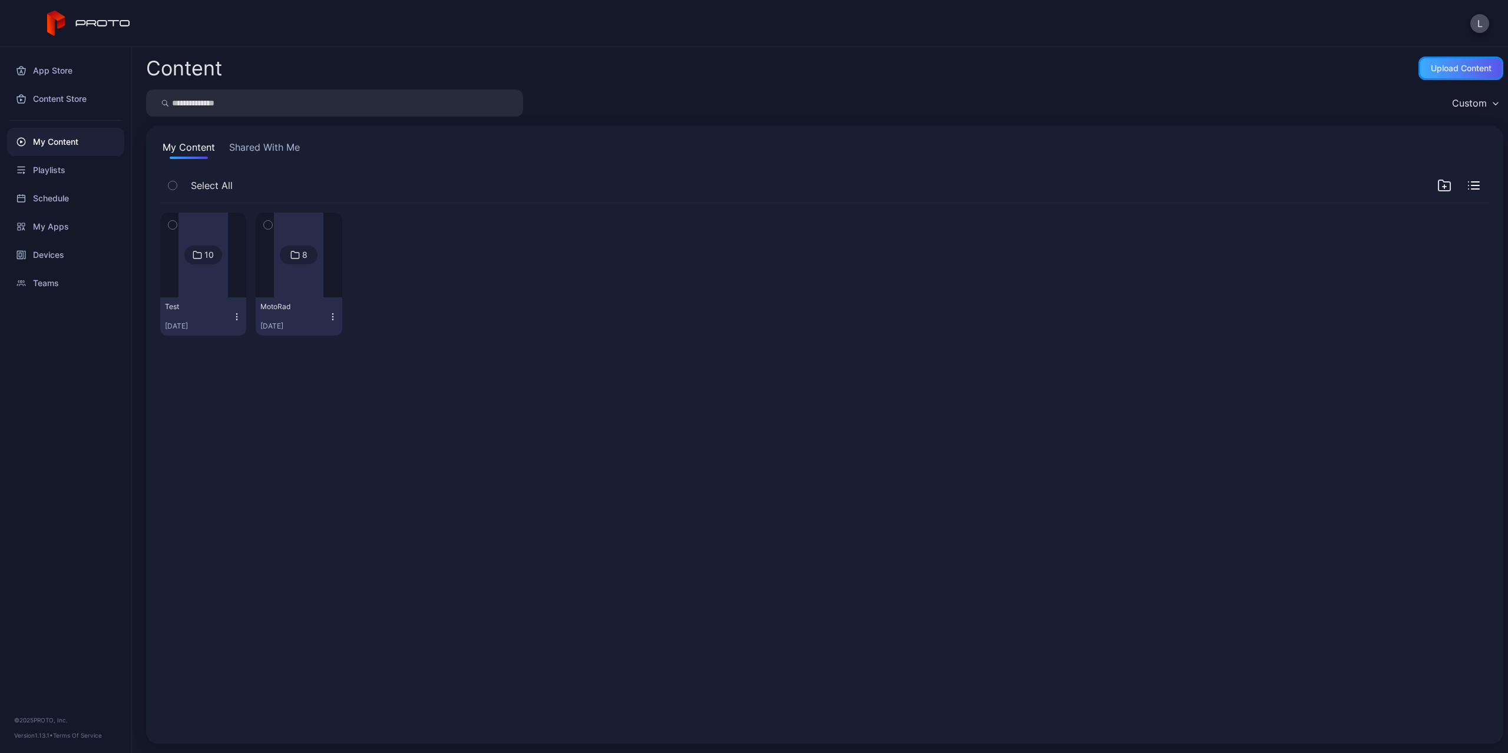
click at [1441, 71] on div "Upload Content" at bounding box center [1461, 68] width 61 height 9
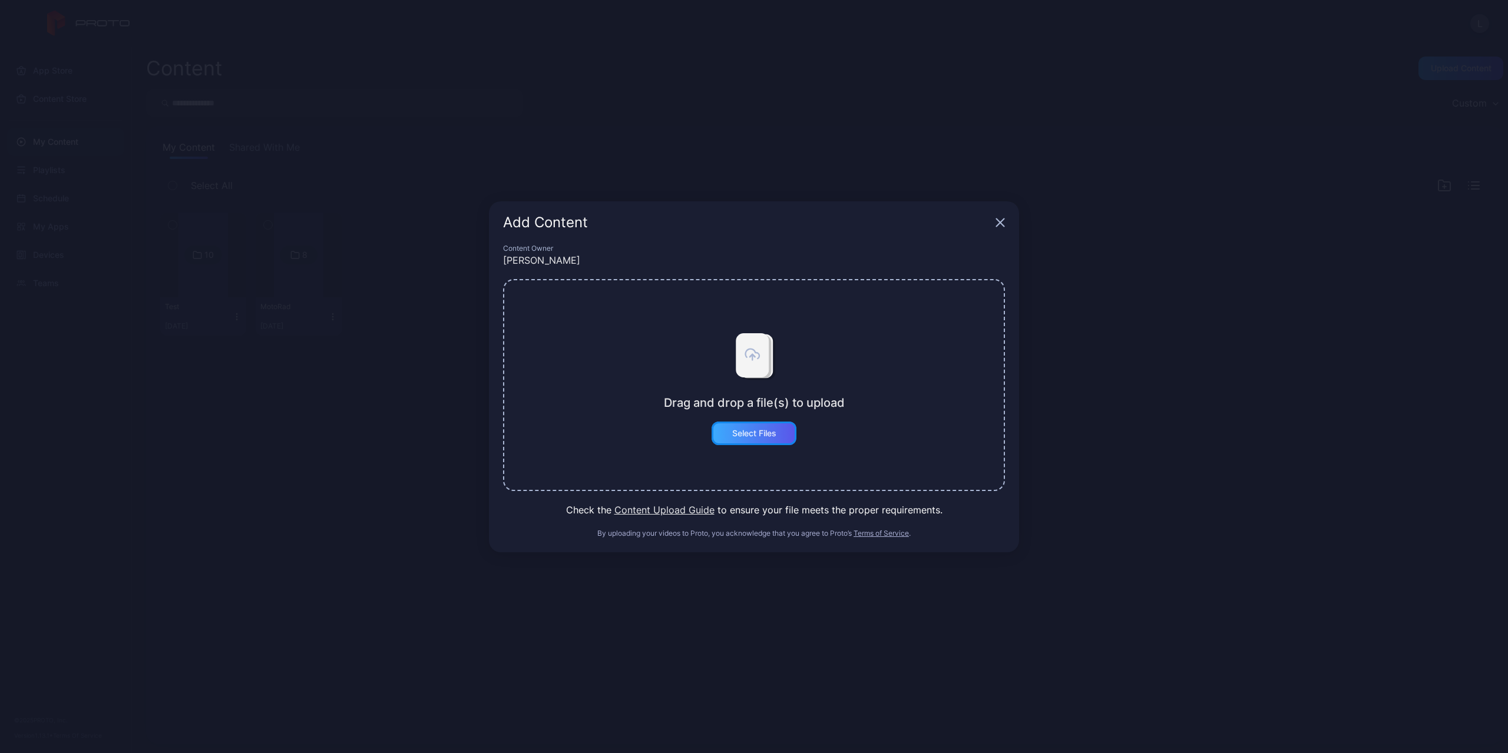
click at [753, 423] on div "Select Files" at bounding box center [754, 434] width 85 height 24
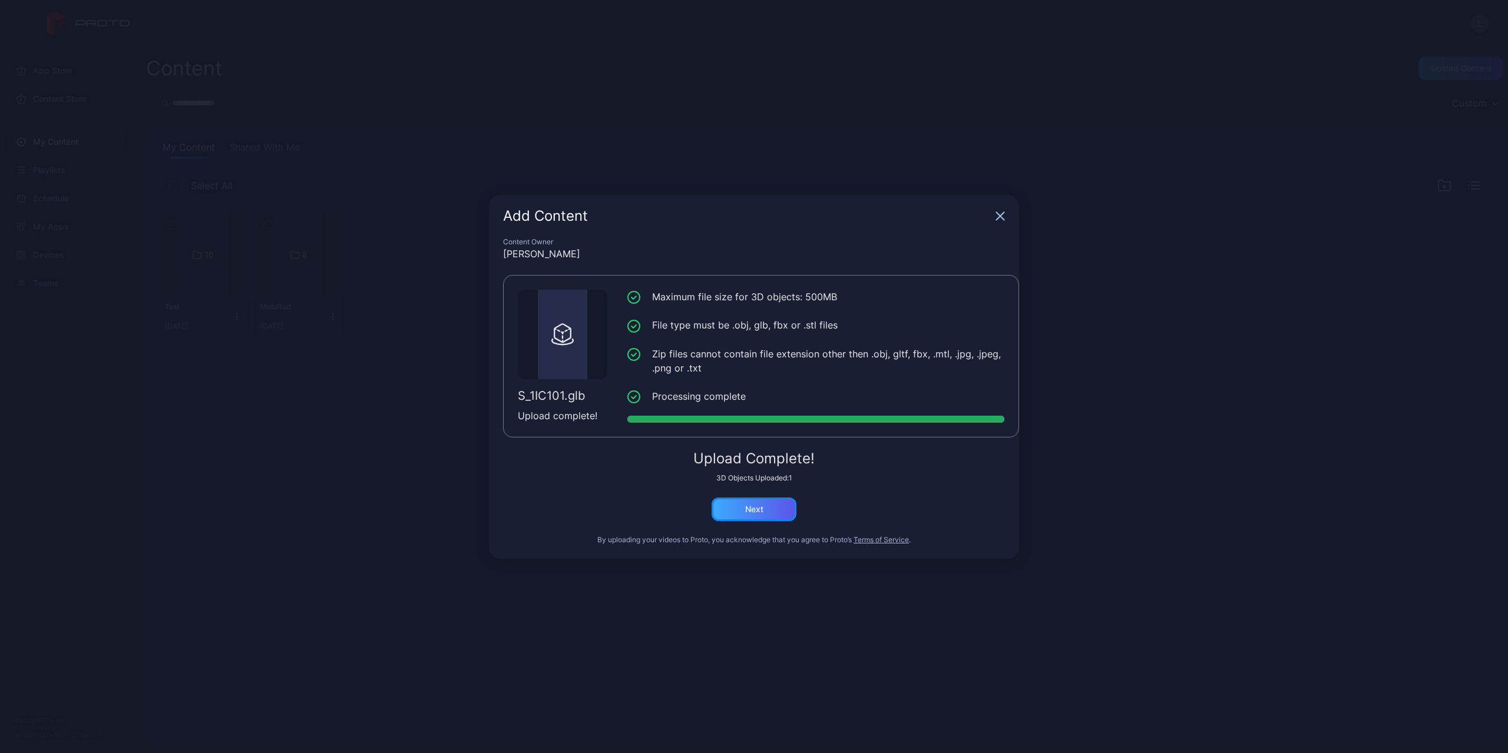
click at [784, 500] on div "Next" at bounding box center [754, 510] width 85 height 24
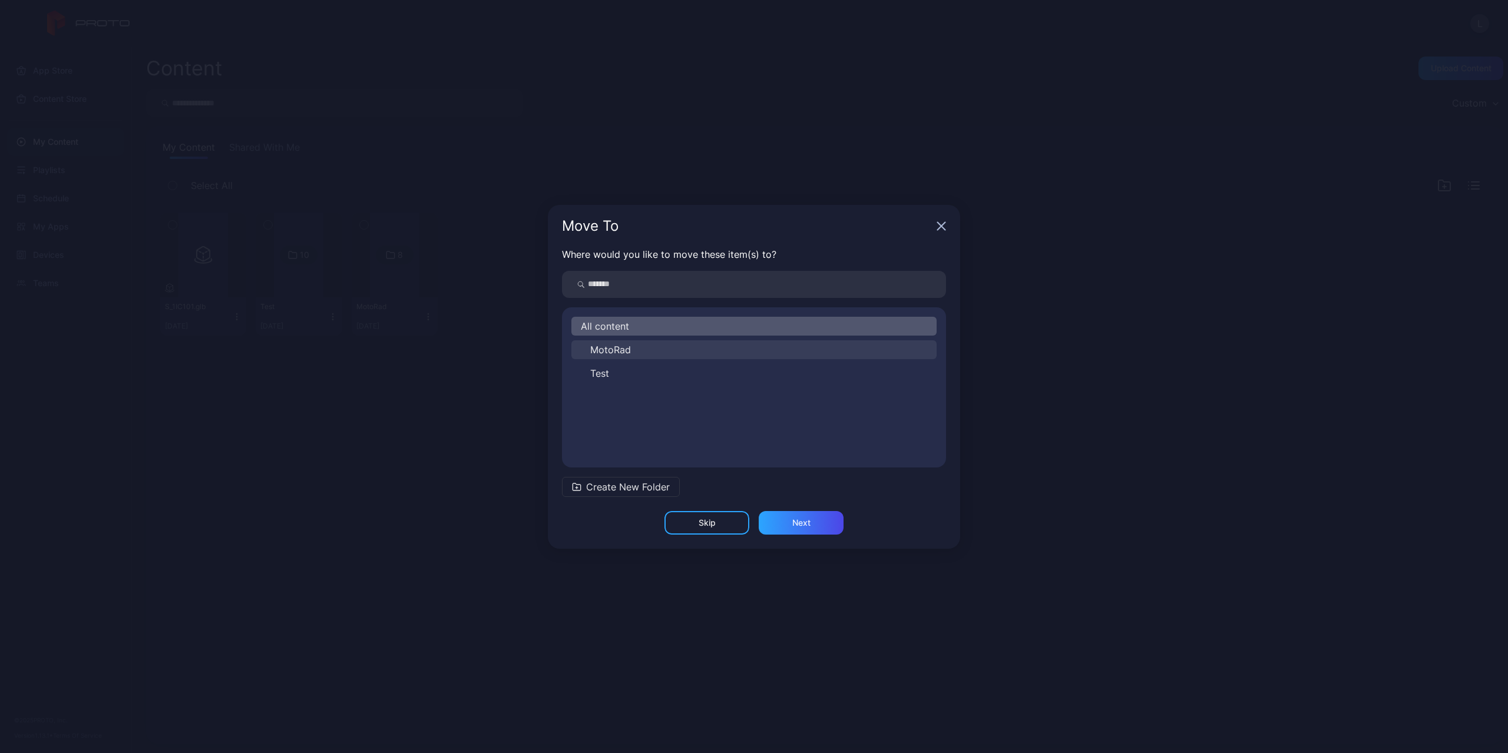
click at [655, 346] on button "MotoRad" at bounding box center [753, 349] width 365 height 19
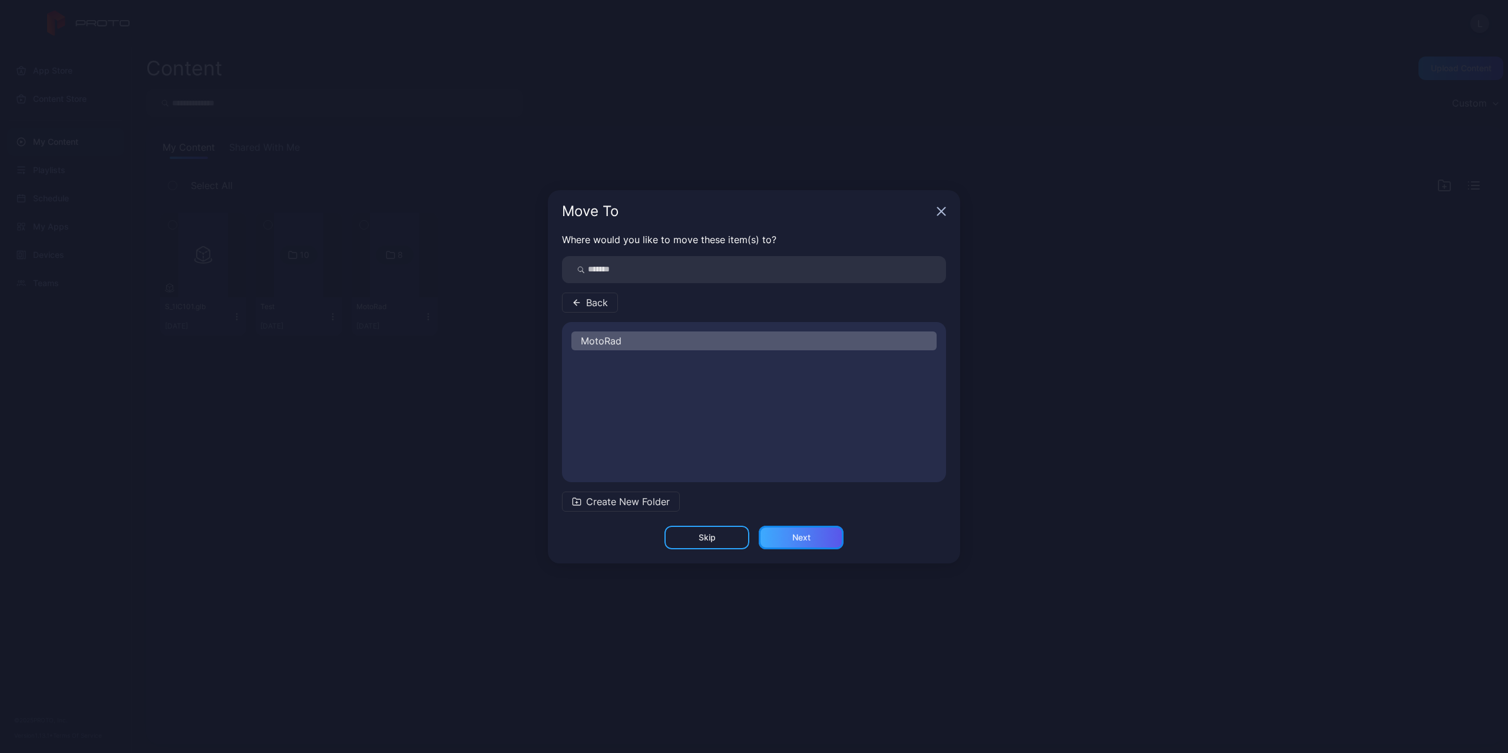
click at [822, 540] on div "Next" at bounding box center [801, 538] width 85 height 24
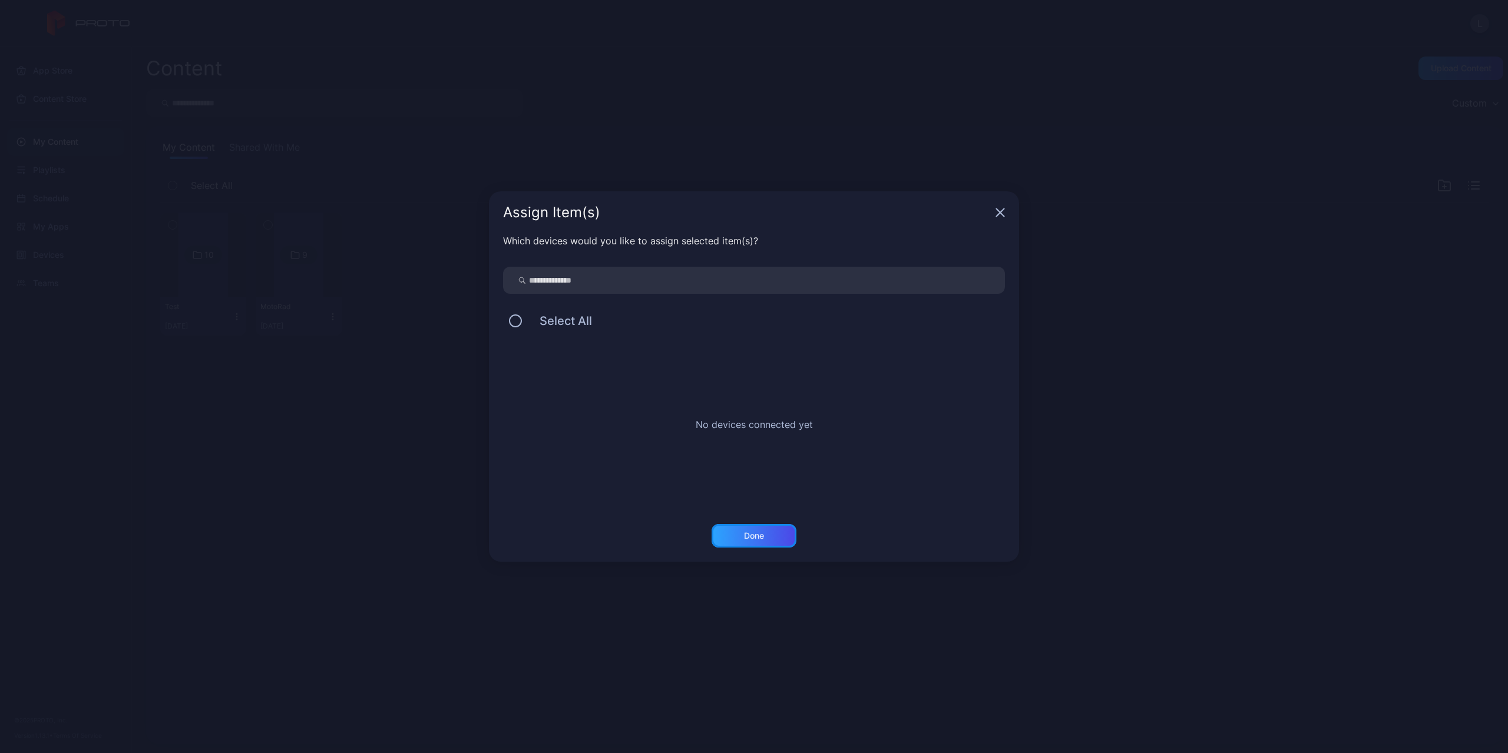
click at [772, 531] on div "Done" at bounding box center [754, 536] width 85 height 24
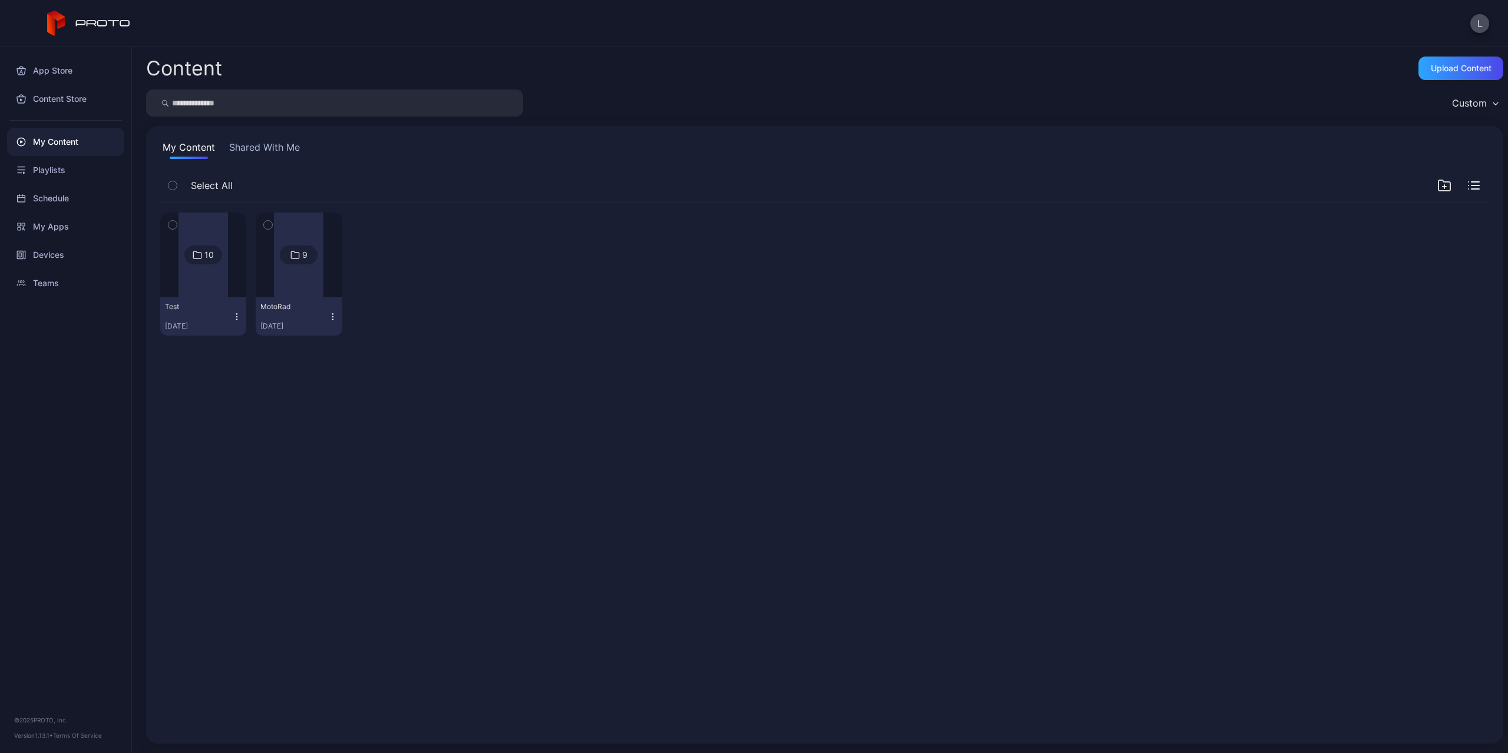
click at [307, 257] on div "9" at bounding box center [299, 255] width 38 height 19
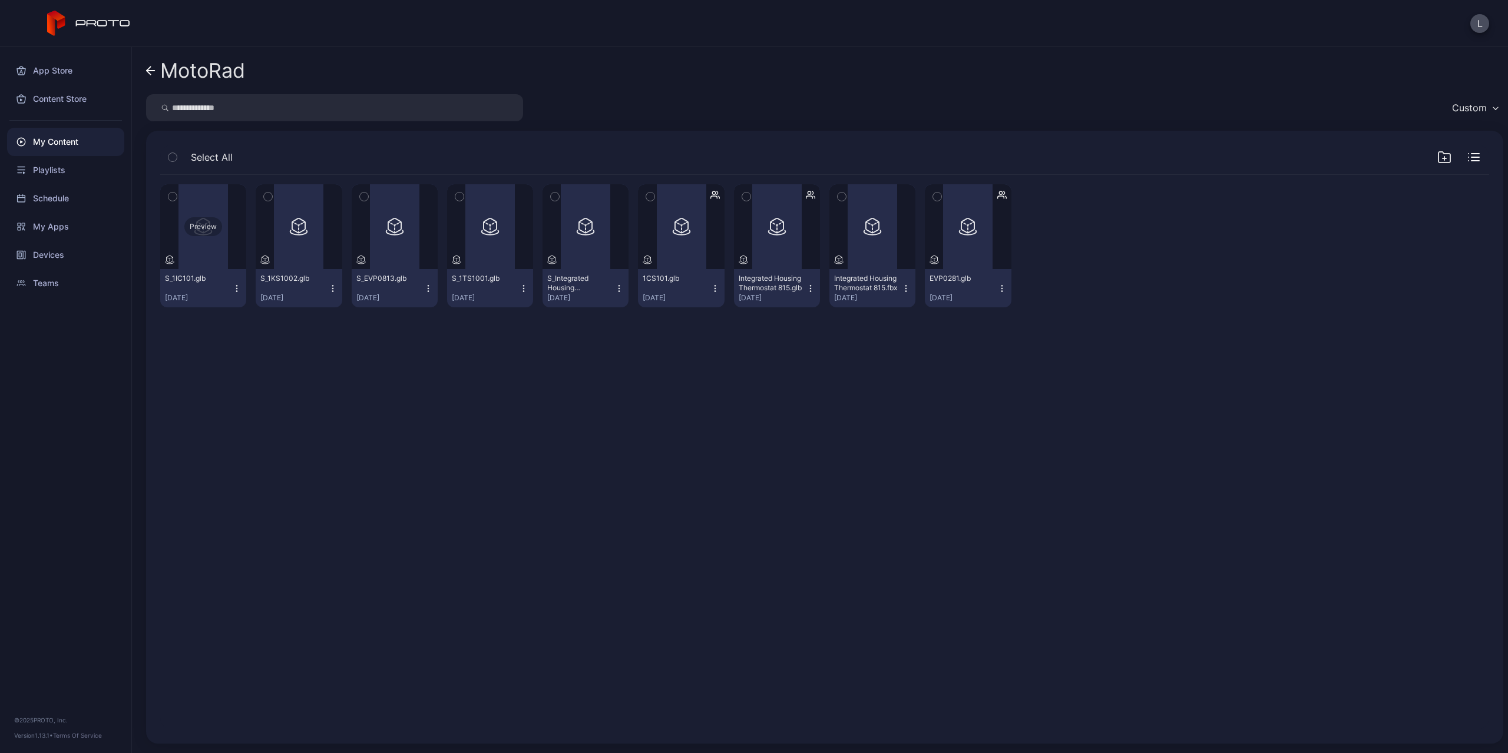
click at [220, 250] on div "Preview" at bounding box center [203, 226] width 86 height 85
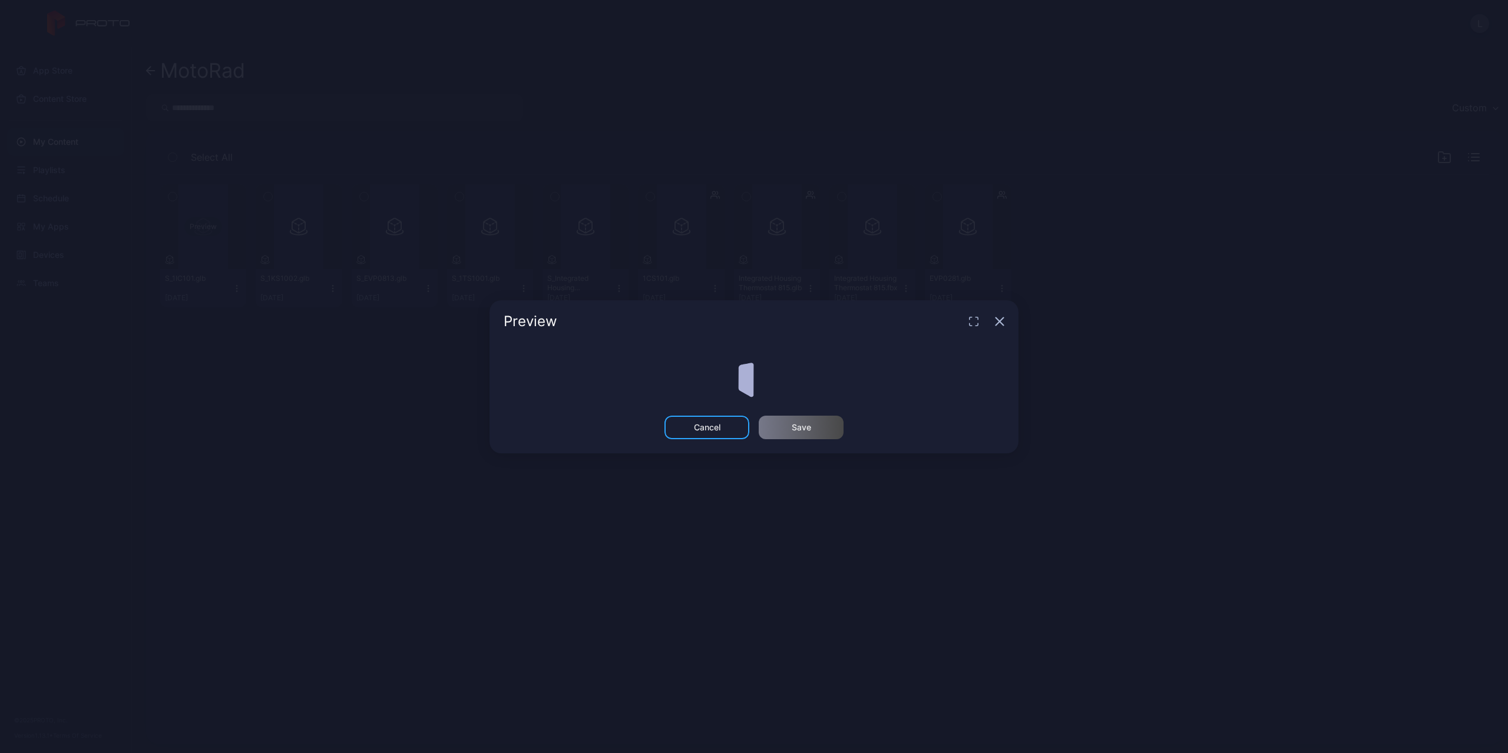
click at [220, 250] on div "Preview Cancel Save" at bounding box center [754, 376] width 1508 height 753
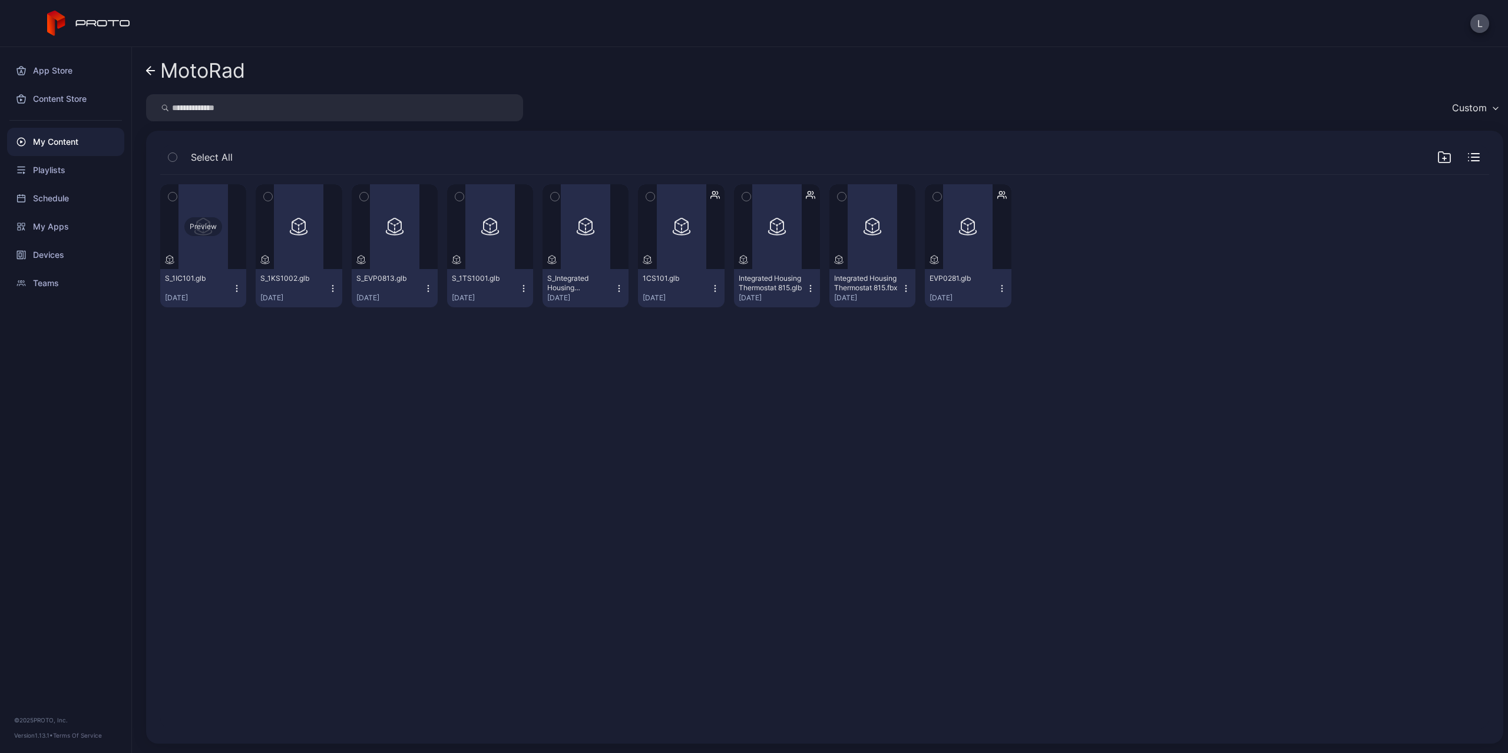
click at [242, 248] on div "Preview" at bounding box center [203, 226] width 86 height 85
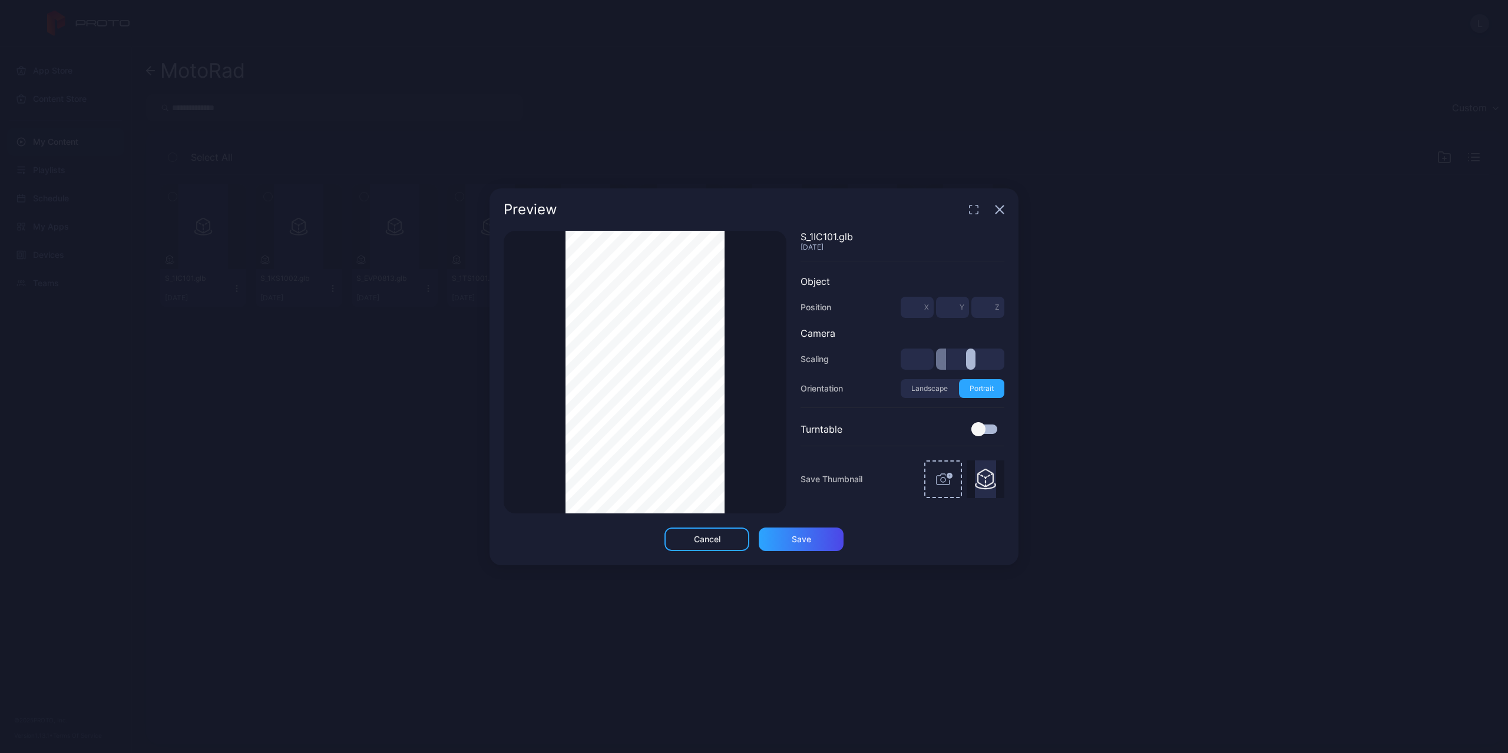
click at [975, 211] on icon "button" at bounding box center [973, 209] width 9 height 9
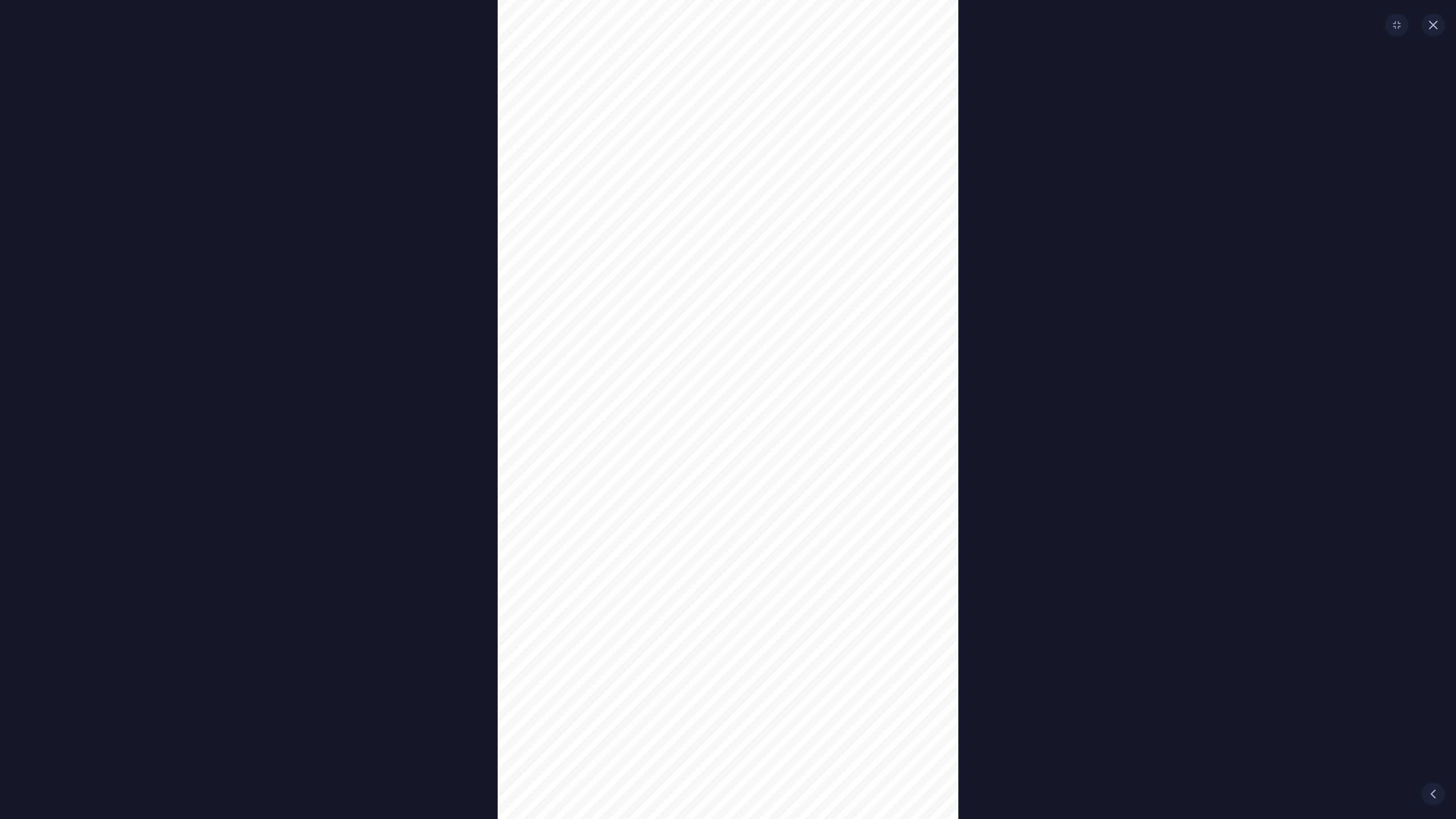
click at [1436, 21] on icon "button" at bounding box center [1433, 24] width 9 height 9
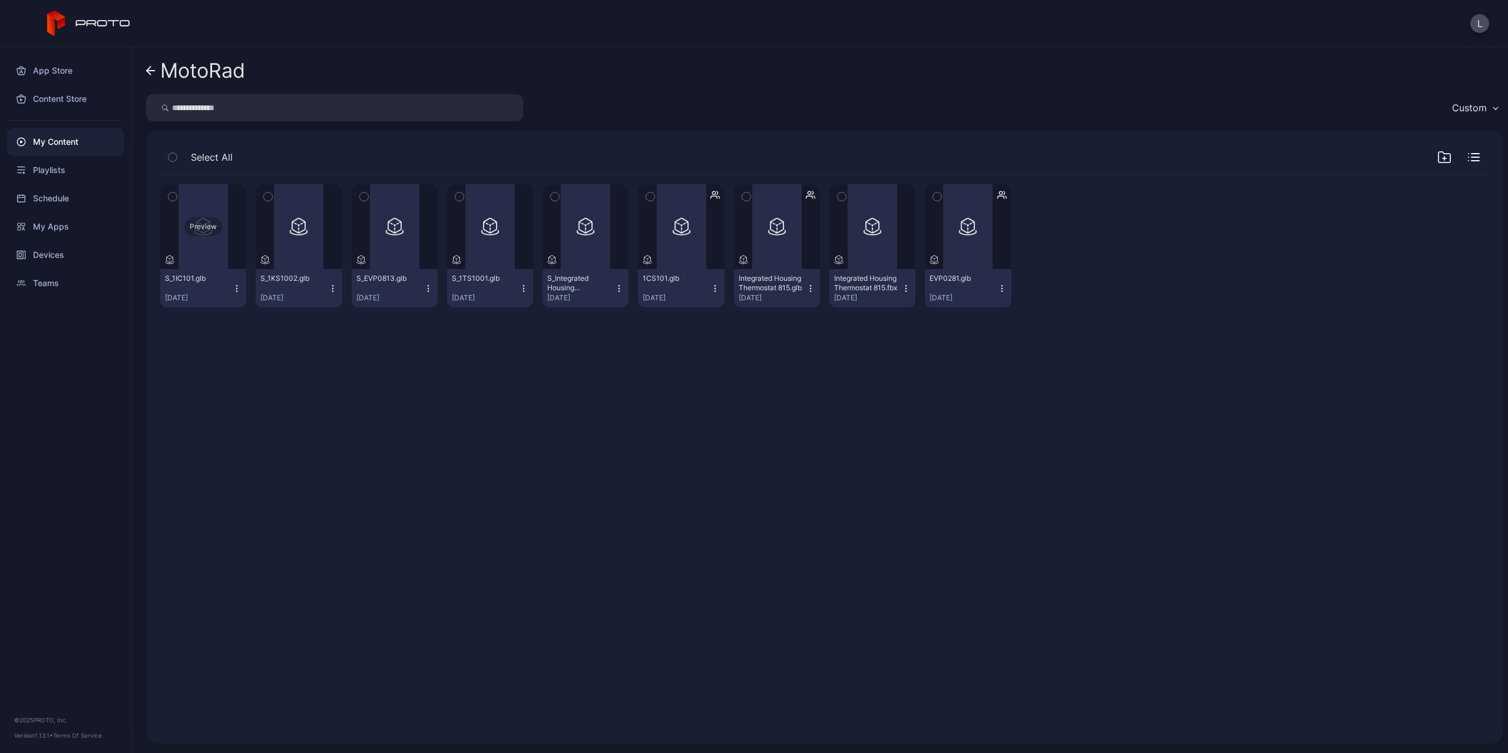
click at [218, 233] on div "Preview" at bounding box center [203, 226] width 38 height 19
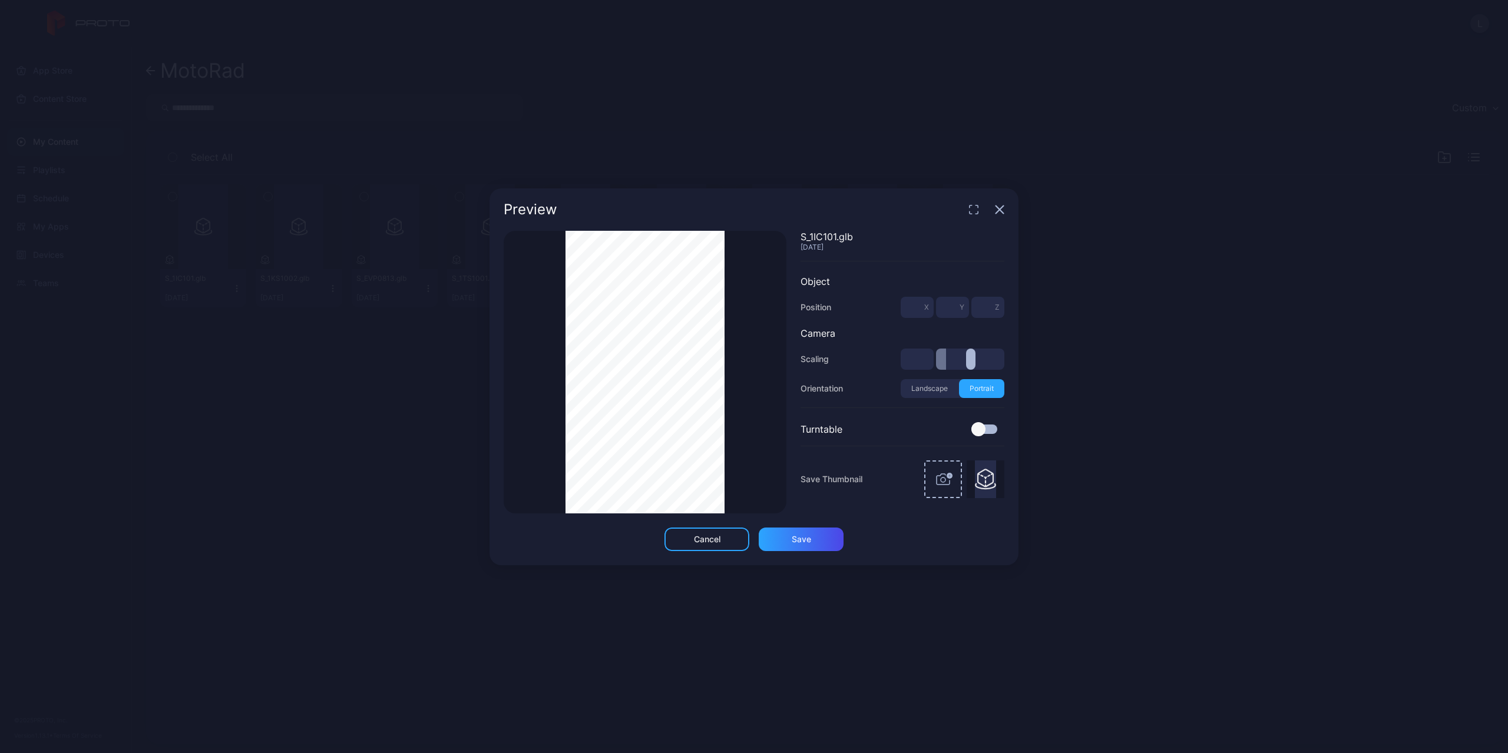
click at [773, 379] on div "Thumbnail Saved" at bounding box center [645, 372] width 283 height 283
click at [996, 206] on icon "button" at bounding box center [999, 209] width 9 height 9
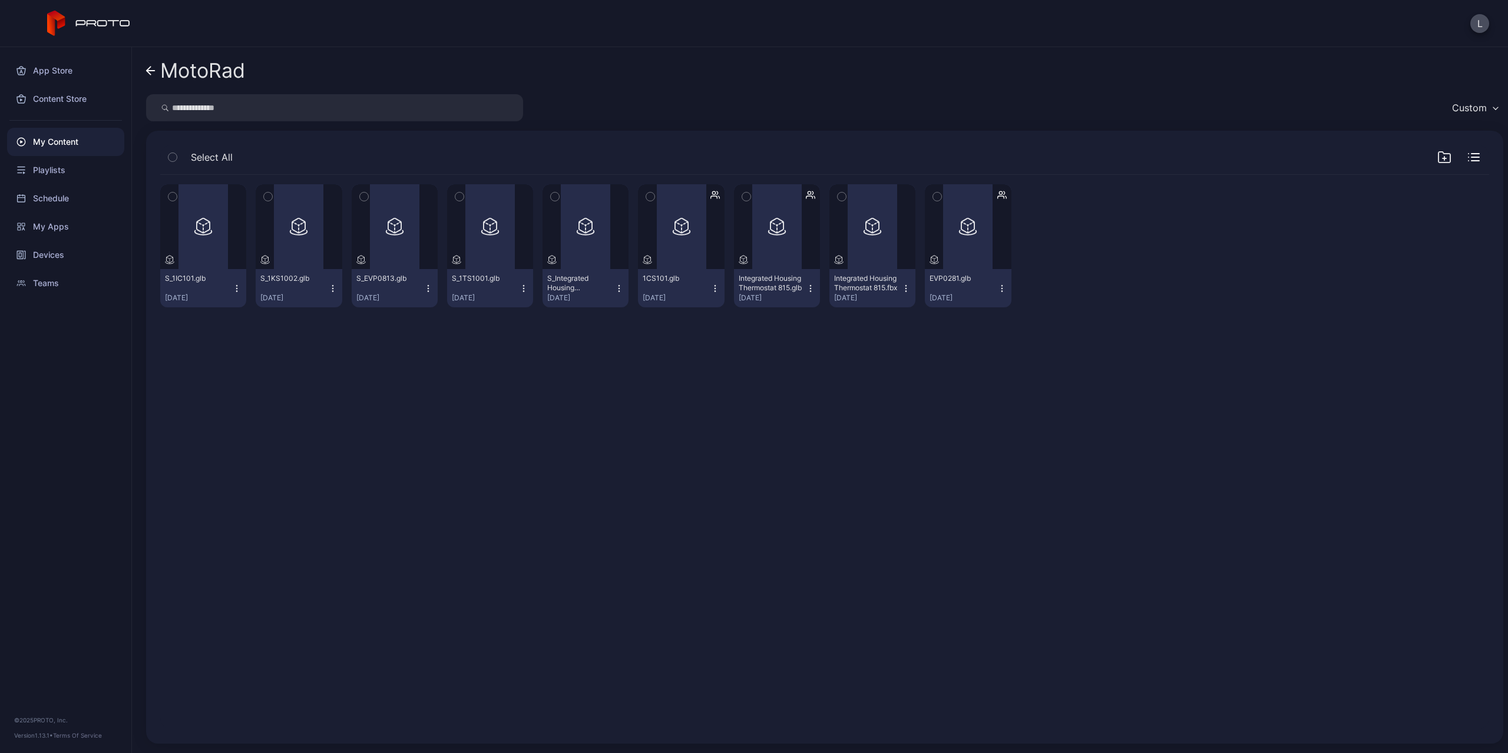
click at [238, 290] on icon "button" at bounding box center [236, 288] width 9 height 9
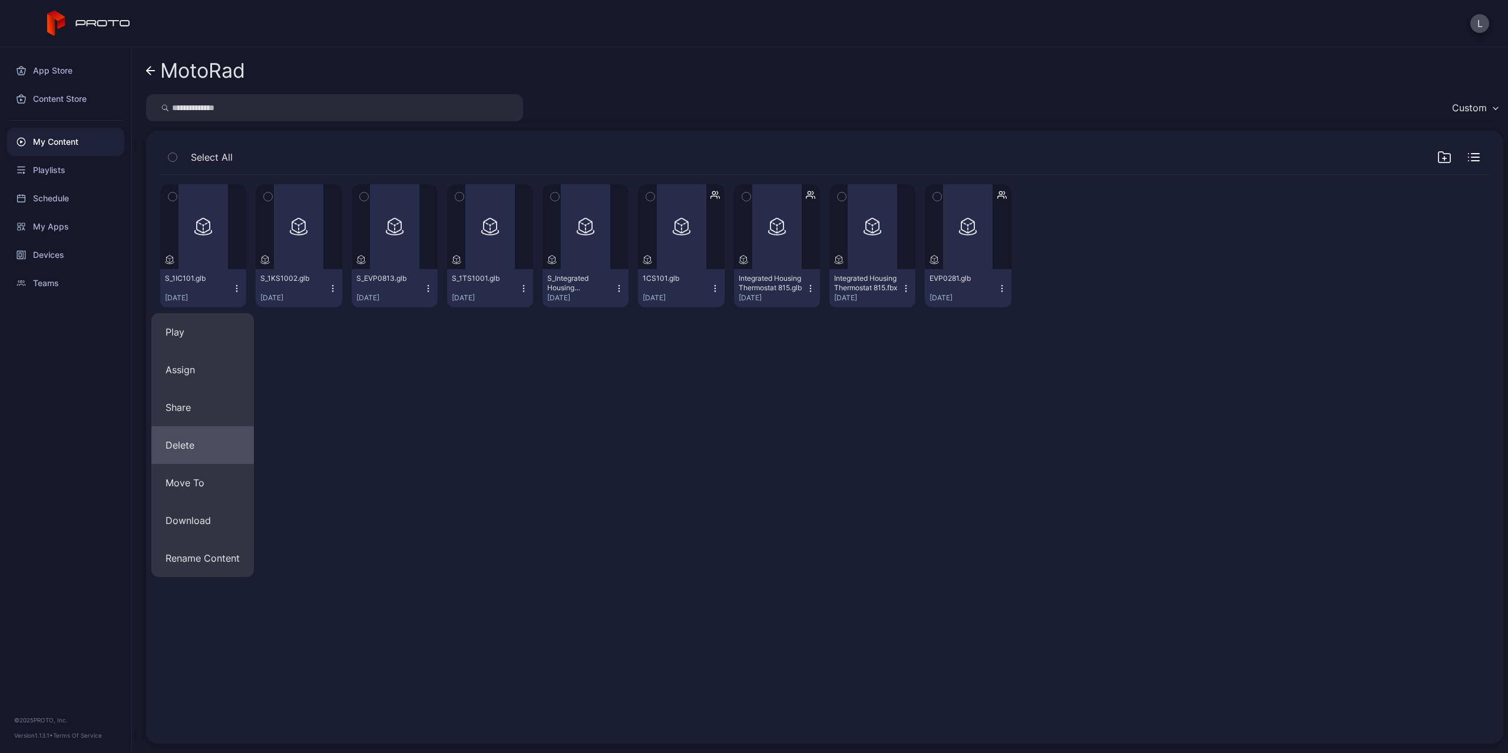
click at [222, 435] on button "Delete" at bounding box center [202, 445] width 102 height 38
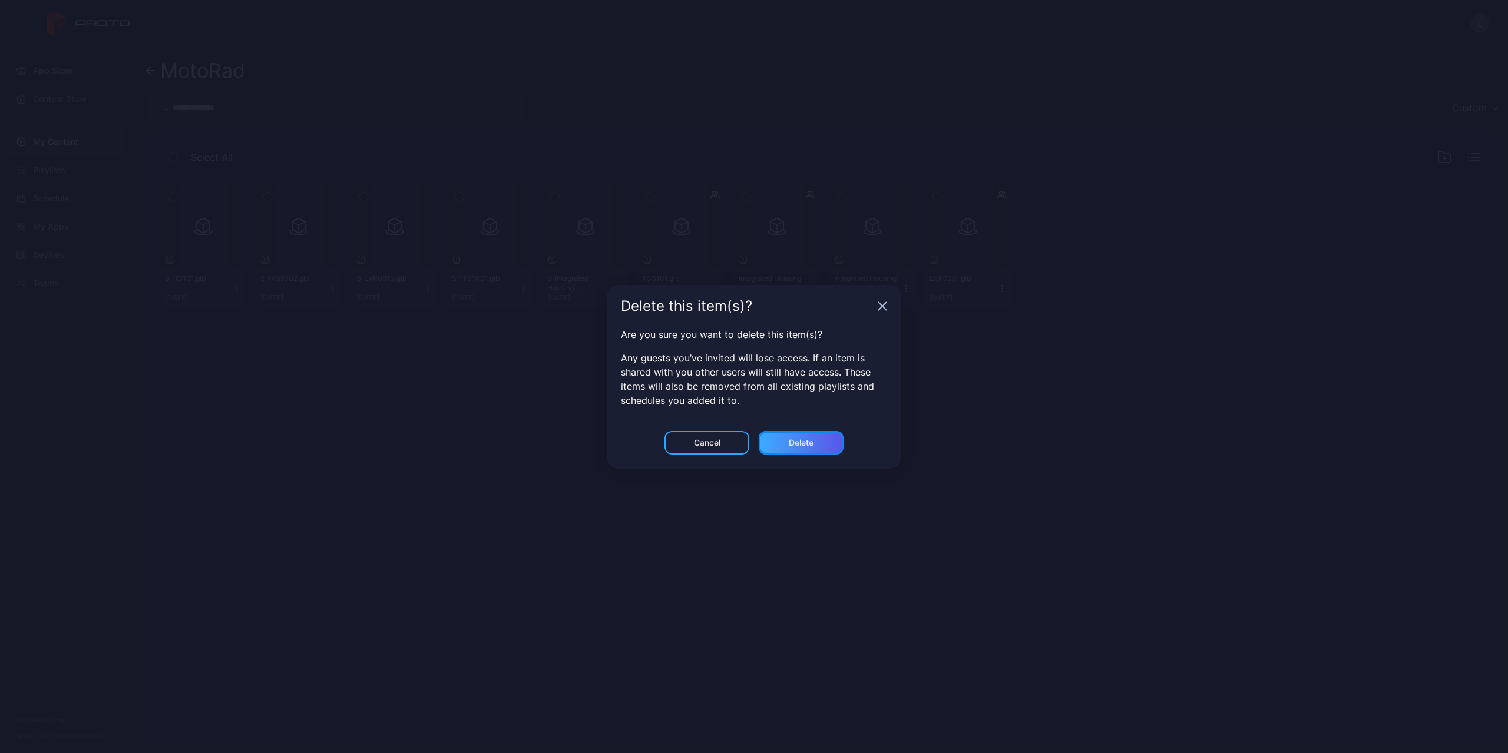
click at [806, 442] on div "Delete" at bounding box center [801, 442] width 25 height 9
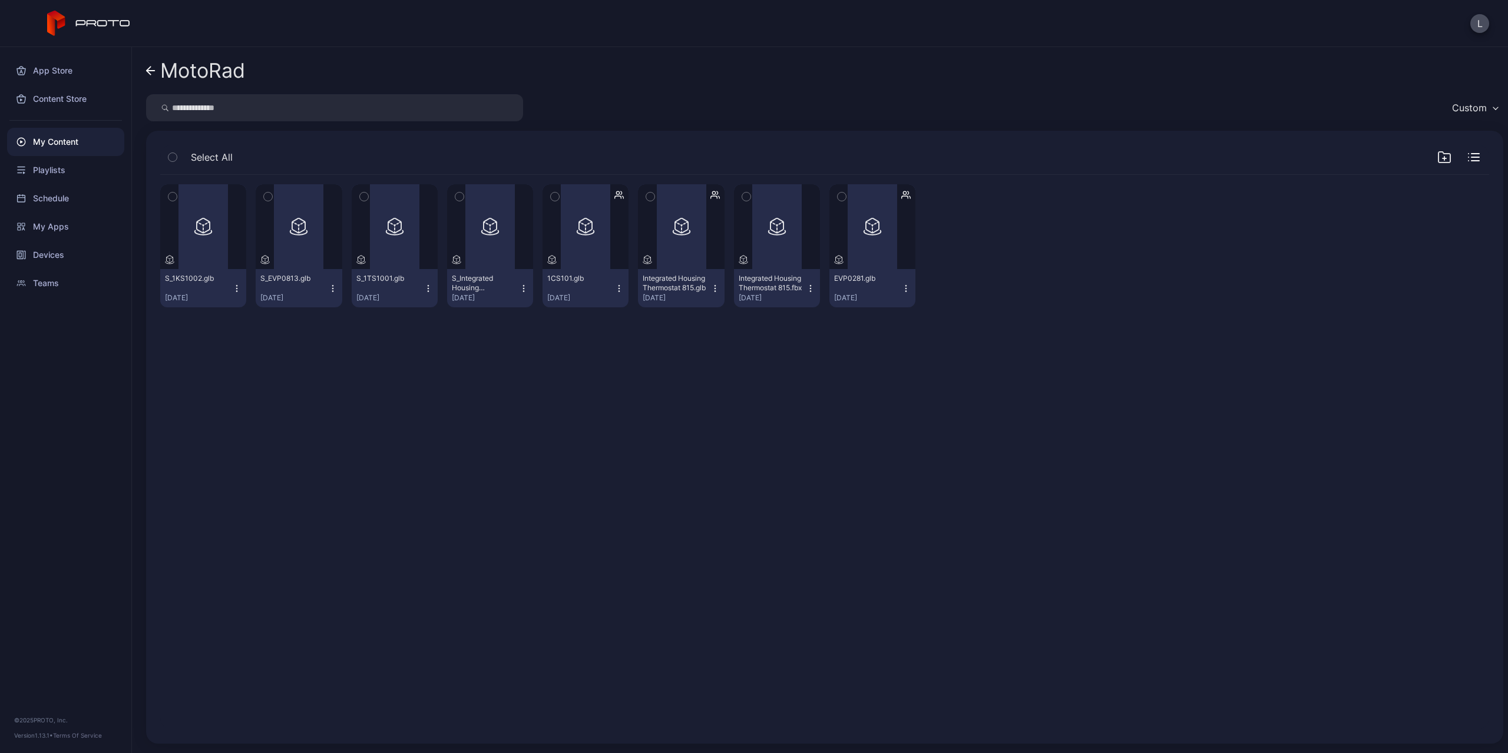
click at [68, 139] on div "My Content" at bounding box center [65, 142] width 117 height 28
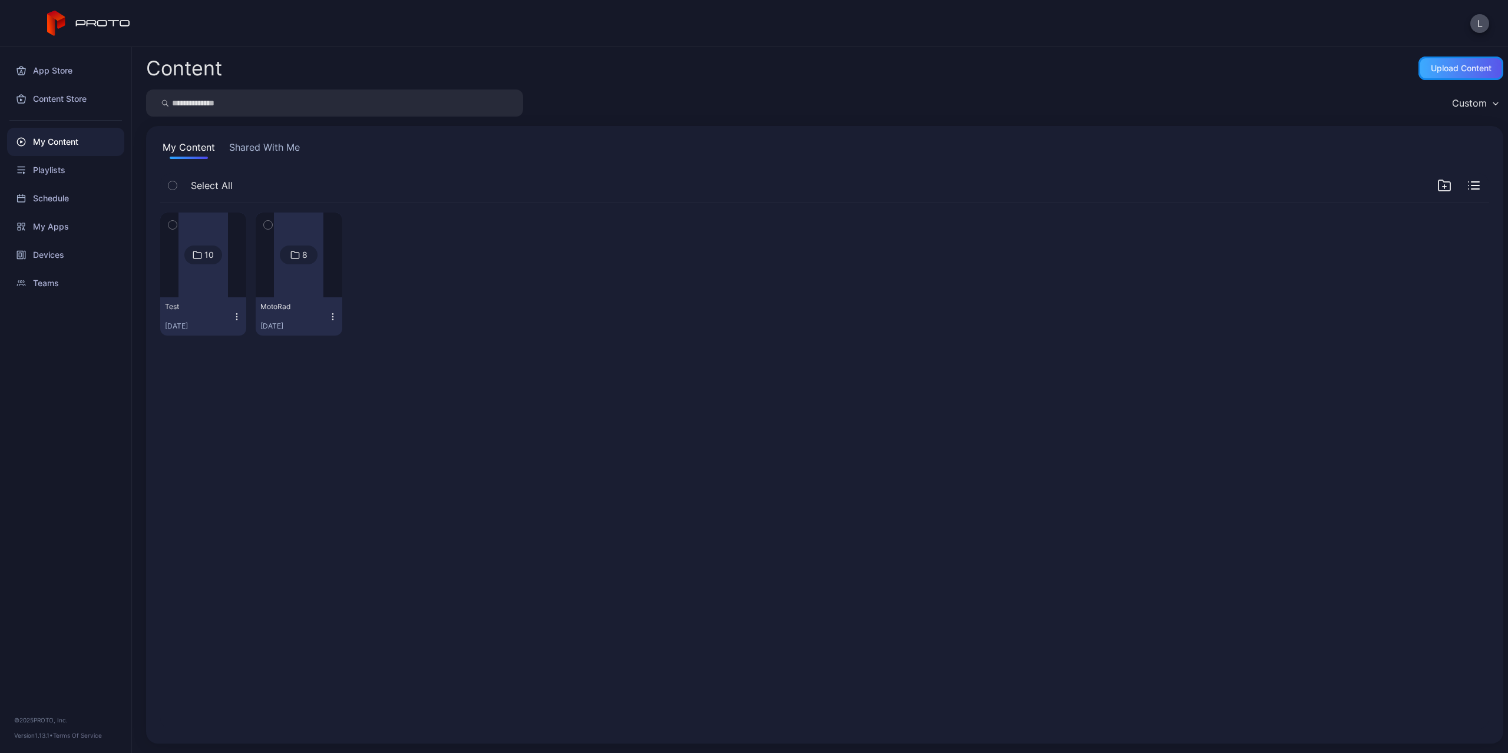
click at [1436, 64] on div "Upload Content" at bounding box center [1461, 68] width 61 height 9
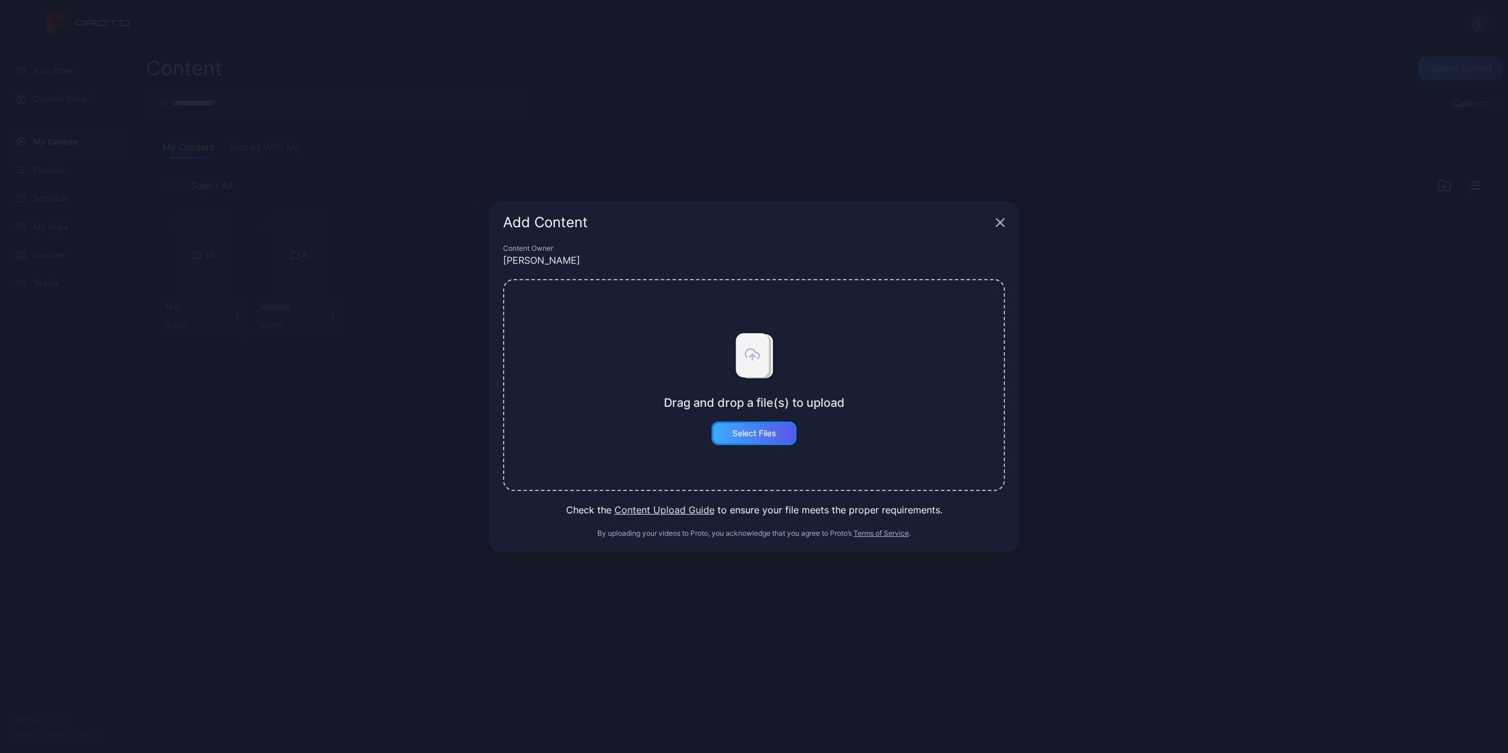
click at [739, 436] on div "Select Files" at bounding box center [754, 433] width 44 height 9
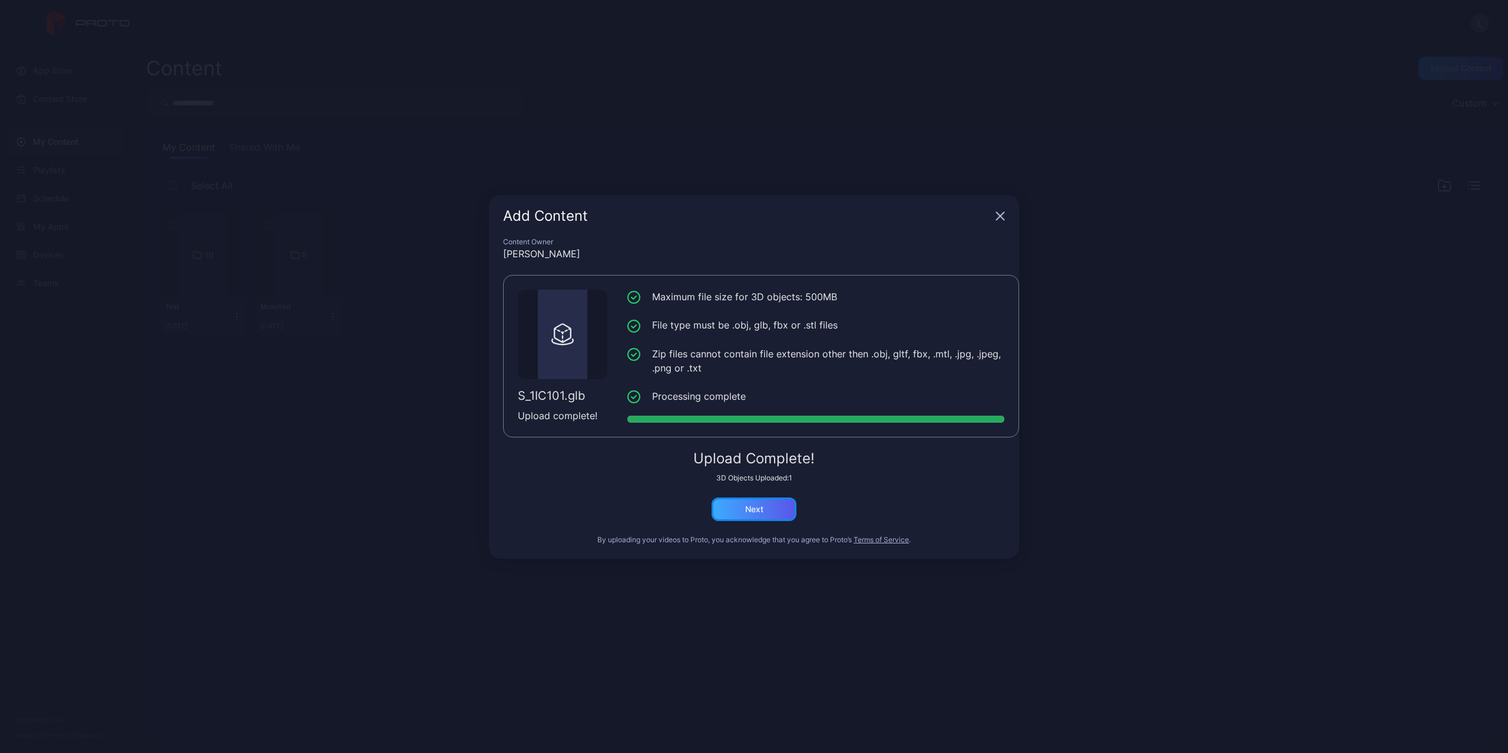
click at [771, 504] on div "Next" at bounding box center [754, 510] width 85 height 24
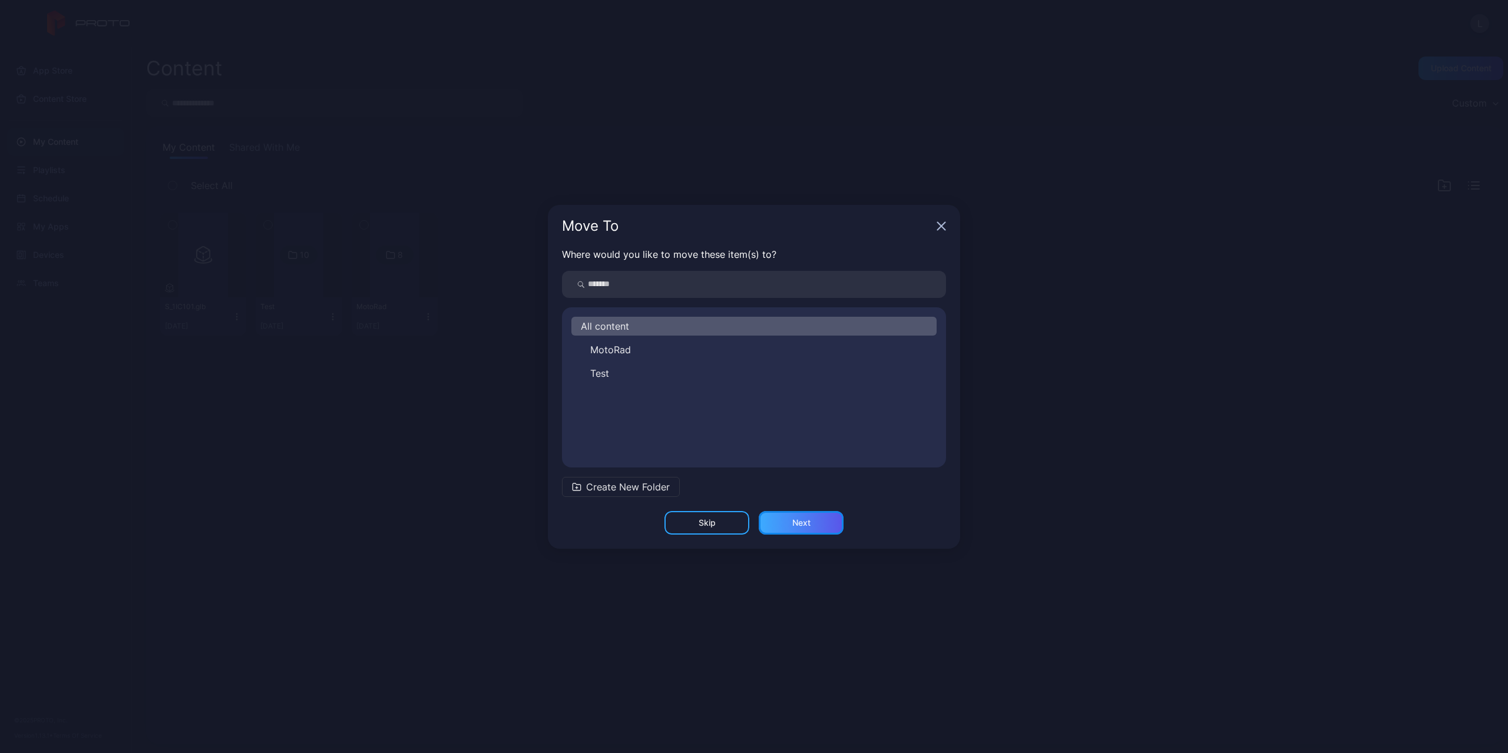
click at [807, 527] on div "Next" at bounding box center [801, 522] width 18 height 9
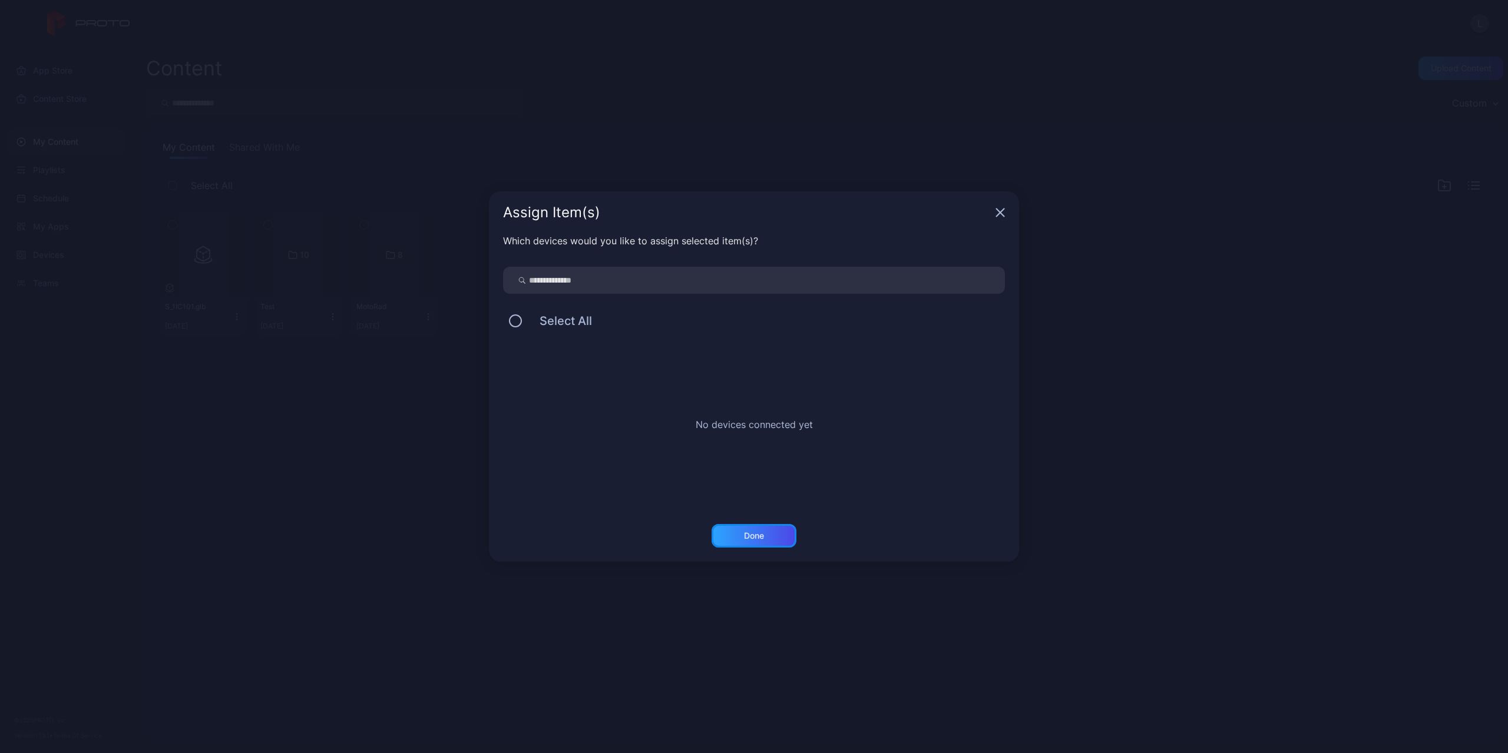
click at [777, 533] on div "Done" at bounding box center [754, 536] width 85 height 24
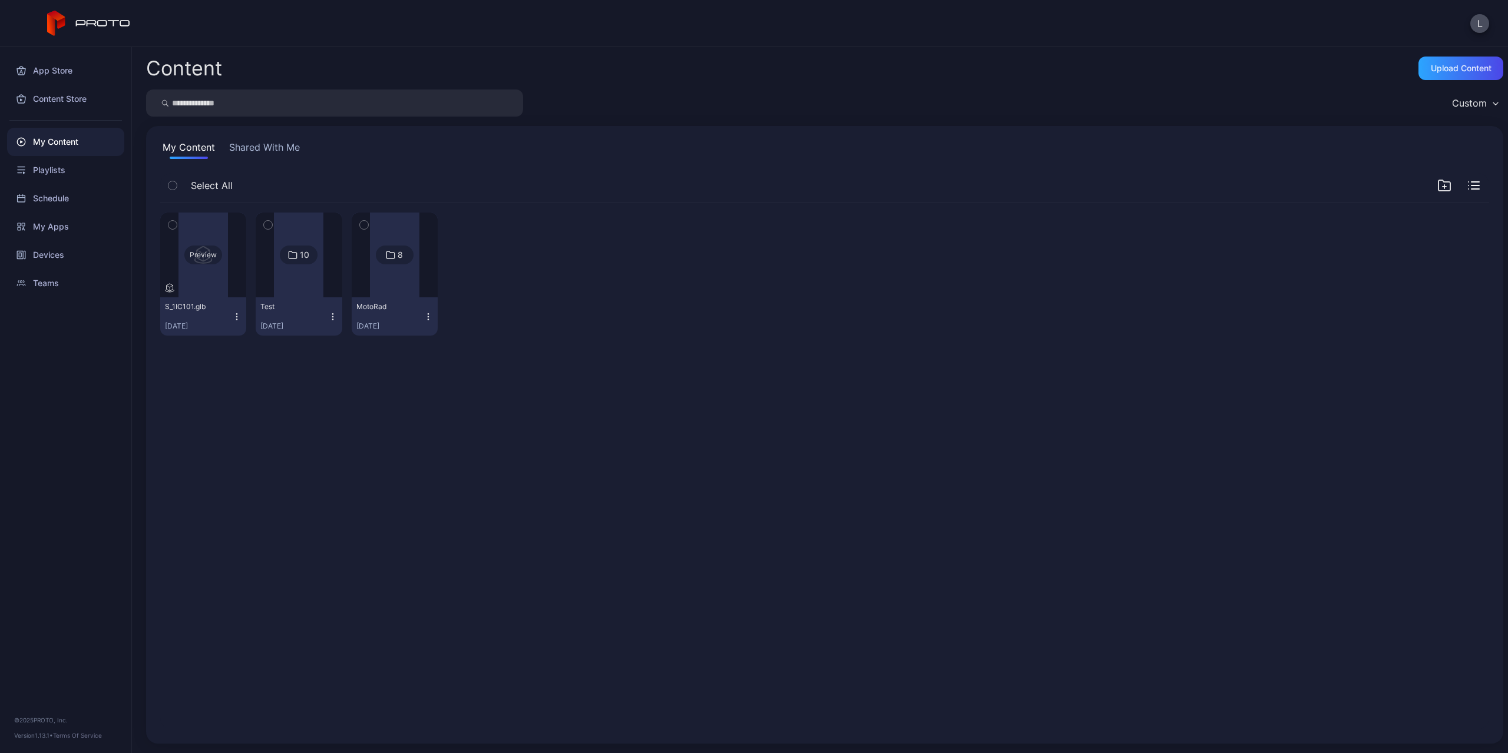
click at [211, 284] on div "Preview" at bounding box center [203, 255] width 86 height 85
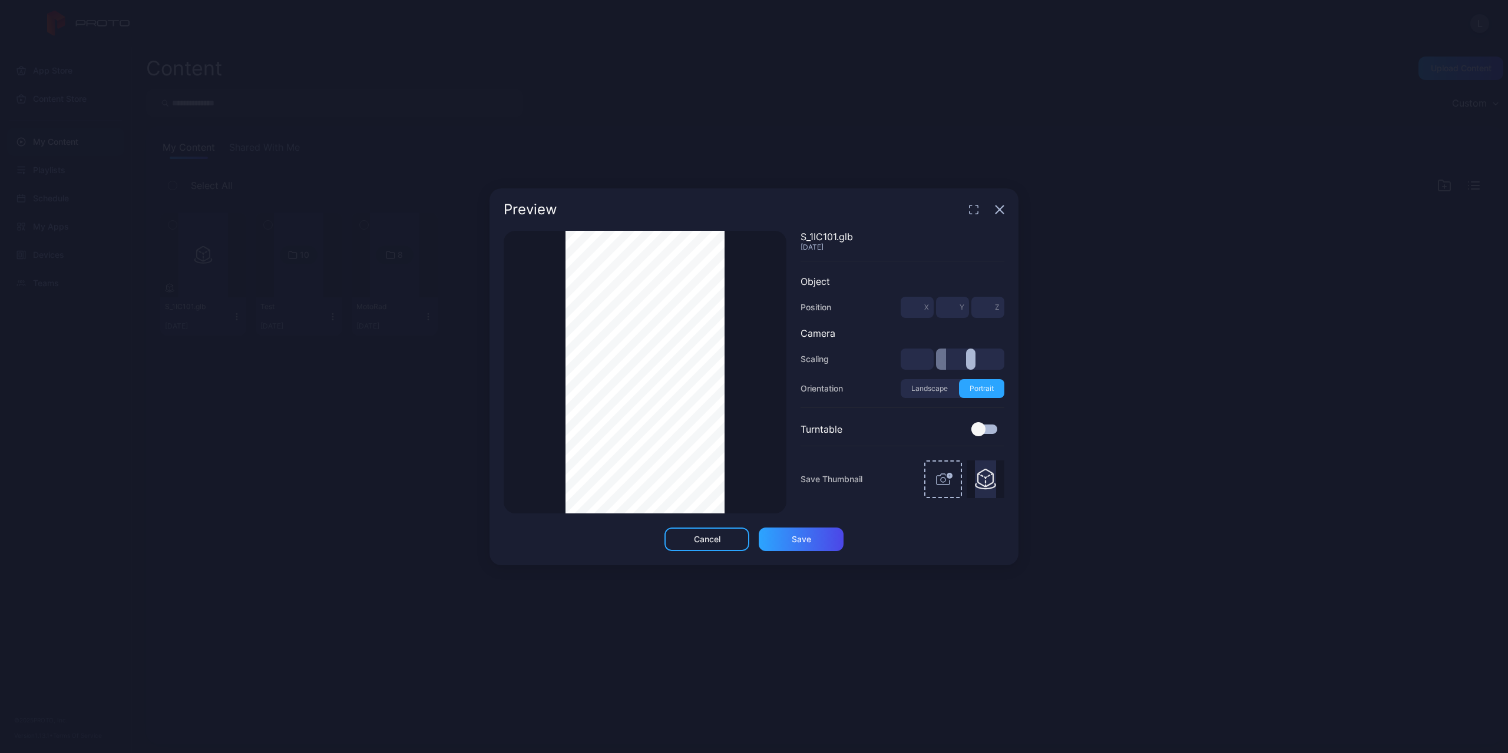
click at [733, 434] on div "Thumbnail Saved" at bounding box center [645, 372] width 283 height 283
click at [997, 210] on icon "button" at bounding box center [999, 209] width 9 height 9
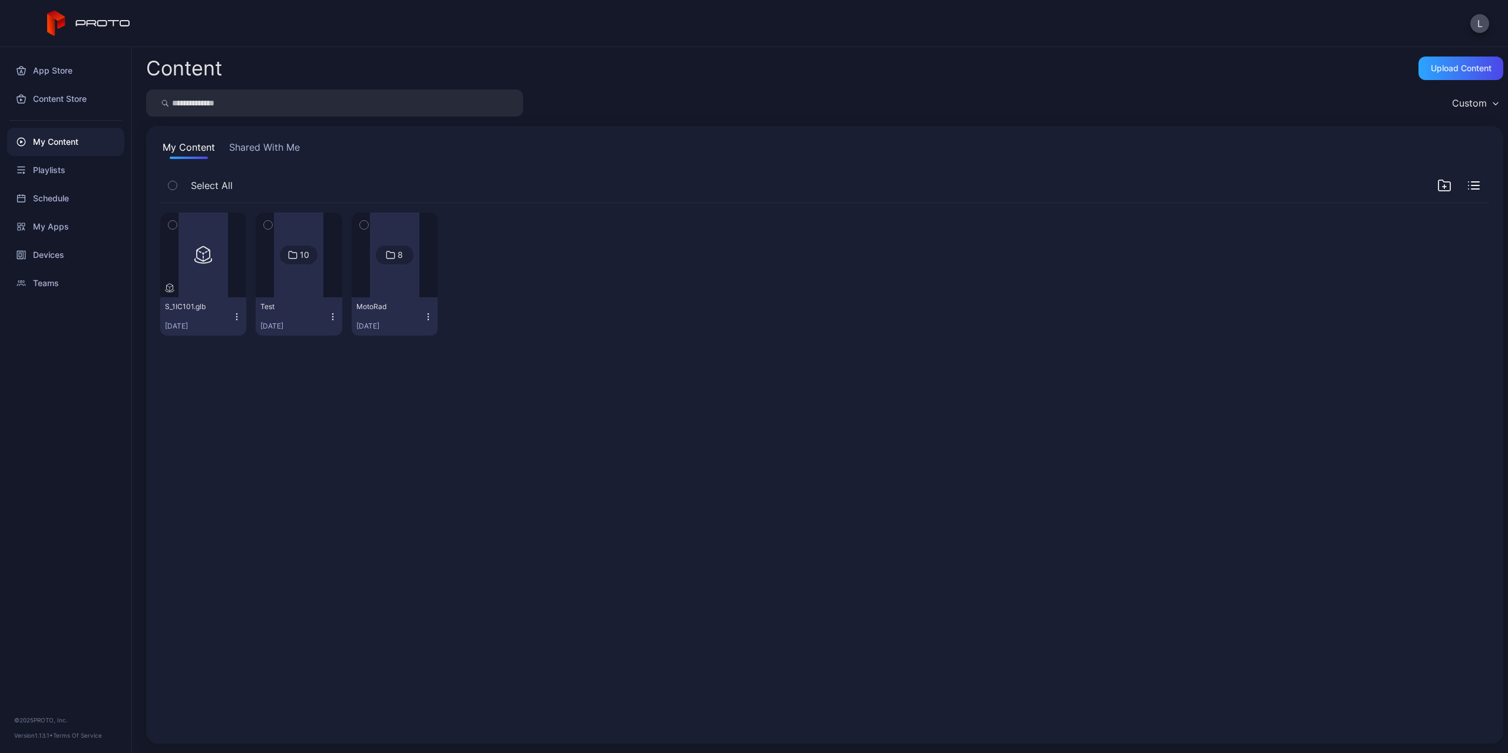
click at [233, 315] on icon "button" at bounding box center [236, 316] width 9 height 9
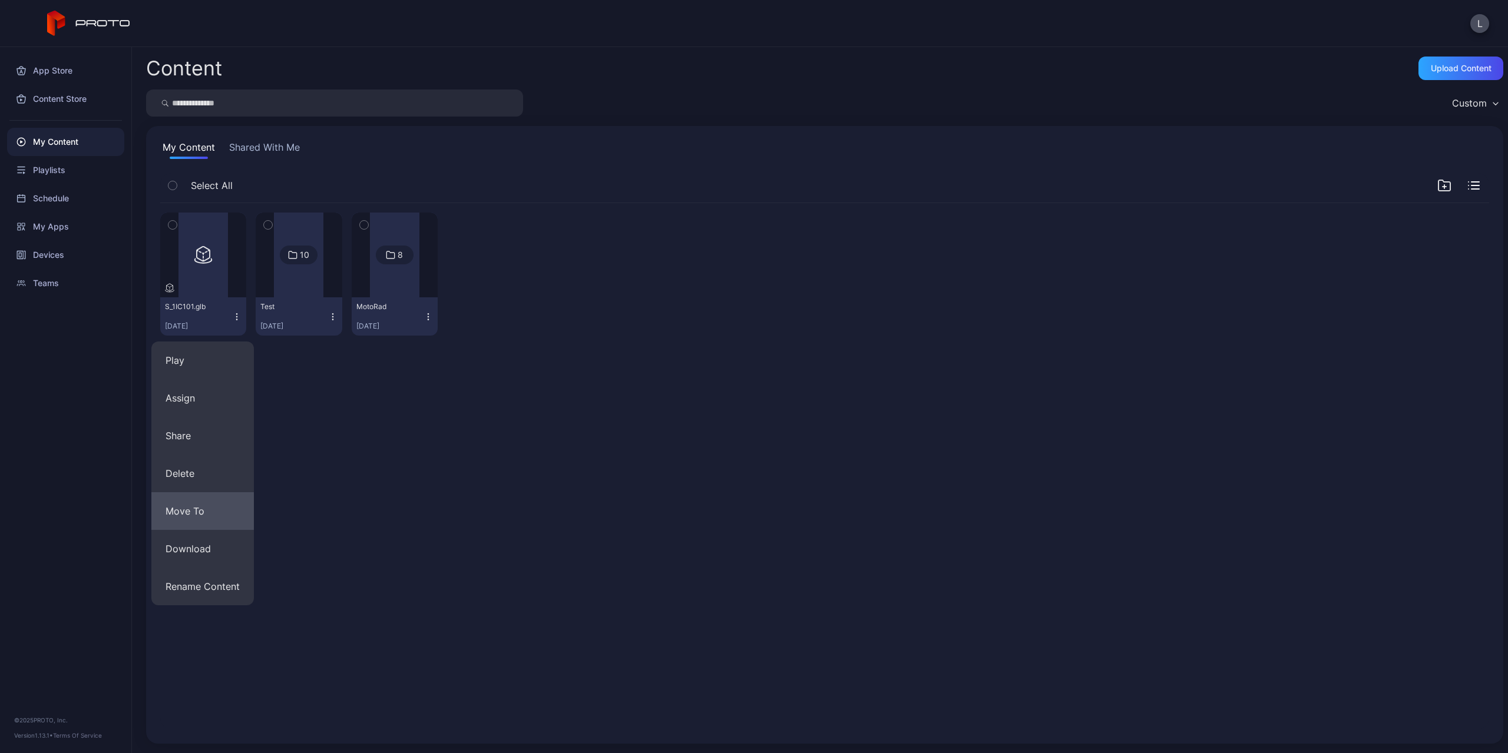
click at [216, 506] on button "Move To" at bounding box center [202, 511] width 102 height 38
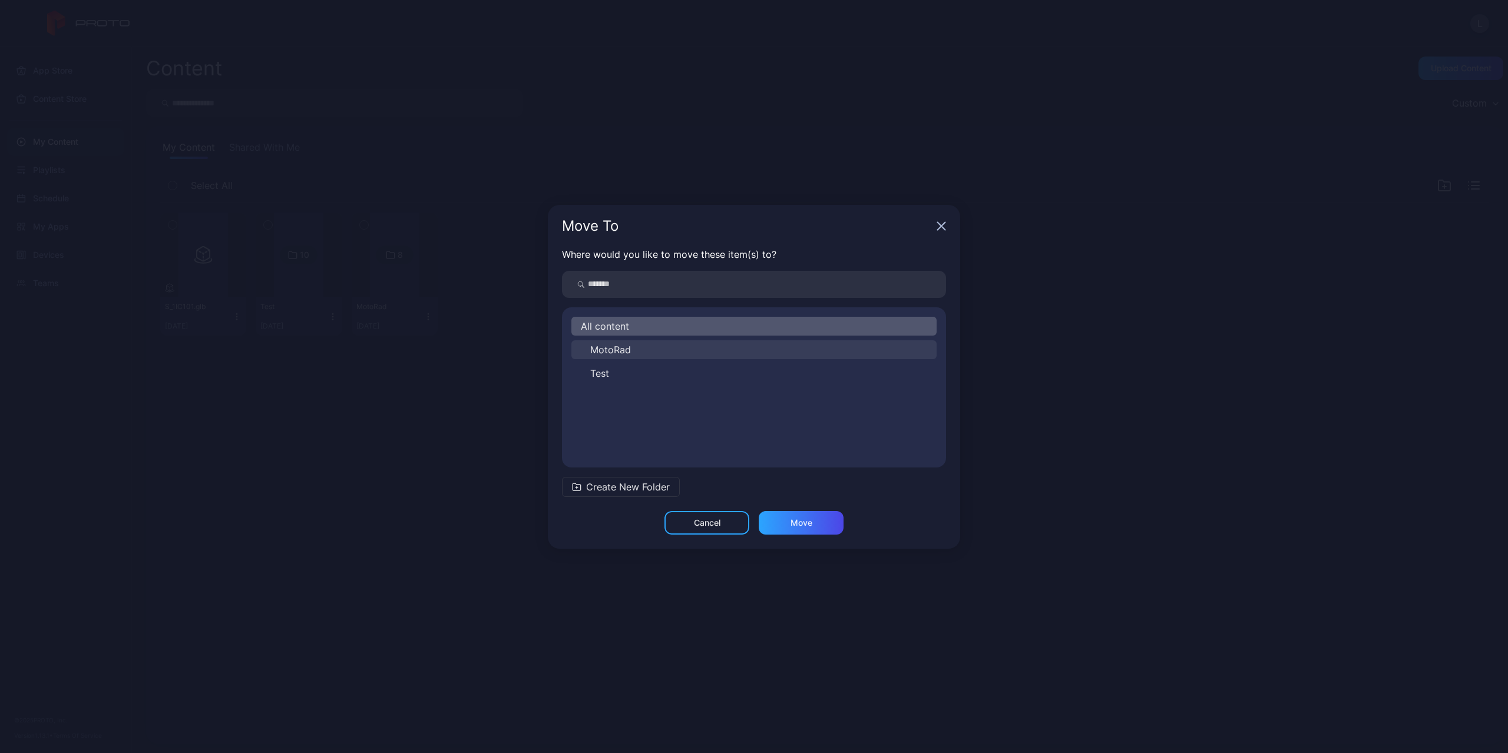
click at [625, 348] on span "MotoRad" at bounding box center [610, 350] width 41 height 14
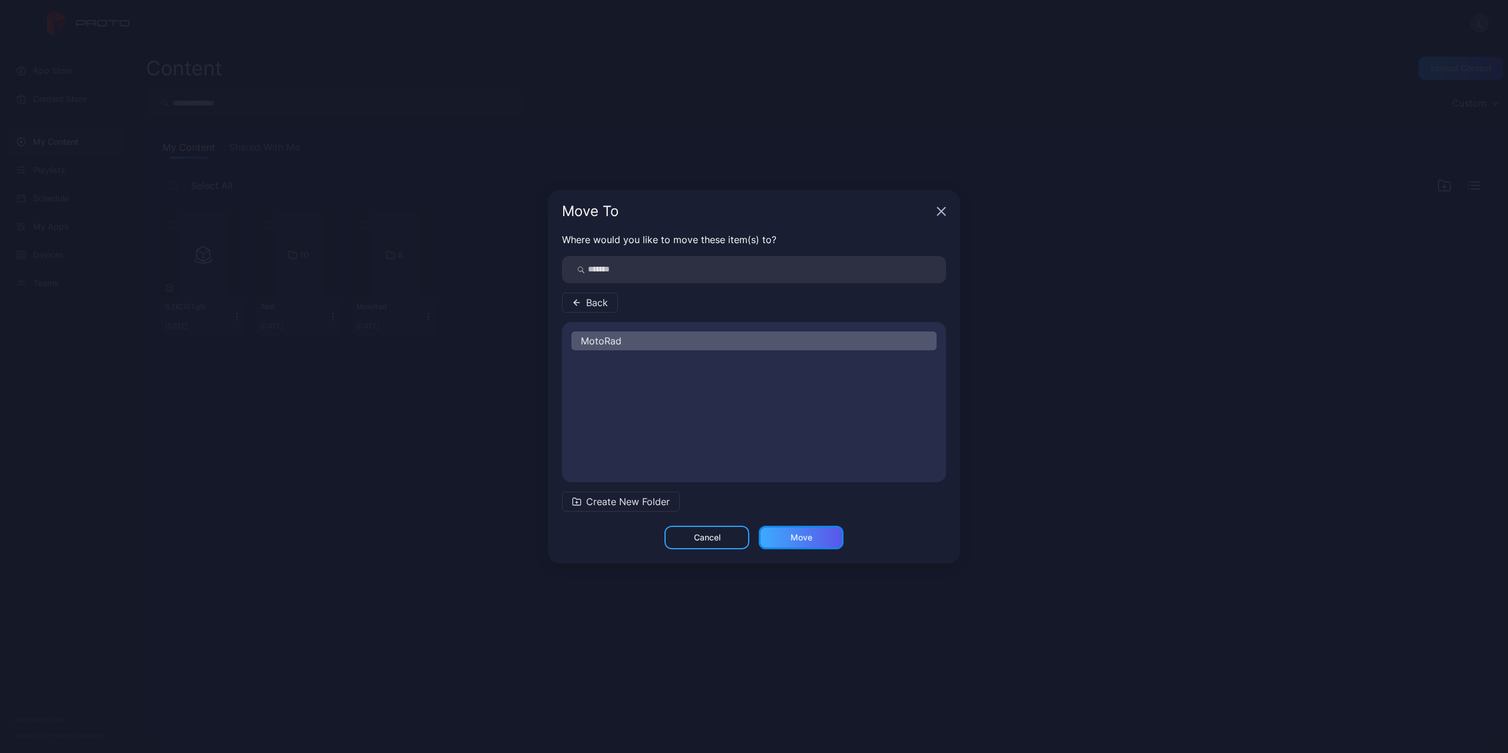
click at [806, 541] on div "Move" at bounding box center [801, 537] width 22 height 9
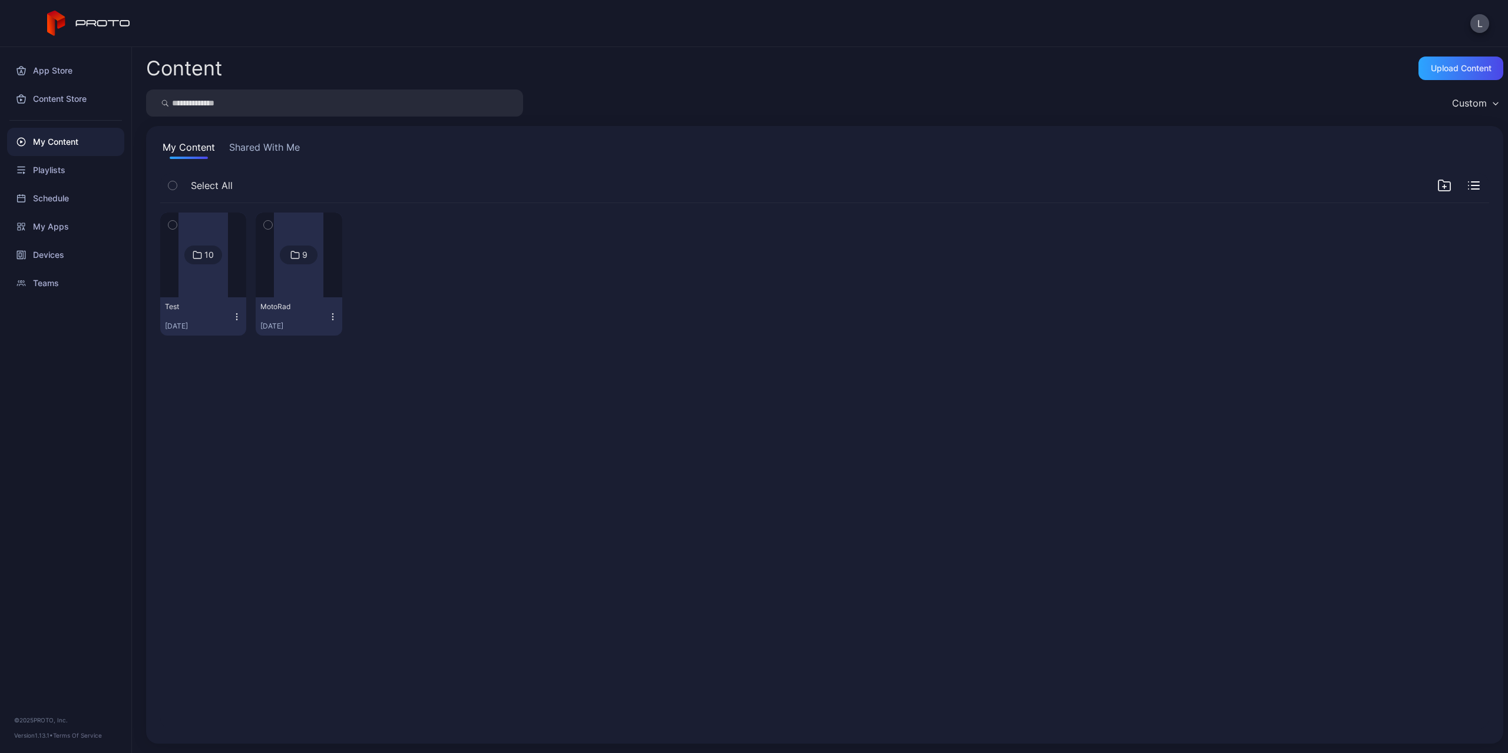
click at [511, 406] on div "10 Test [DATE] 9 MotoRad [DATE]" at bounding box center [825, 466] width 1348 height 545
click at [1452, 72] on div "Upload Content" at bounding box center [1461, 68] width 61 height 9
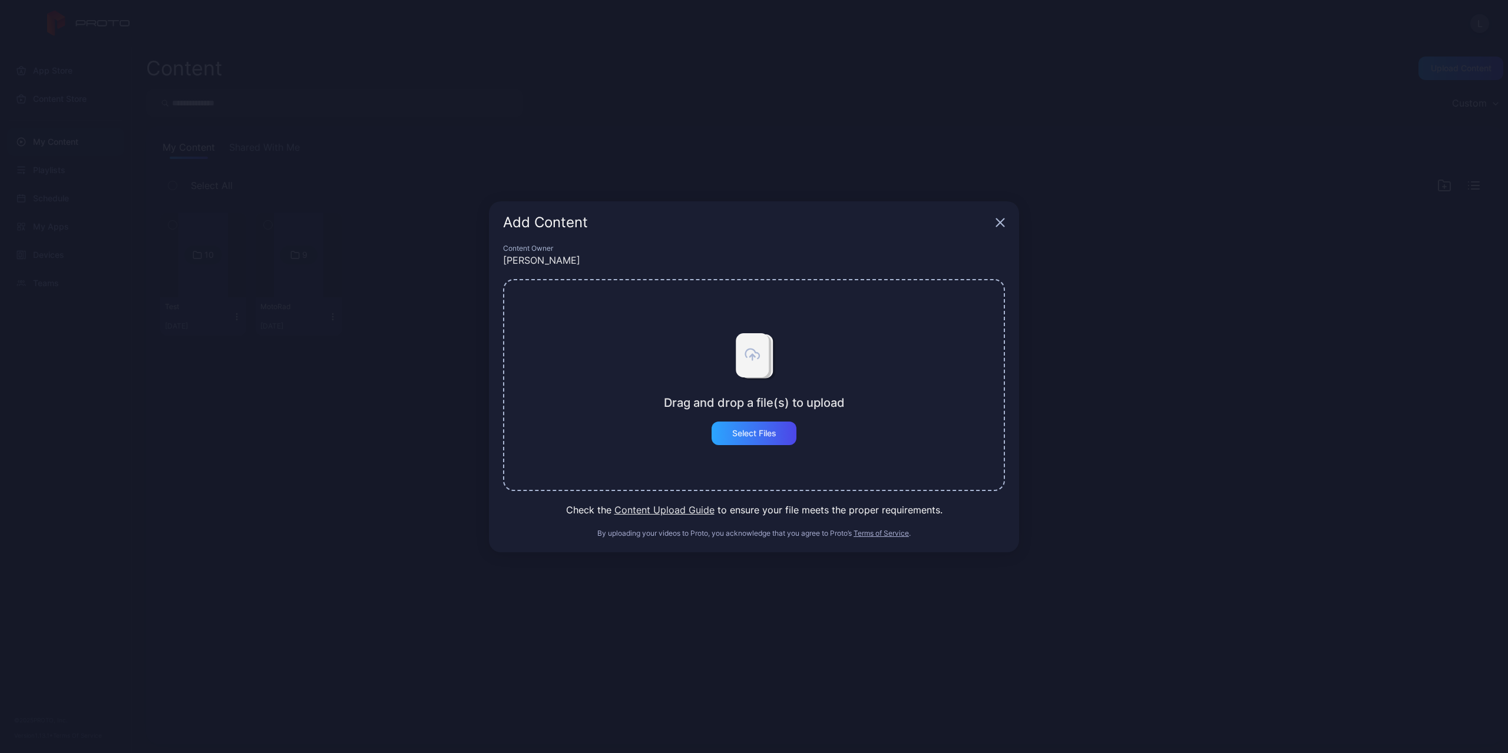
click at [747, 446] on div "Drag and drop a file(s) to upload Select Files" at bounding box center [754, 385] width 502 height 212
click at [751, 439] on div "Select Files" at bounding box center [754, 434] width 85 height 24
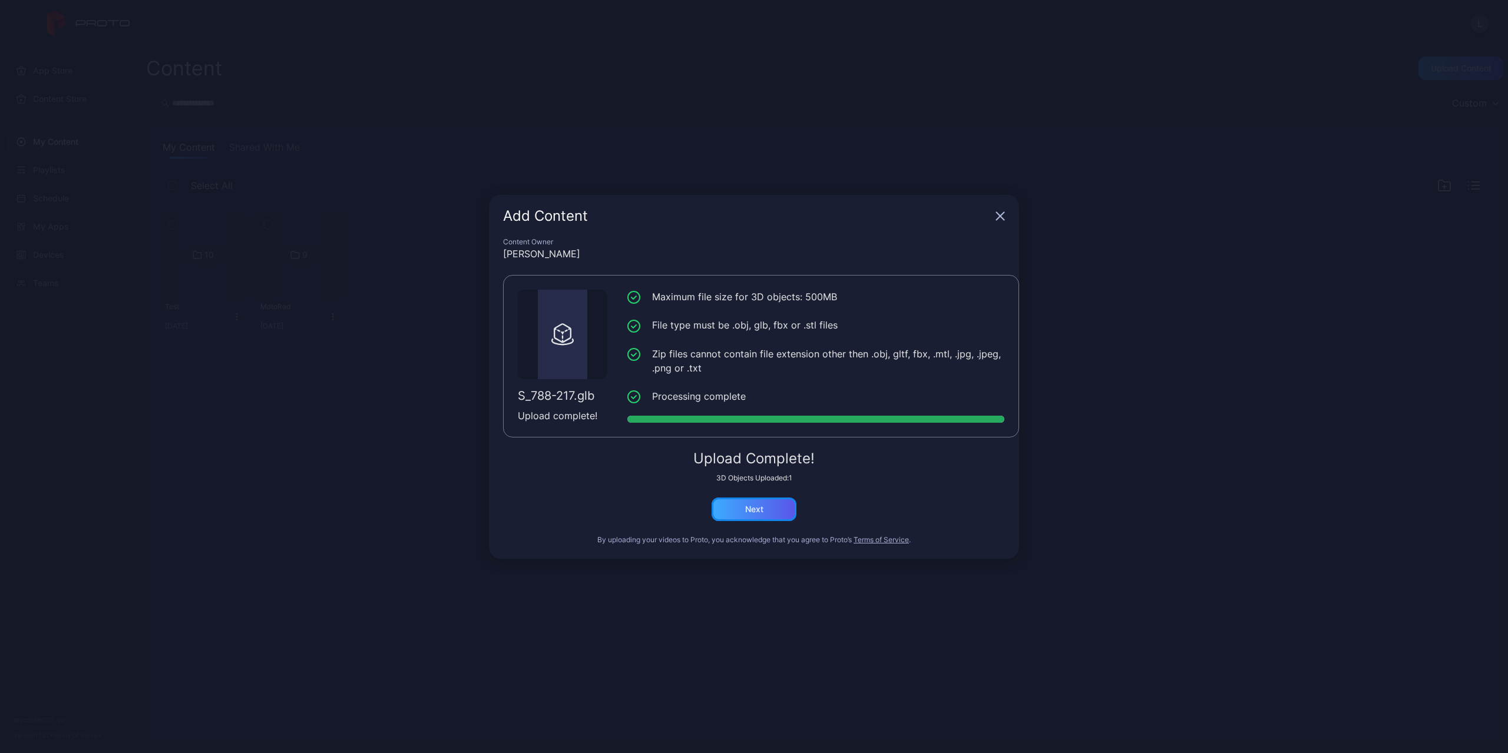
click at [759, 502] on div "Next" at bounding box center [754, 510] width 85 height 24
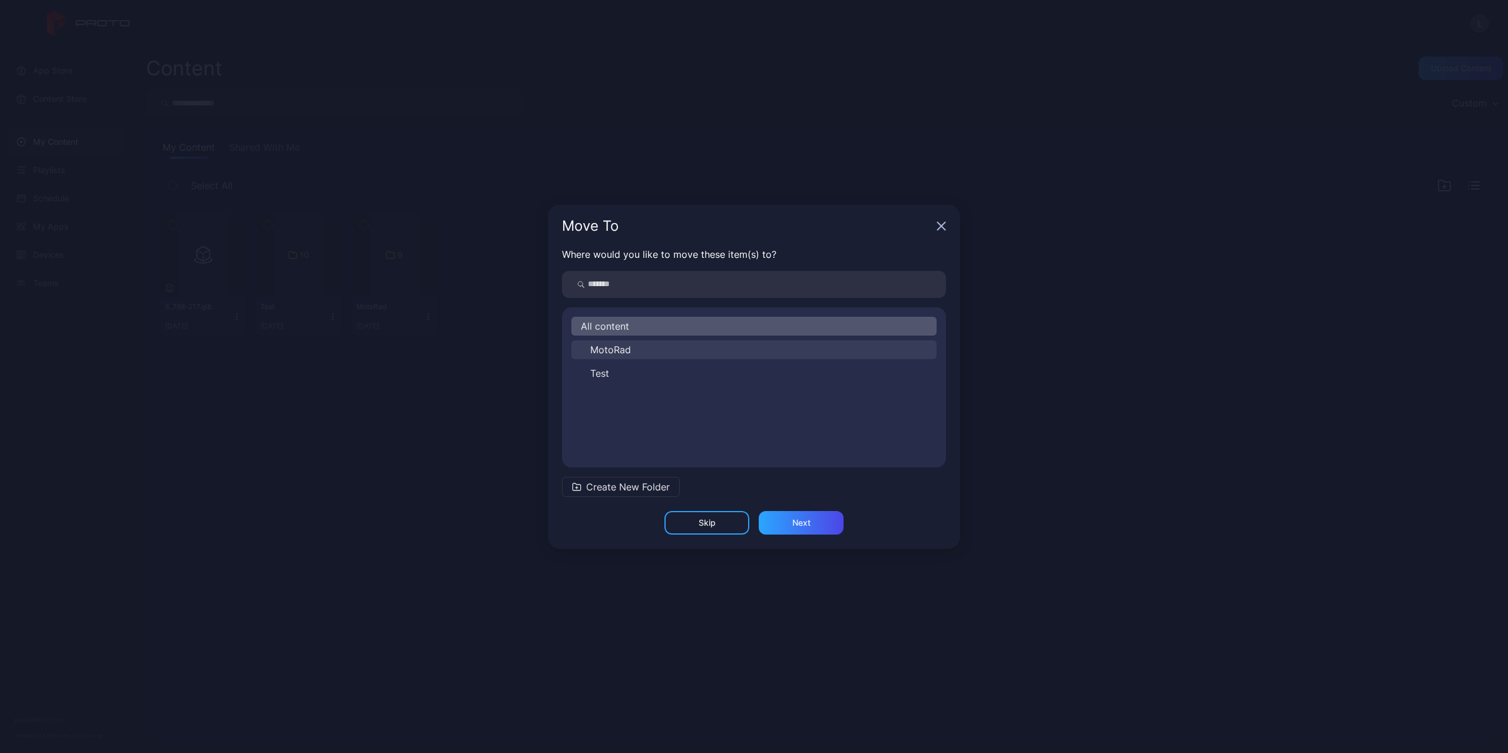
click at [696, 348] on button "MotoRad" at bounding box center [753, 349] width 365 height 19
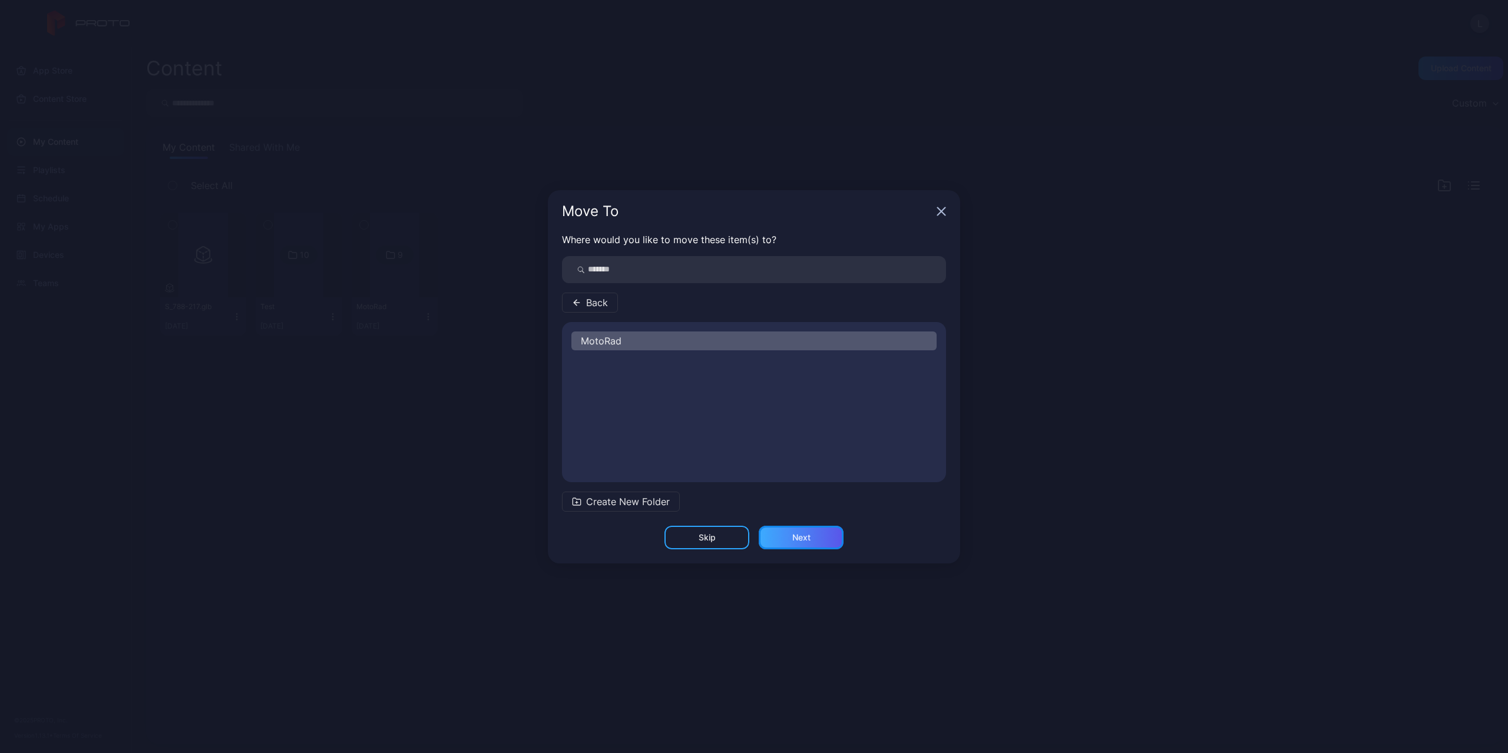
click at [800, 533] on div "Next" at bounding box center [801, 537] width 18 height 9
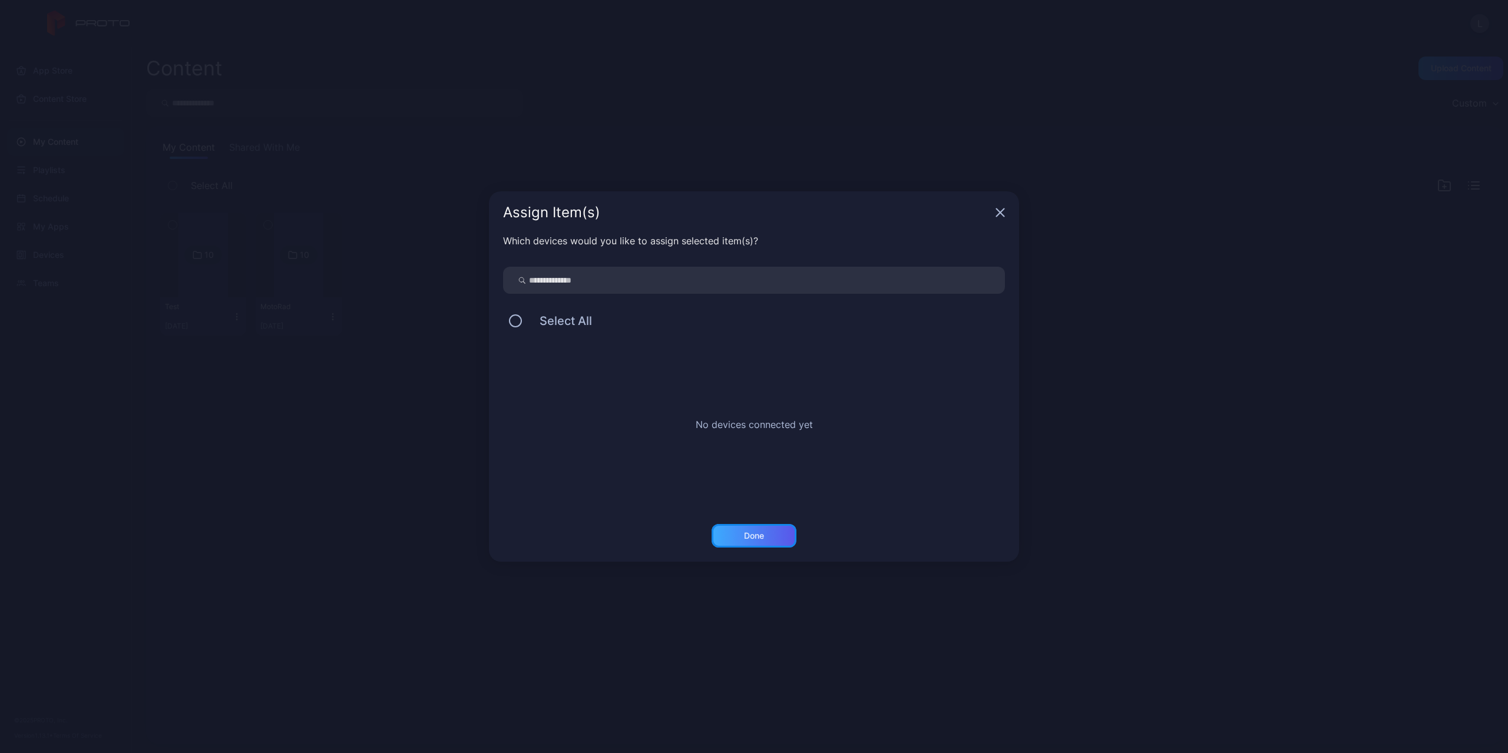
click at [767, 534] on div "Done" at bounding box center [754, 536] width 85 height 24
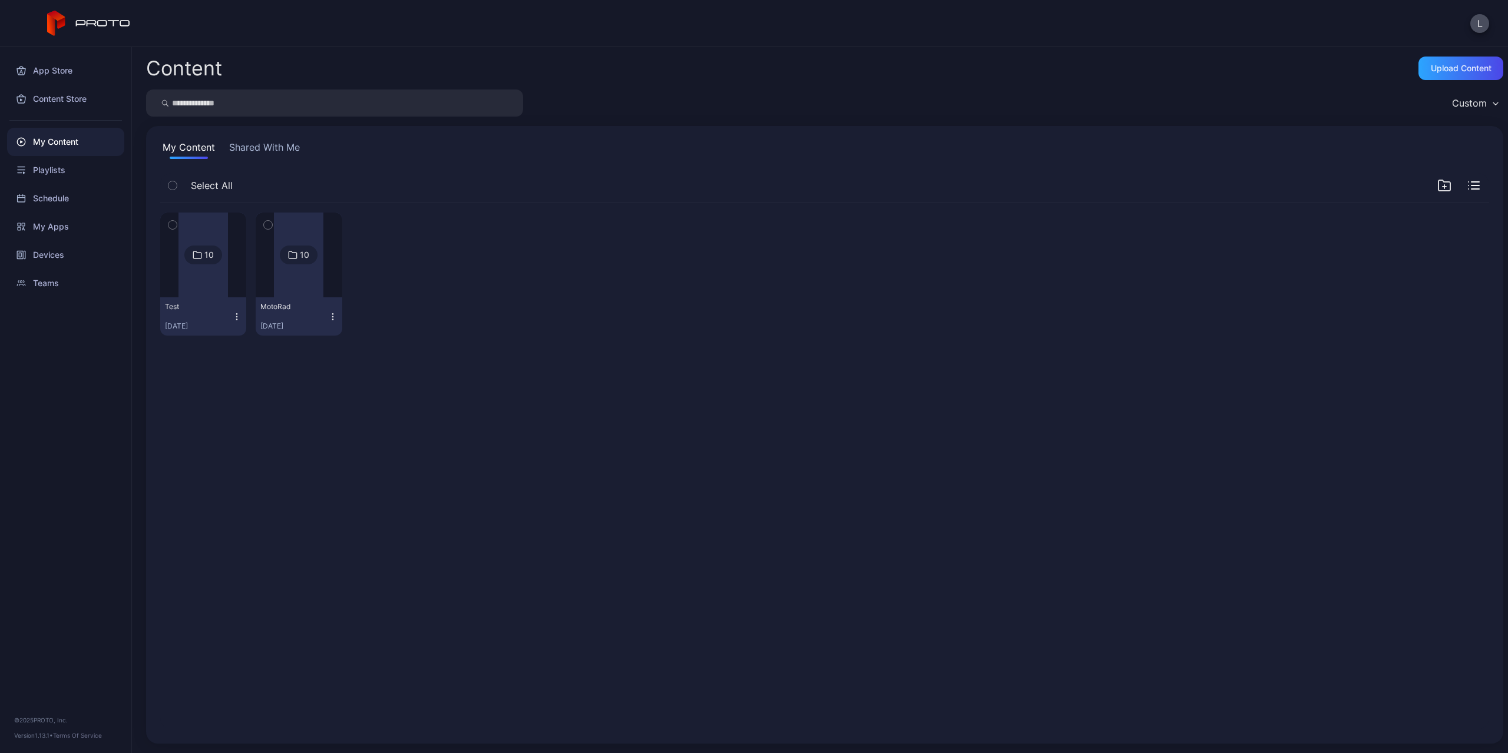
click at [285, 248] on div "10" at bounding box center [299, 255] width 38 height 19
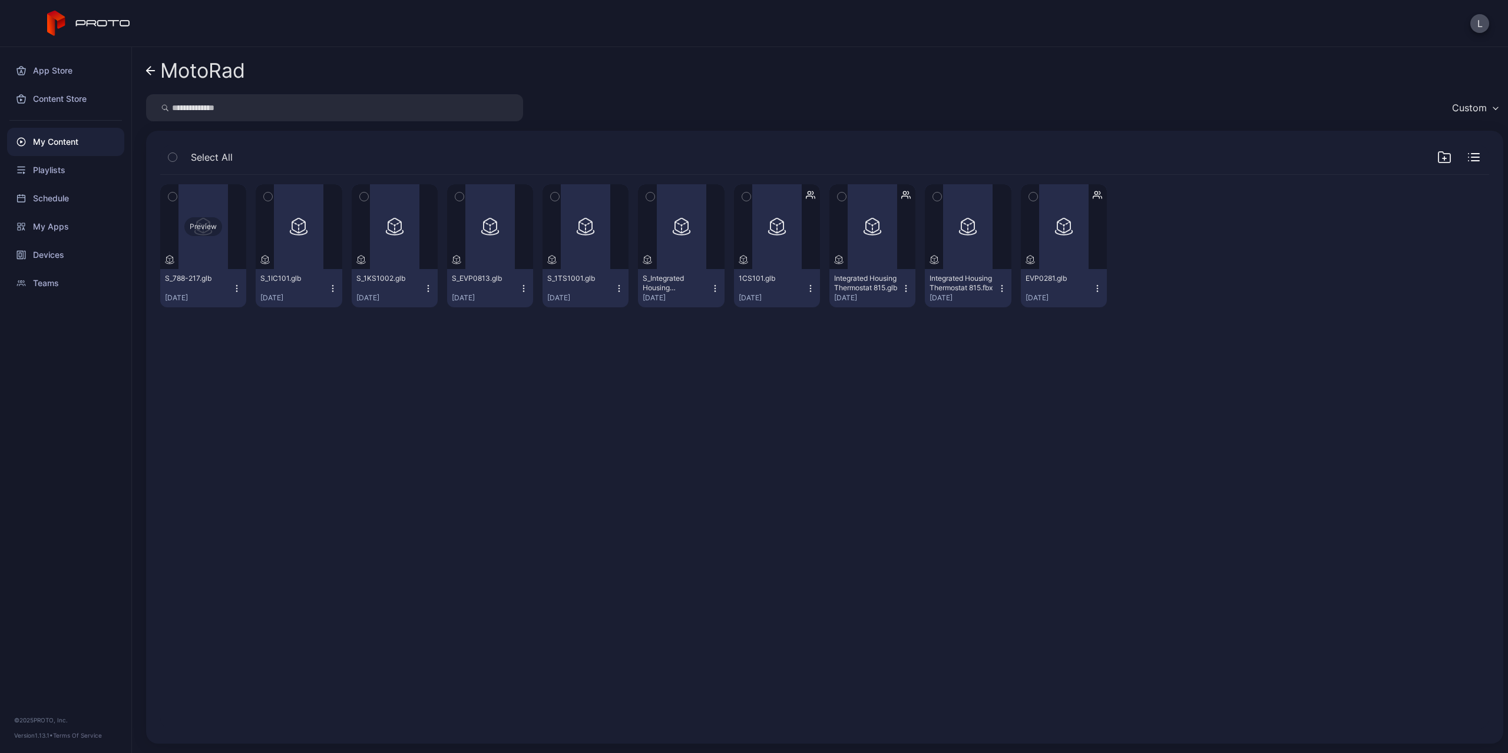
click at [207, 211] on div "Preview" at bounding box center [203, 226] width 86 height 85
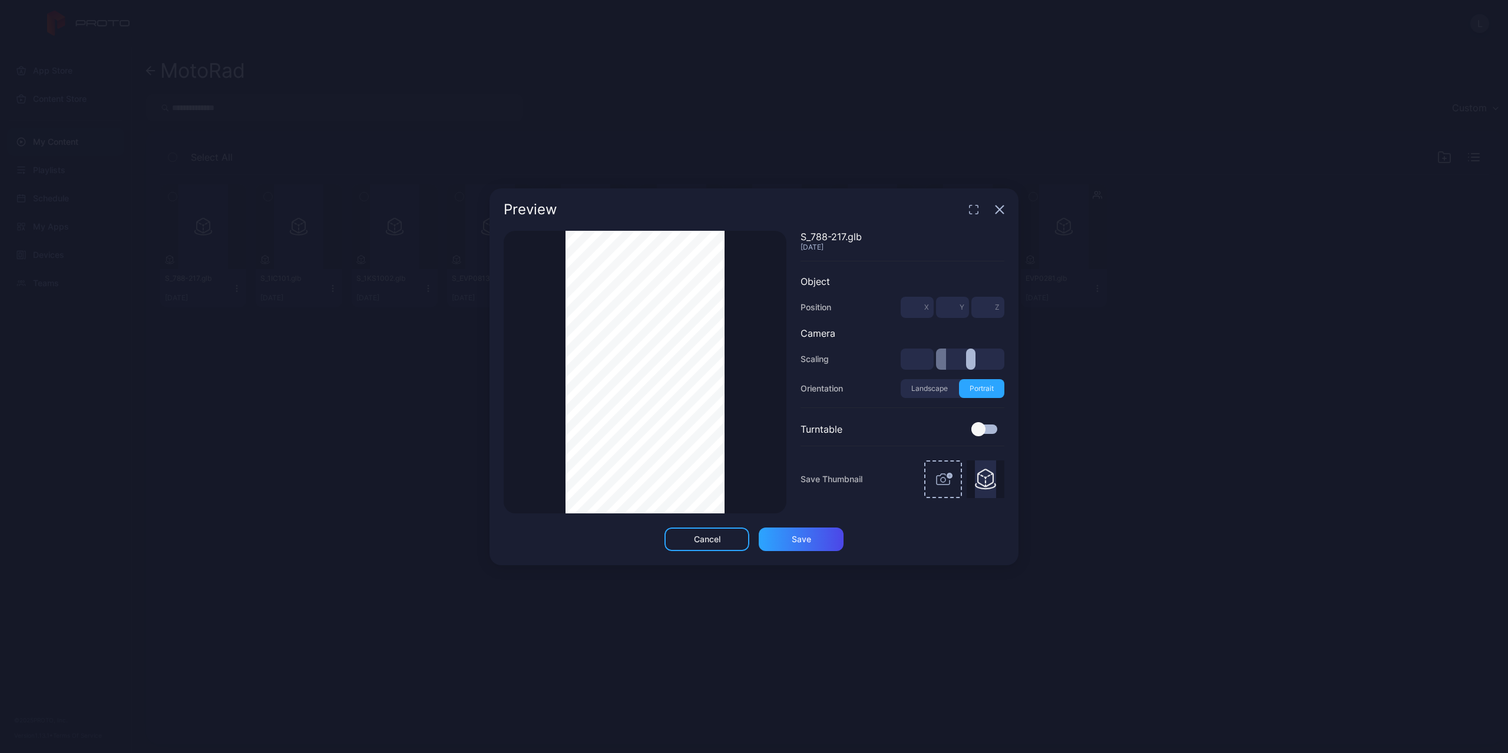
click at [846, 393] on div "Thumbnail Saved S_788-217.glb [DATE] Object Position * X * Y * Z Camera Scaling…" at bounding box center [754, 372] width 501 height 283
click at [784, 389] on div "Thumbnail Saved" at bounding box center [645, 372] width 283 height 283
click at [1000, 212] on icon "button" at bounding box center [999, 209] width 9 height 9
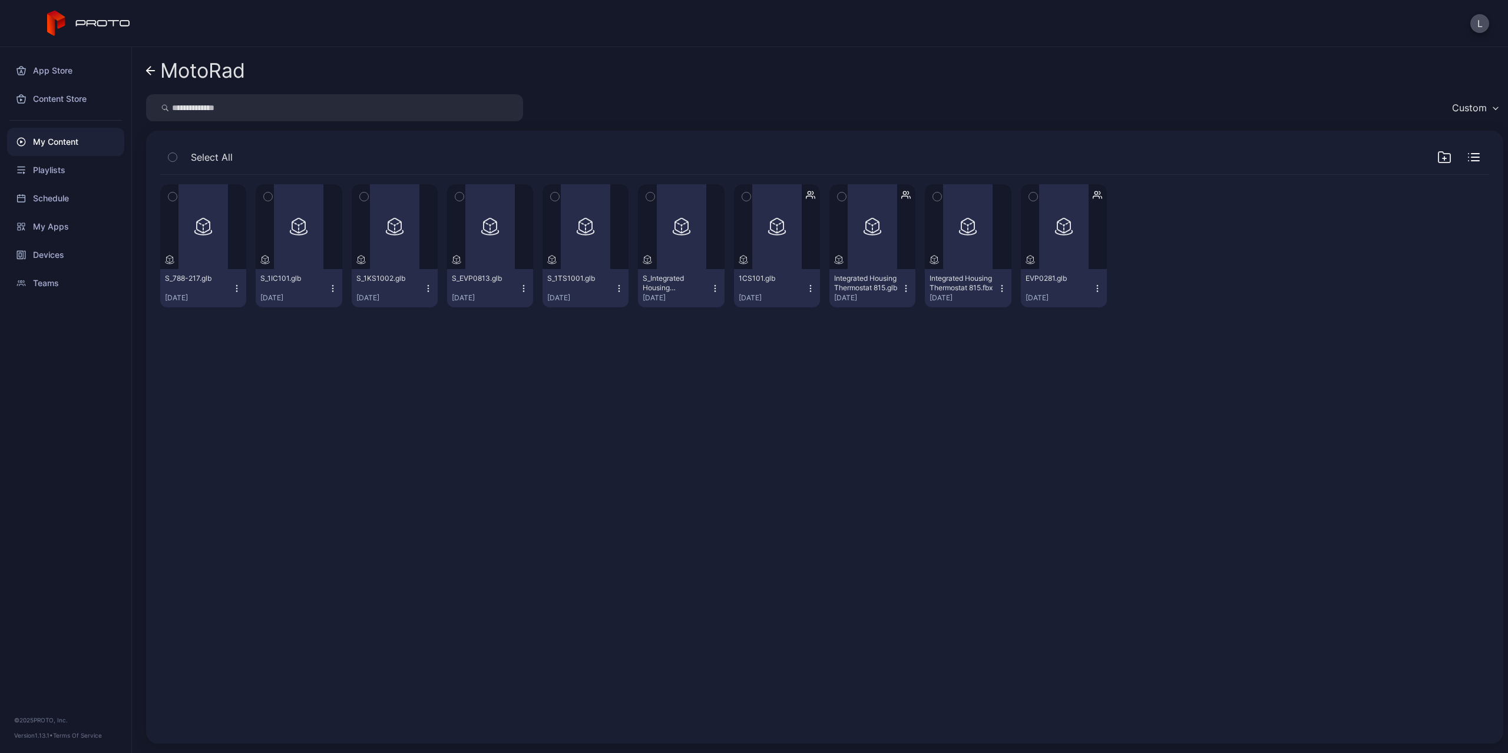
click at [439, 490] on div "Preview S_788-217.glb [DATE] Preview S_1IC101.glb [DATE] Preview S_1KS1002.glb …" at bounding box center [825, 453] width 1348 height 574
